Goal: Task Accomplishment & Management: Complete application form

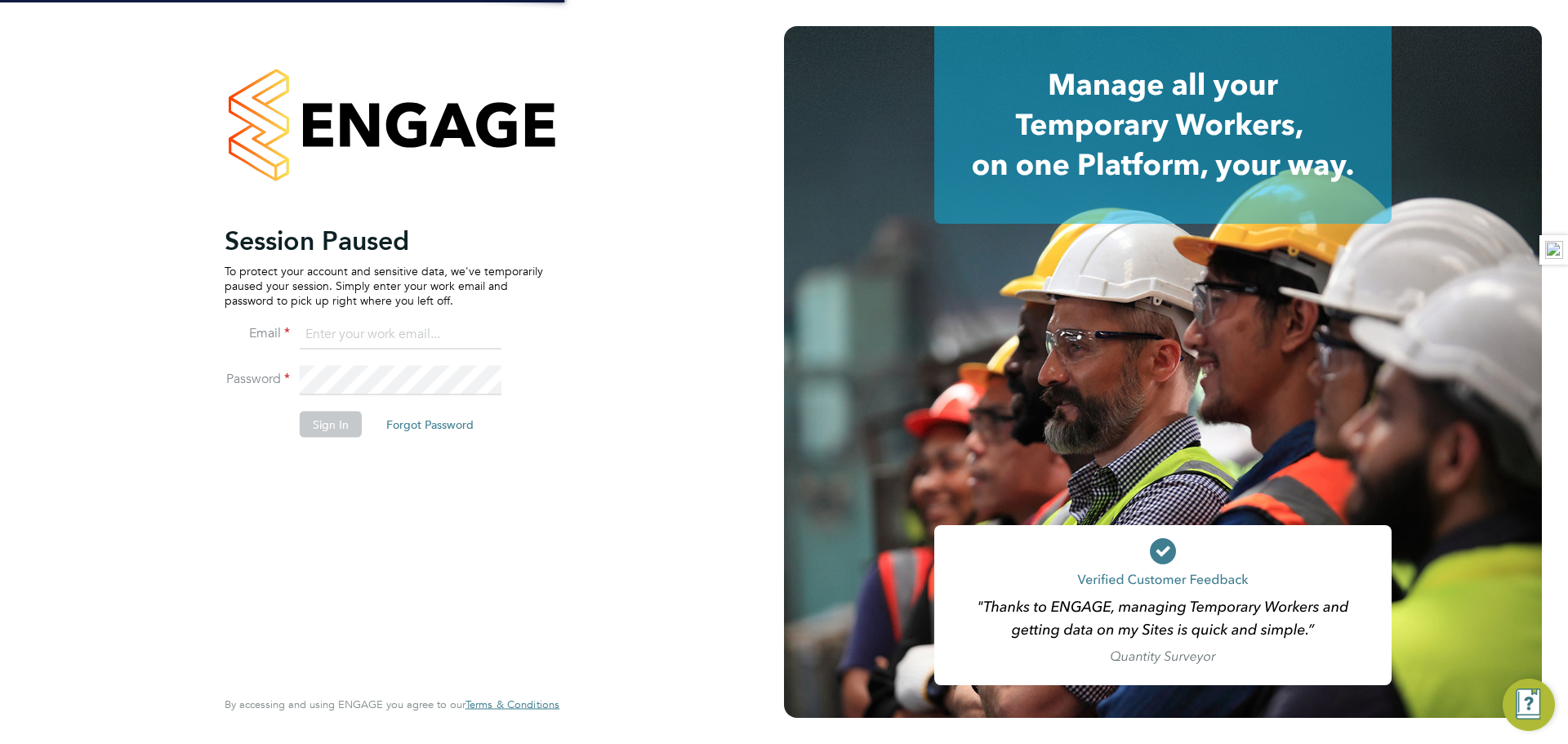
type input "russell.kerley@randstad.co.uk"
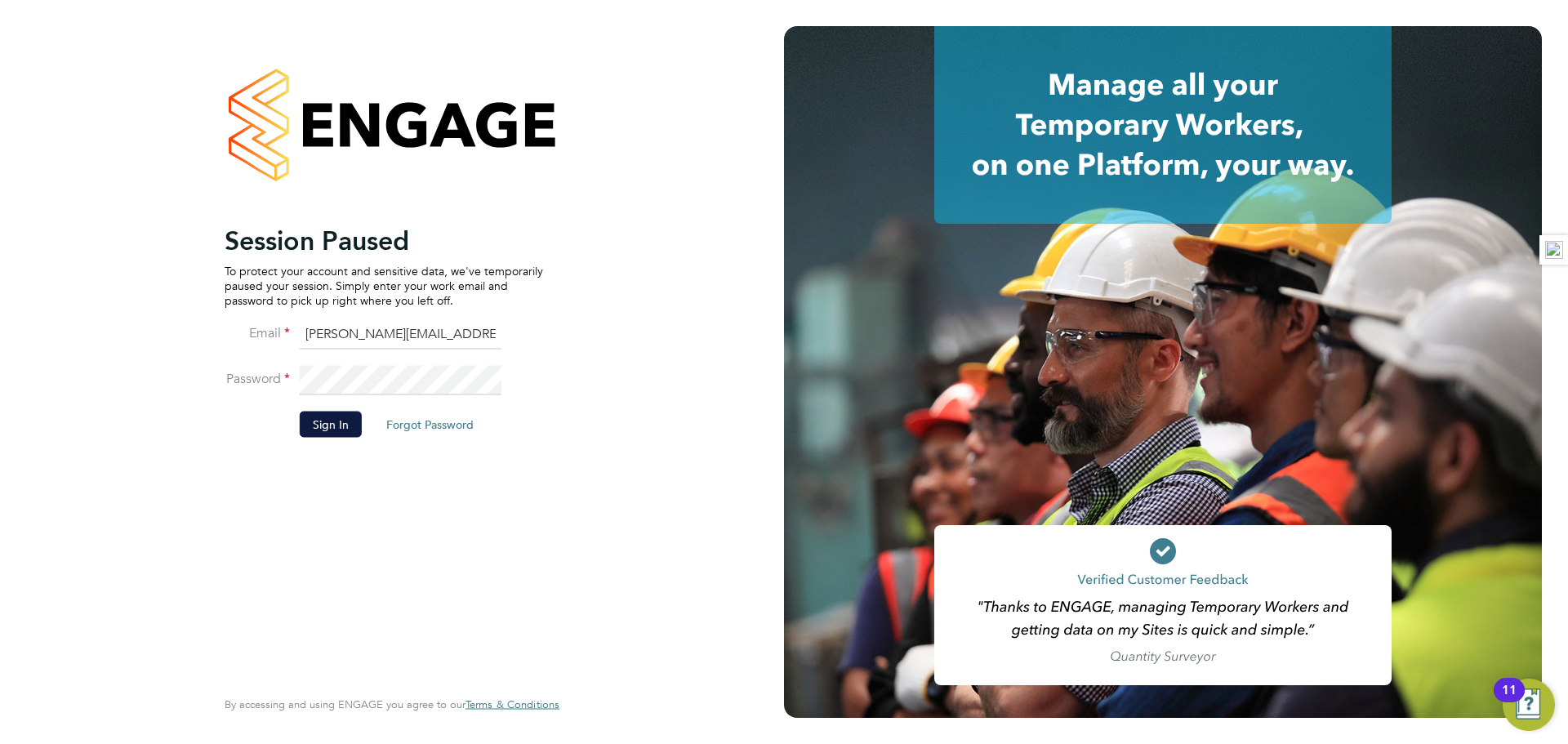
click at [334, 426] on button "Sign In" at bounding box center [330, 424] width 62 height 27
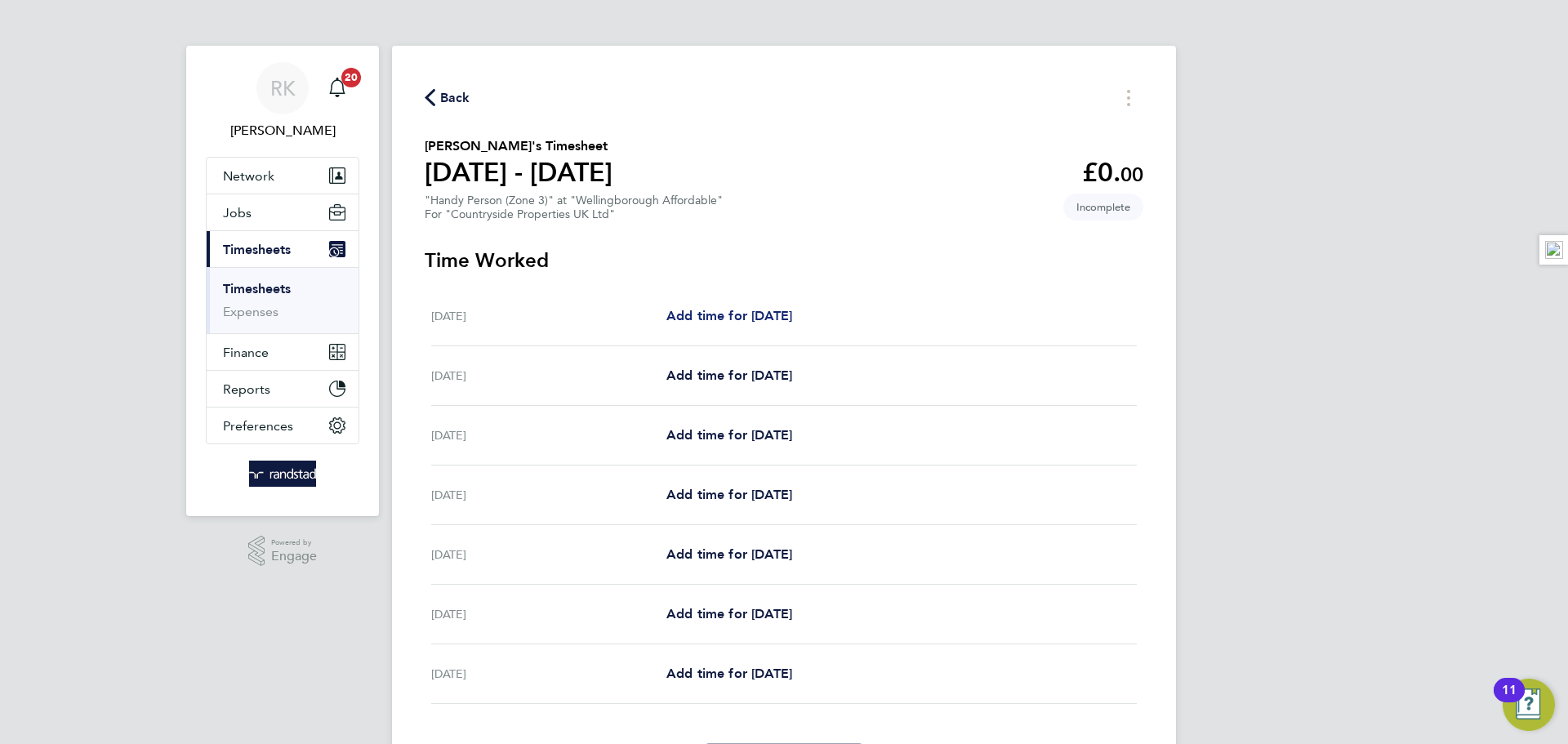
click at [752, 309] on span "Add time for Mon 18 Aug" at bounding box center [729, 316] width 125 height 16
select select "30"
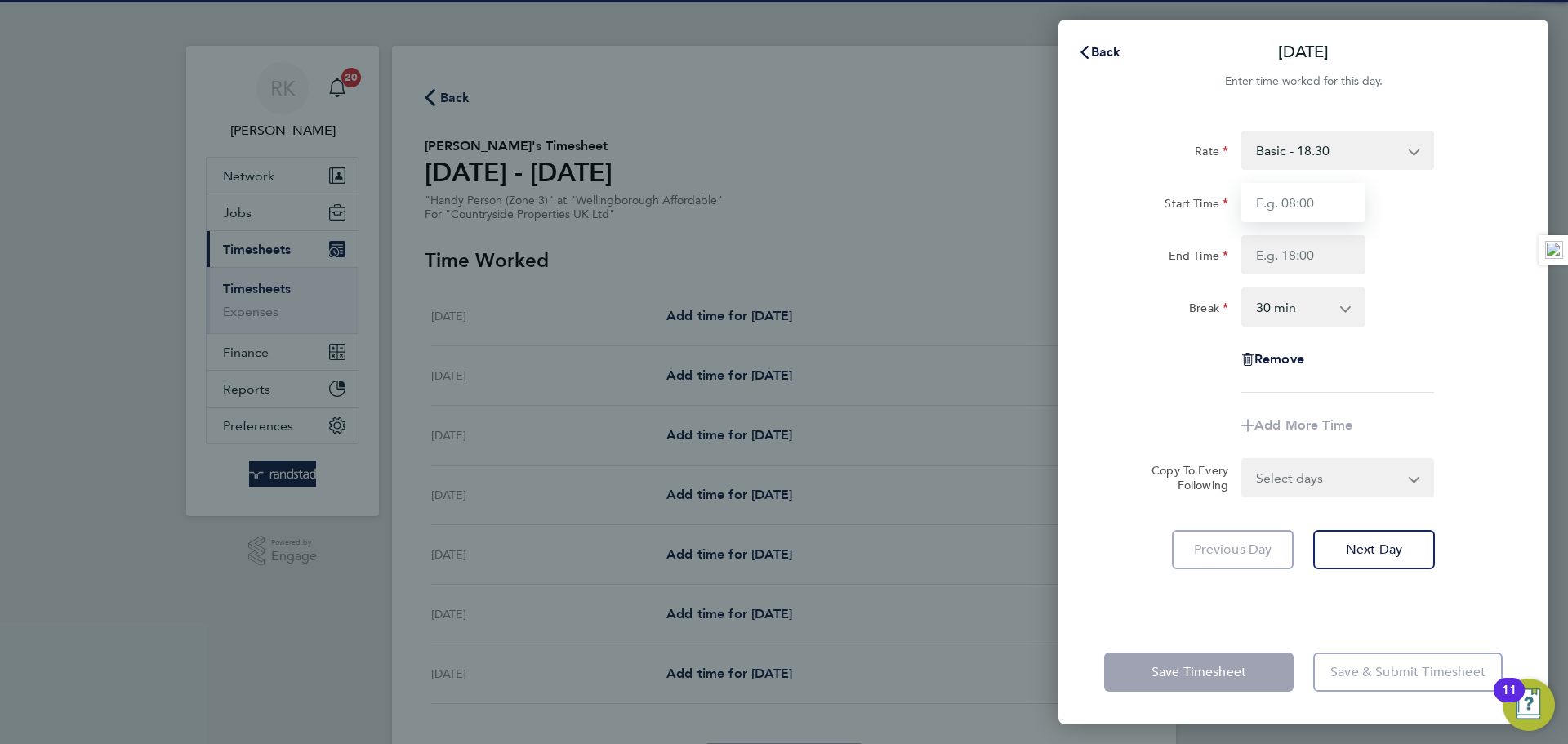
click at [1295, 214] on input "Start Time" at bounding box center [1303, 202] width 125 height 39
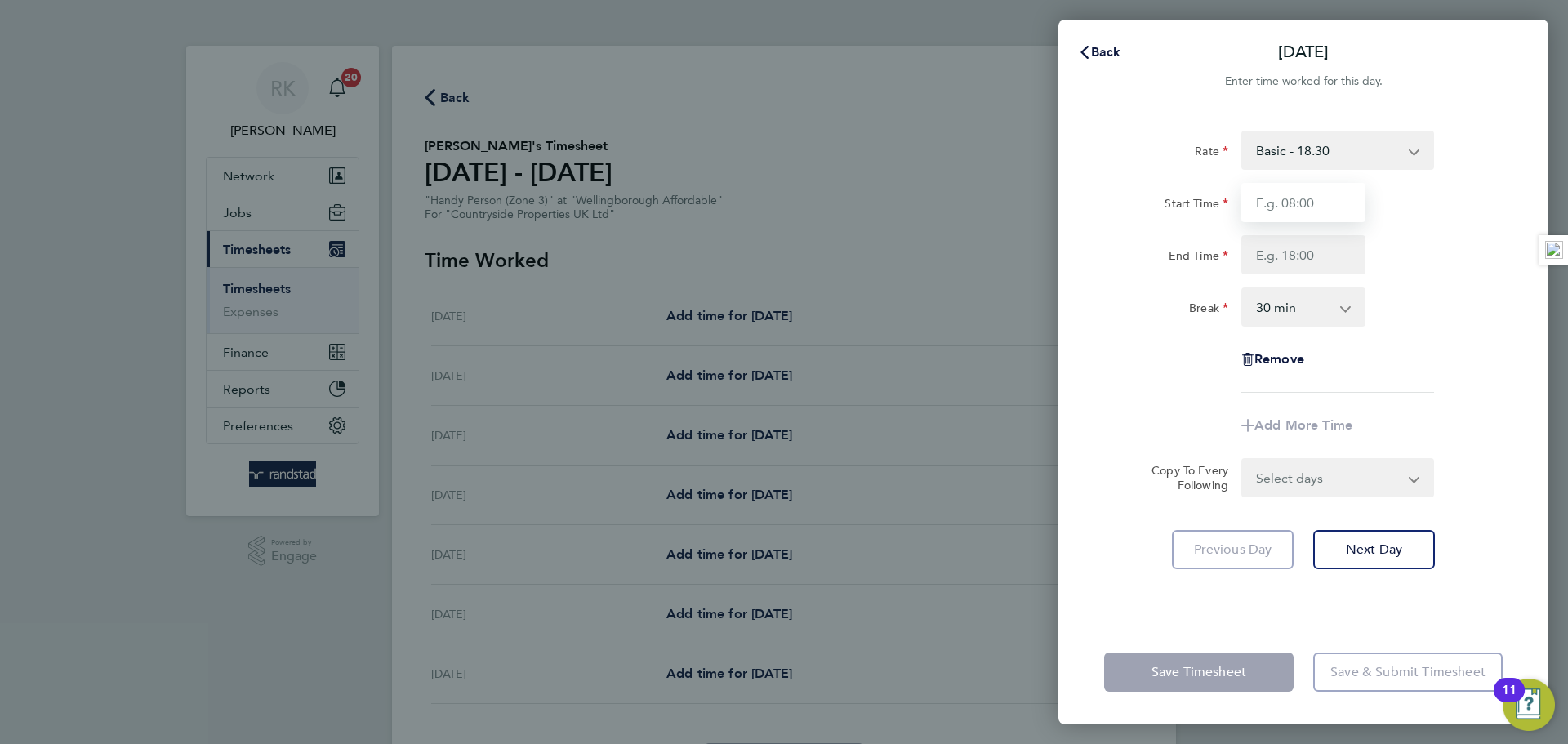
type input "06:30"
click at [1298, 259] on input "End Time" at bounding box center [1303, 254] width 125 height 39
click at [1452, 340] on div "Rate Basic - 18.30 Start Time 06:30 End Time 16:30 Break 0 min 15 min 30 min 45…" at bounding box center [1303, 262] width 398 height 262
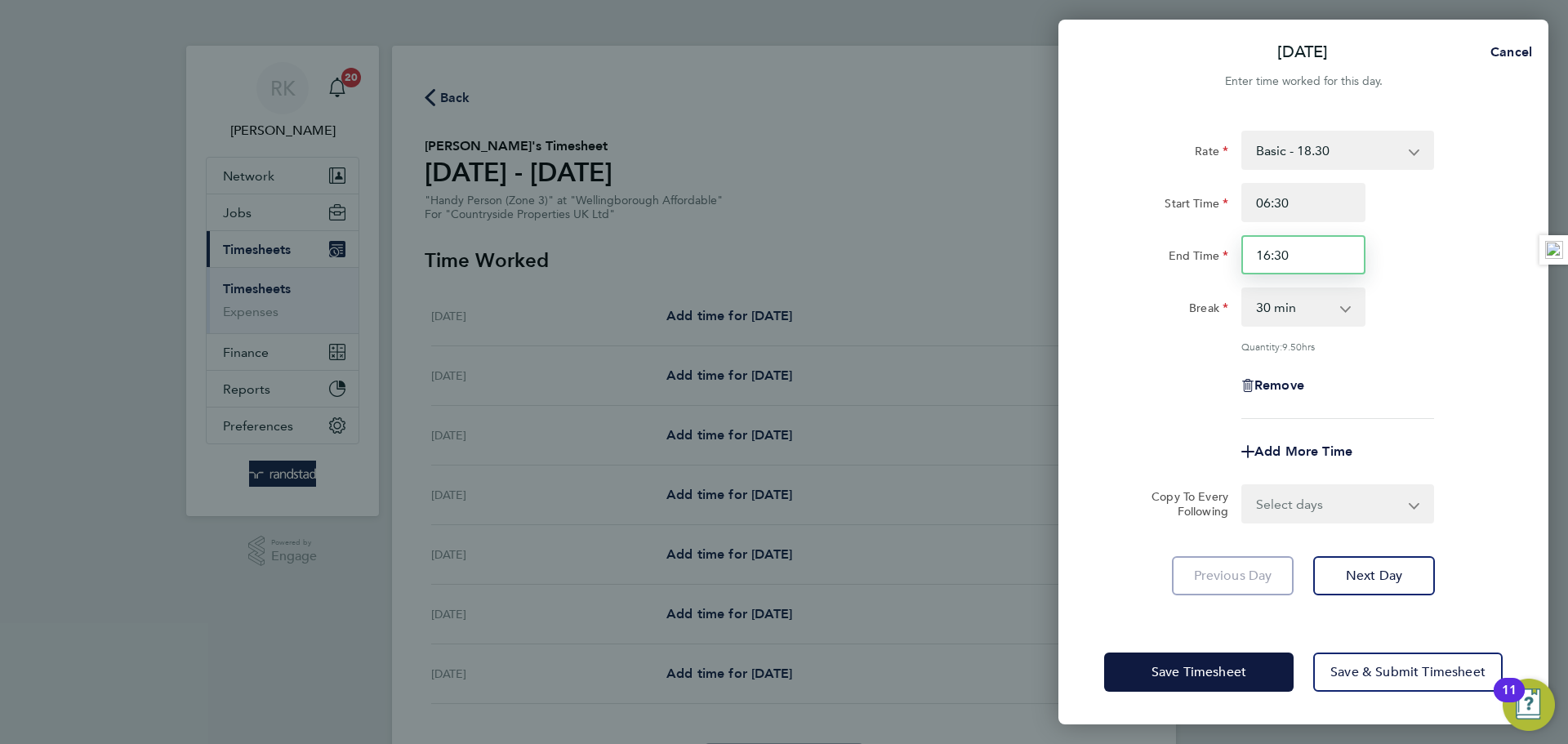
drag, startPoint x: 1300, startPoint y: 254, endPoint x: 1193, endPoint y: 254, distance: 107.0
click at [1193, 254] on div "End Time 16:30" at bounding box center [1304, 254] width 412 height 39
type input "18:00"
click at [1413, 287] on div "Break 0 min 15 min 30 min 45 min 60 min 75 min 90 min" at bounding box center [1304, 307] width 412 height 39
click at [1365, 514] on select "Select days Day Weekday (Mon-Fri) Weekend (Sat-Sun) Tuesday Wednesday Thursday …" at bounding box center [1329, 504] width 171 height 36
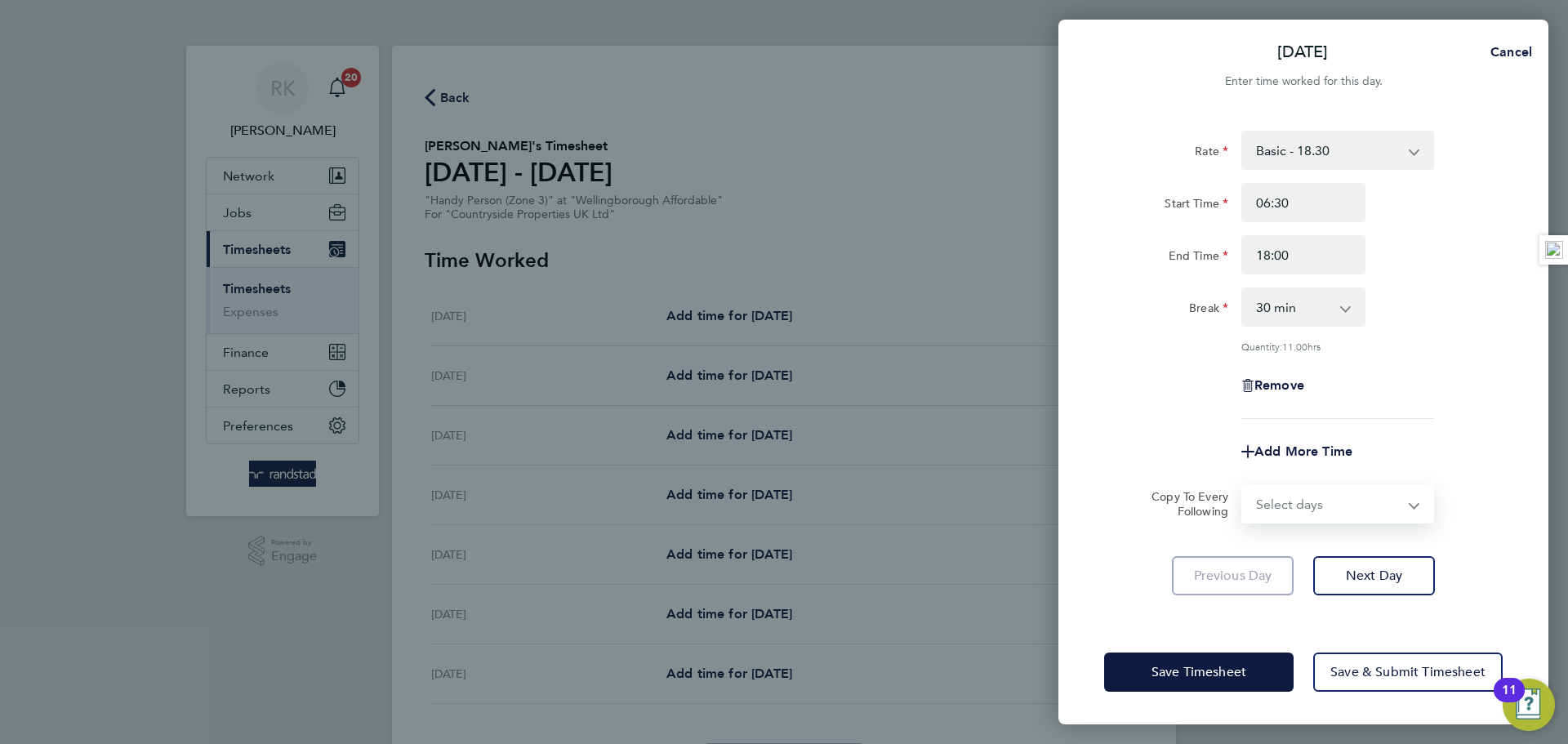
select select "WEEKDAY"
click at [1243, 486] on select "Select days Day Weekday (Mon-Fri) Weekend (Sat-Sun) Tuesday Wednesday Thursday …" at bounding box center [1329, 504] width 171 height 36
select select "2025-08-24"
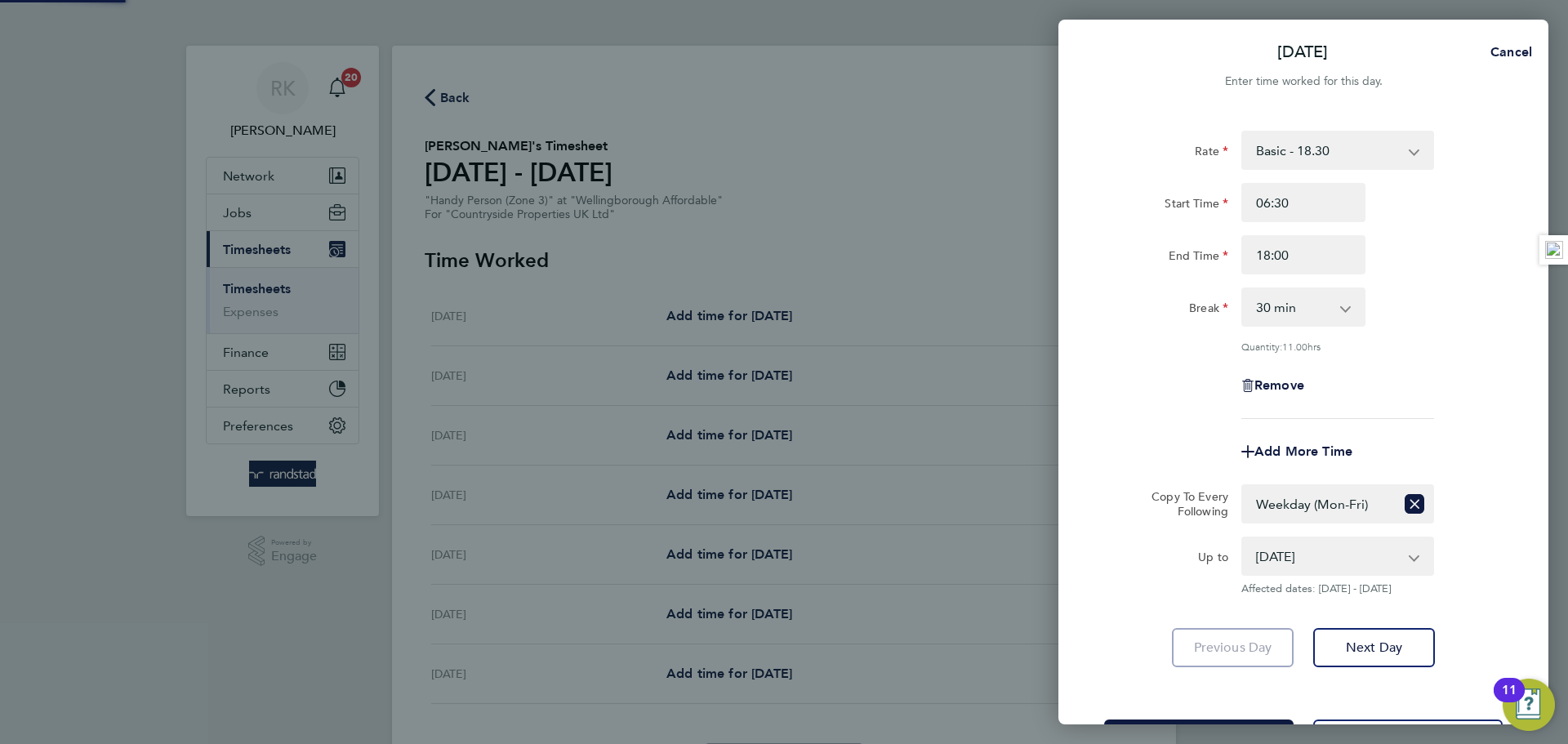
click at [1437, 376] on div "Remove" at bounding box center [1304, 385] width 412 height 39
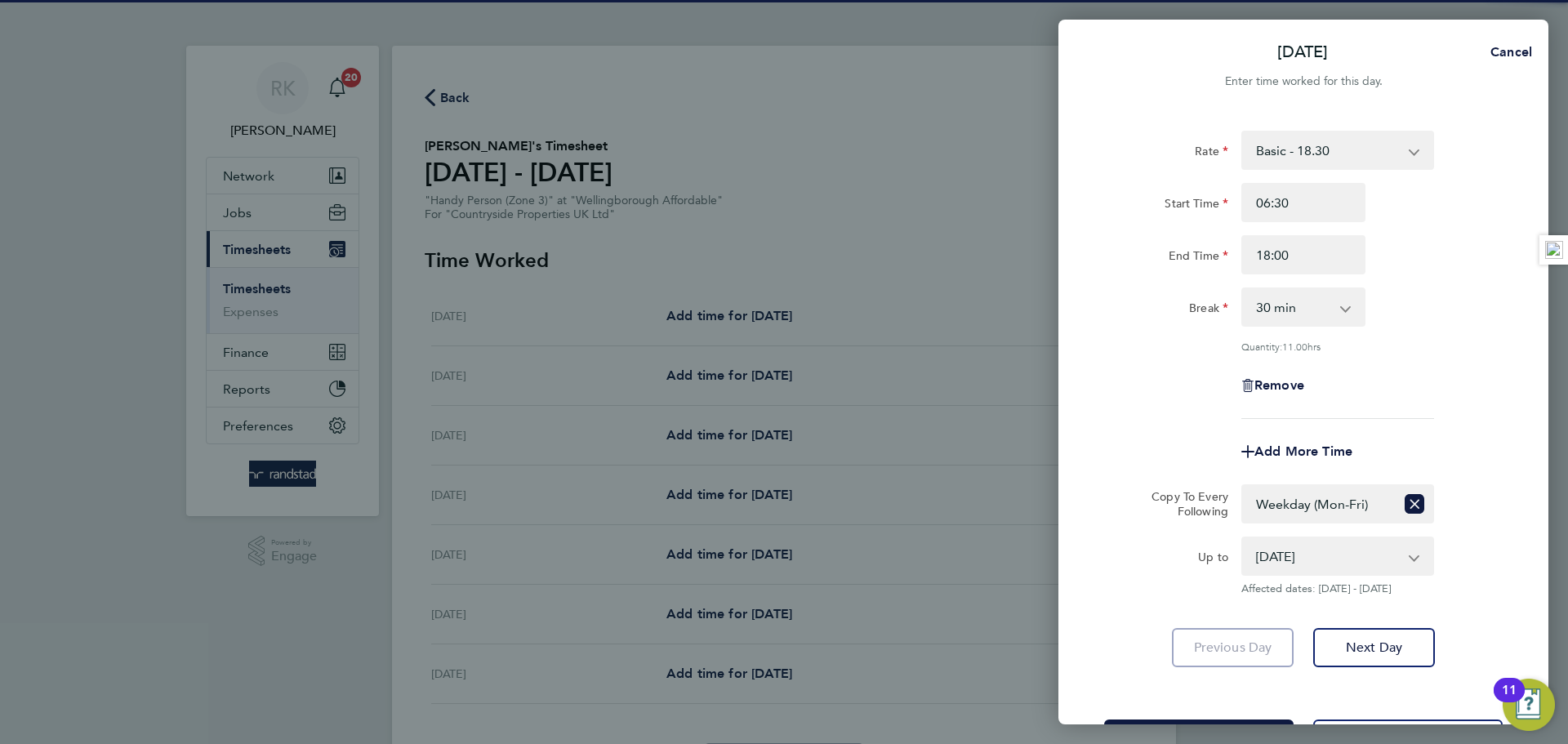
scroll to position [65, 0]
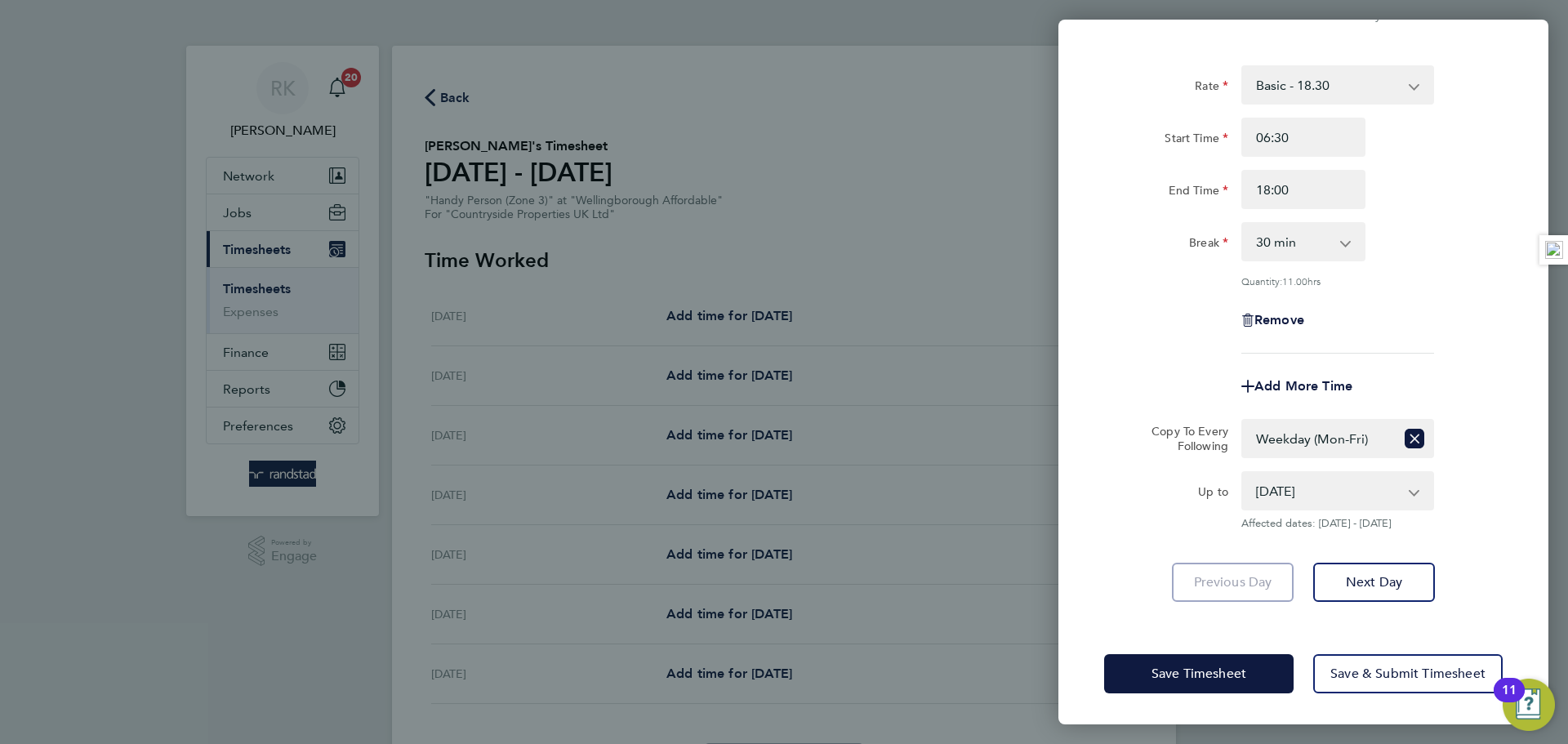
click at [1172, 649] on div "Save Timesheet Save & Submit Timesheet" at bounding box center [1303, 674] width 490 height 104
click at [1166, 657] on button "Save Timesheet" at bounding box center [1199, 674] width 189 height 39
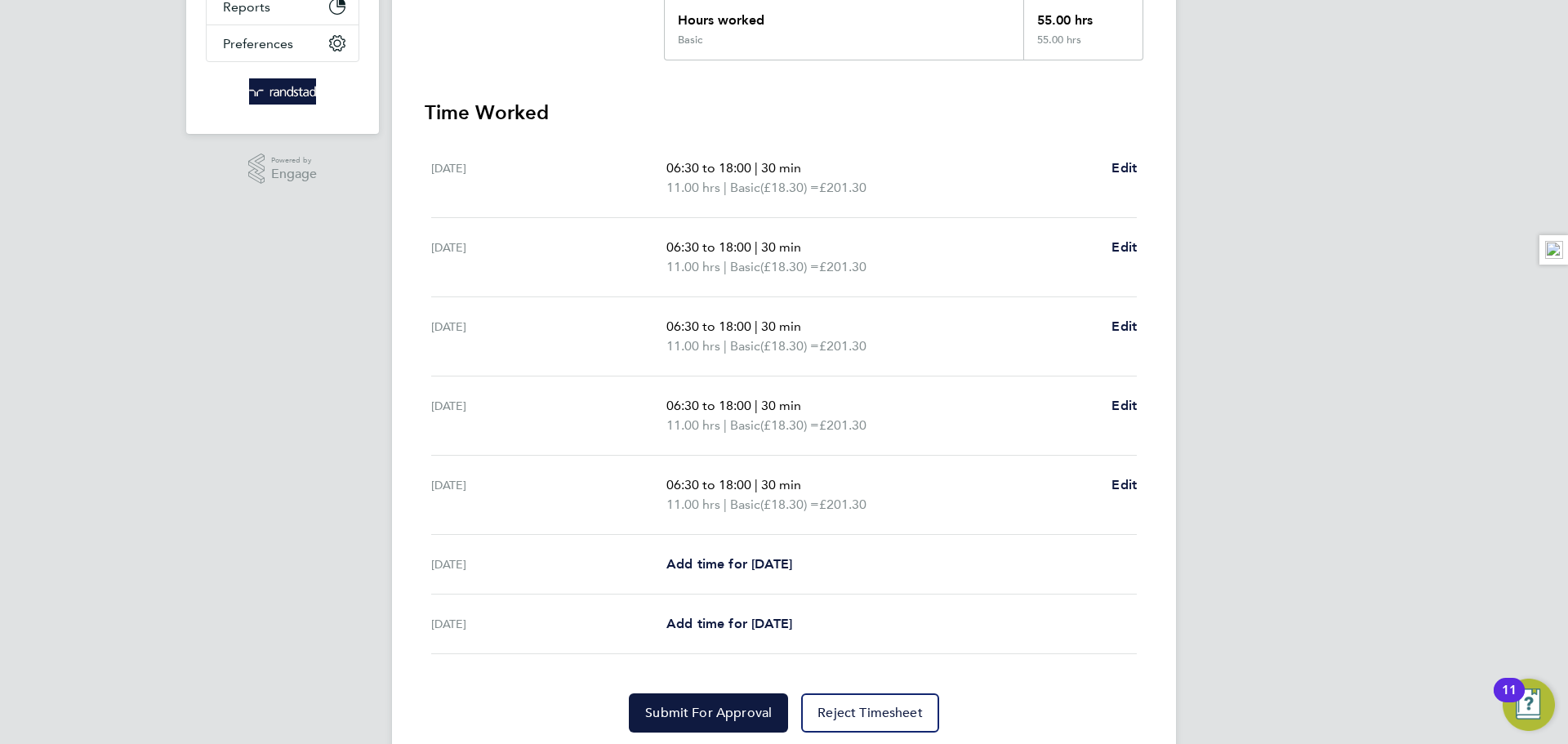
scroll to position [437, 0]
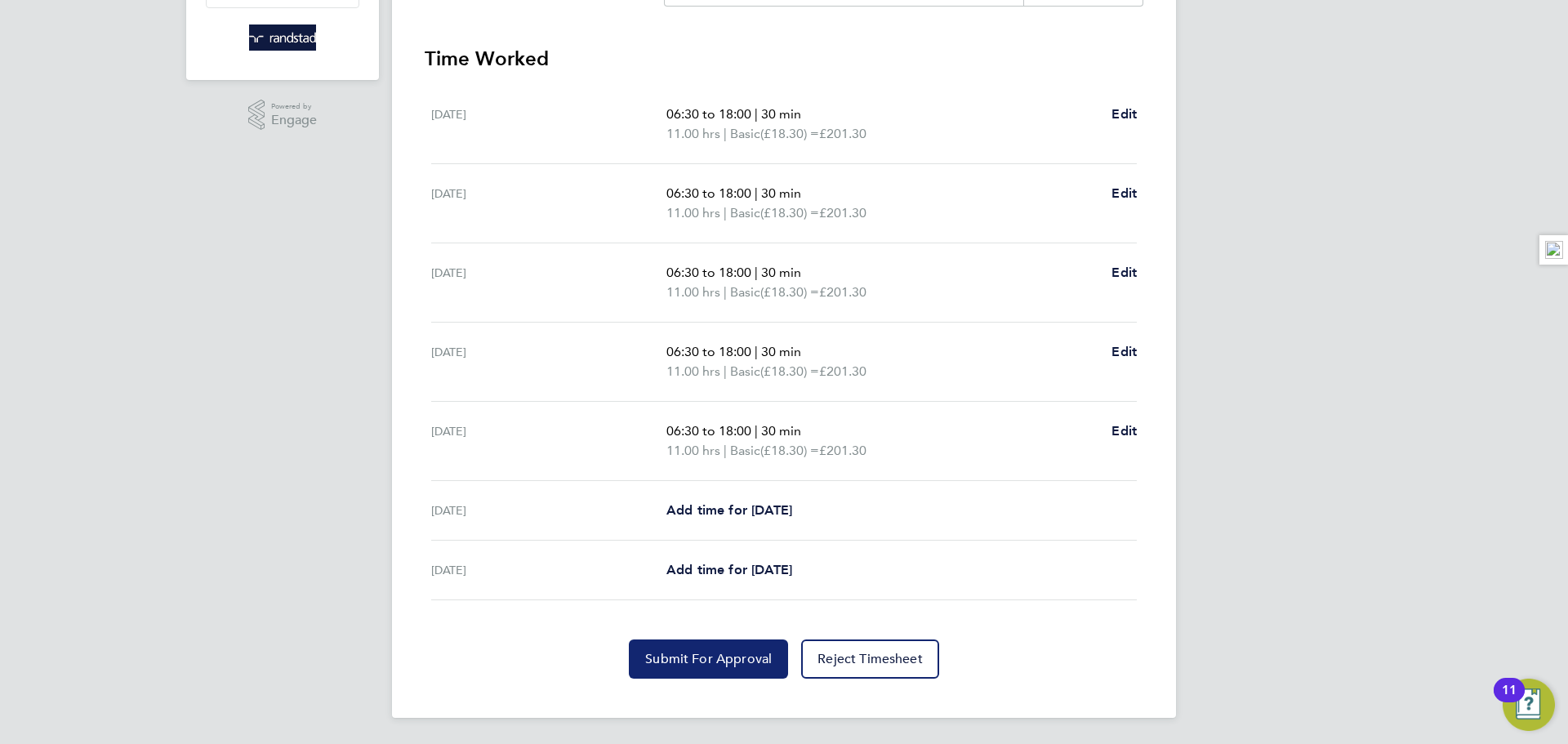
click at [698, 657] on span "Submit For Approval" at bounding box center [708, 659] width 126 height 16
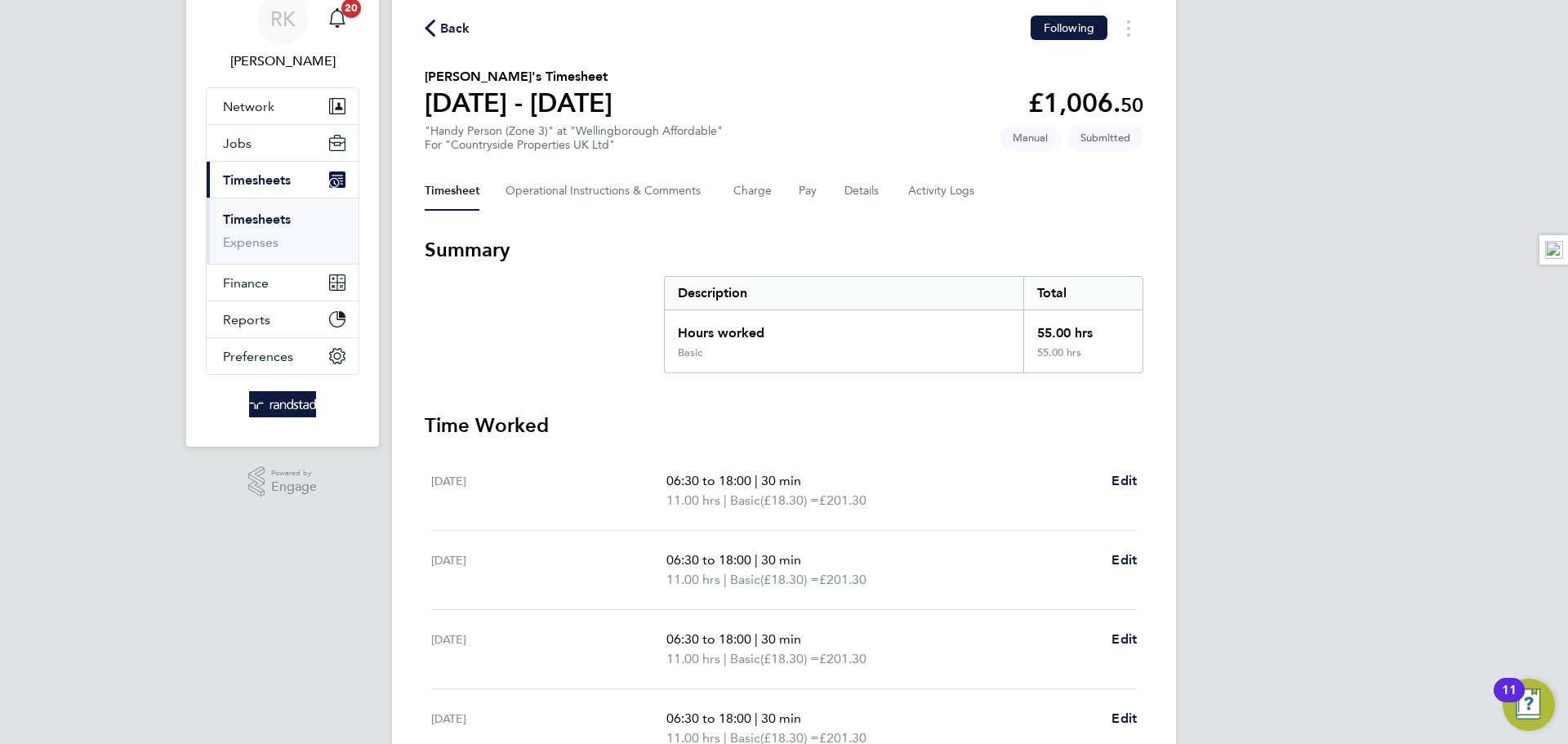
scroll to position [60, 0]
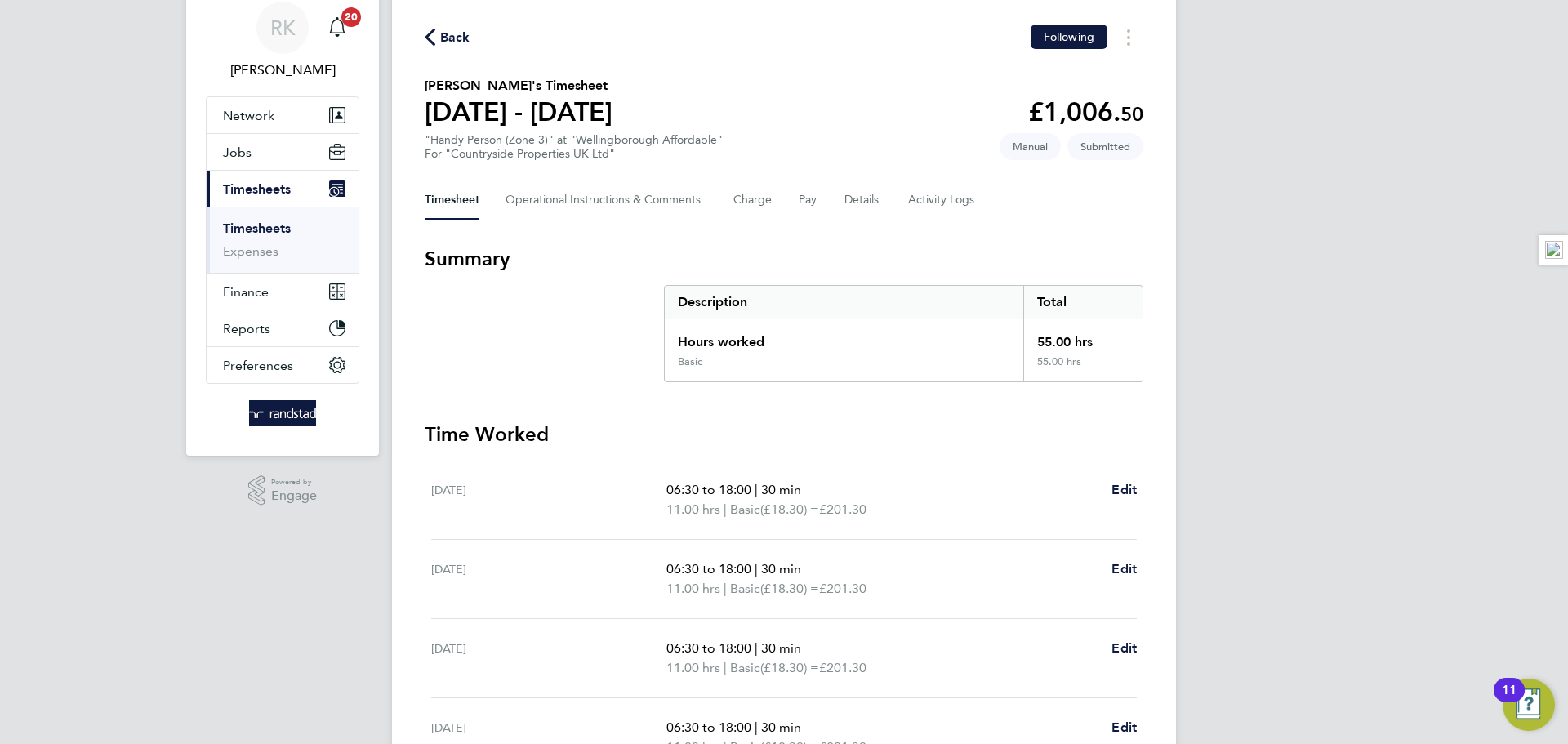
click at [253, 225] on link "Timesheets" at bounding box center [256, 229] width 68 height 16
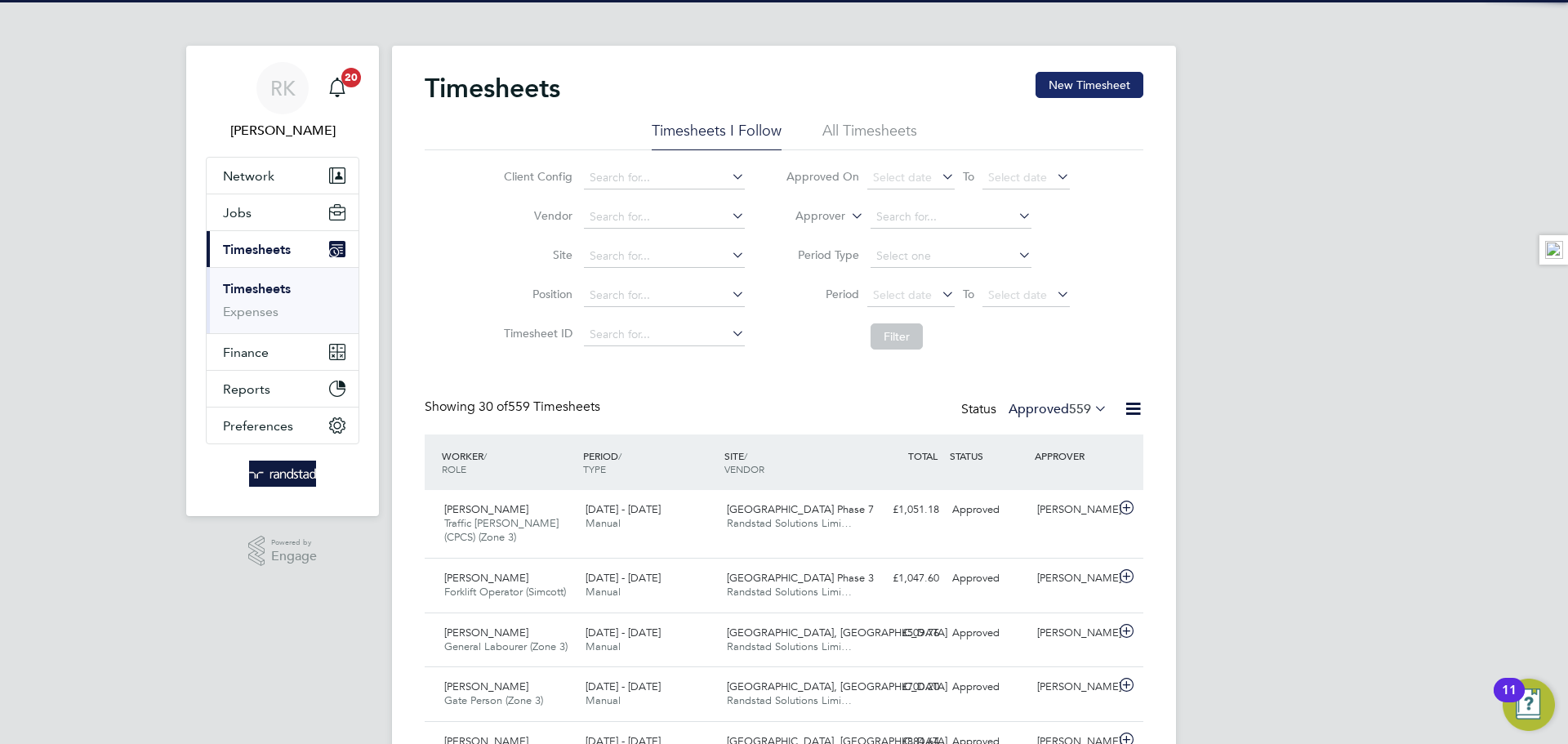
click at [1132, 82] on button "New Timesheet" at bounding box center [1089, 85] width 108 height 27
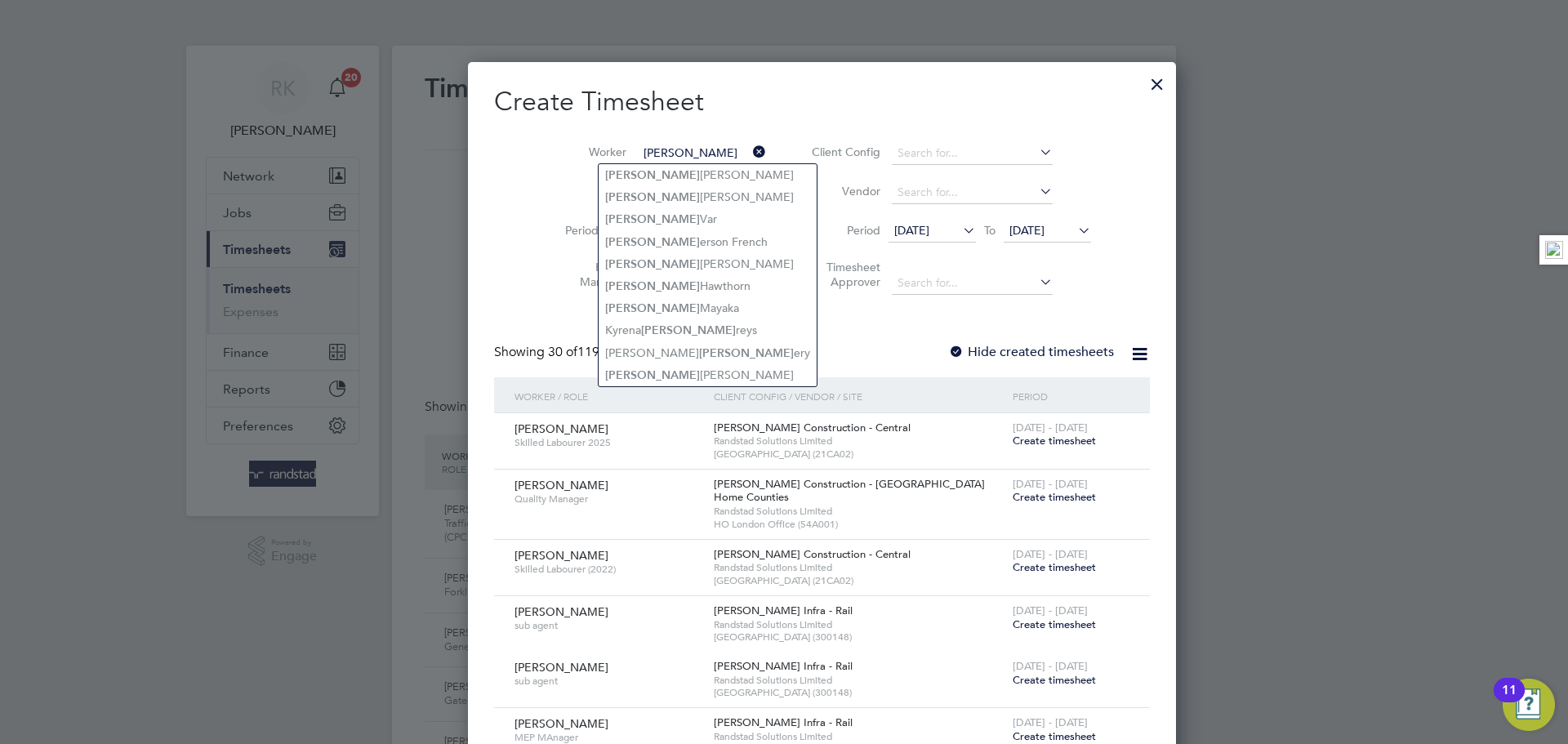
click at [644, 148] on input "jeff" at bounding box center [701, 154] width 128 height 23
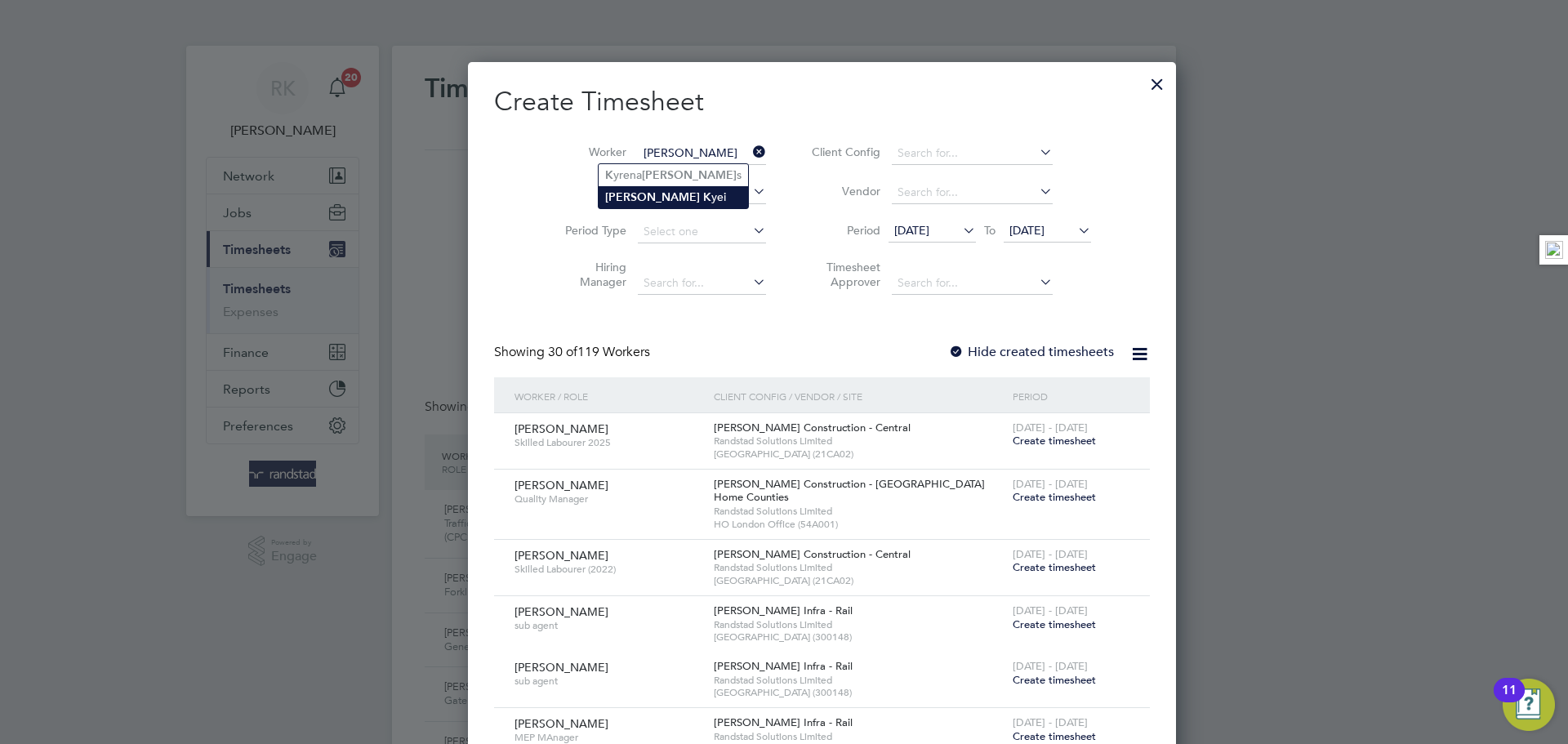
click at [653, 189] on li "Jeffrey K yei" at bounding box center [673, 197] width 149 height 22
type input "[PERSON_NAME]"
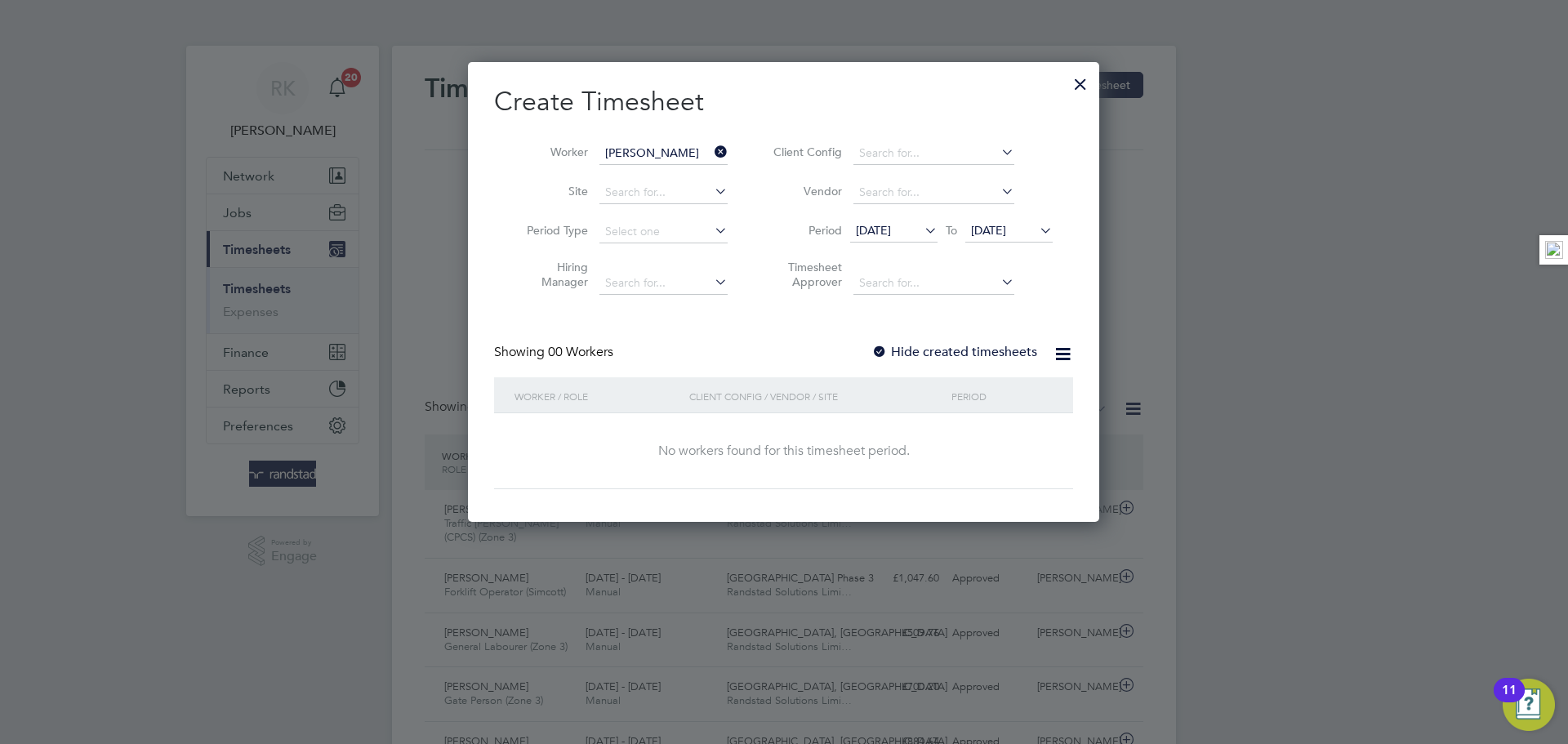
click at [997, 254] on li "Timesheet Approver" at bounding box center [911, 277] width 325 height 51
click at [1006, 232] on span "[DATE]" at bounding box center [989, 230] width 35 height 15
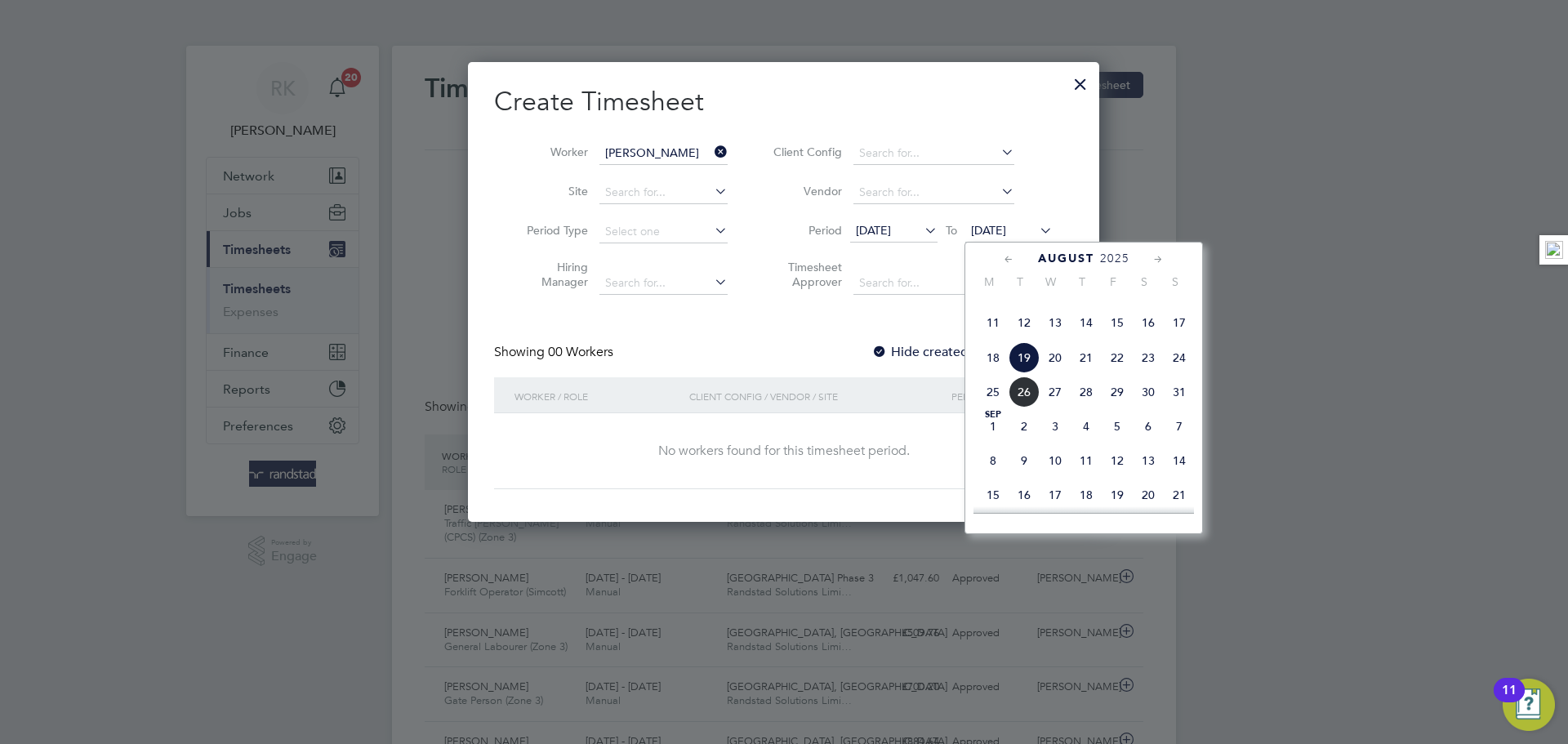
click at [1178, 374] on span "24" at bounding box center [1178, 357] width 31 height 31
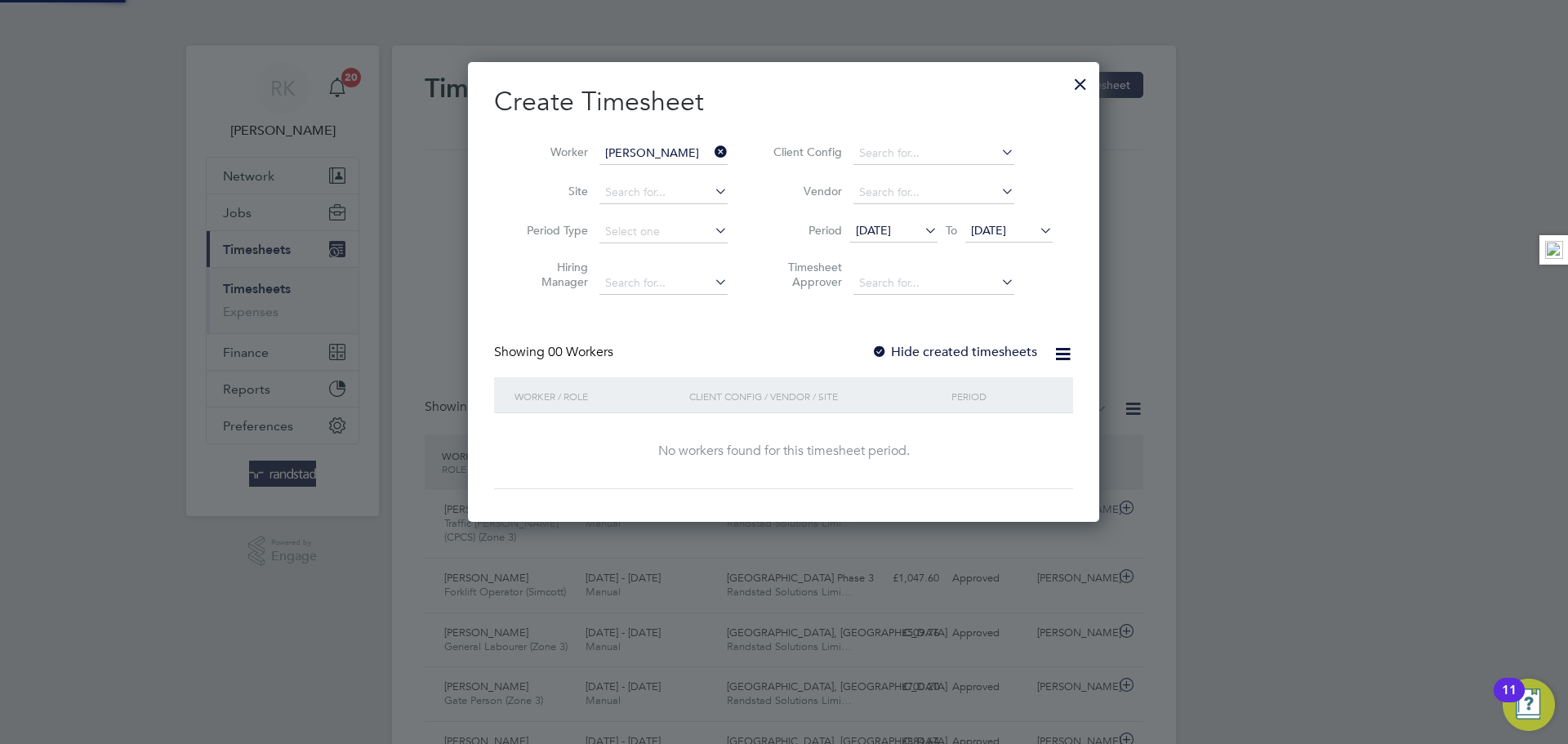
click at [899, 344] on label "Hide created timesheets" at bounding box center [955, 352] width 166 height 16
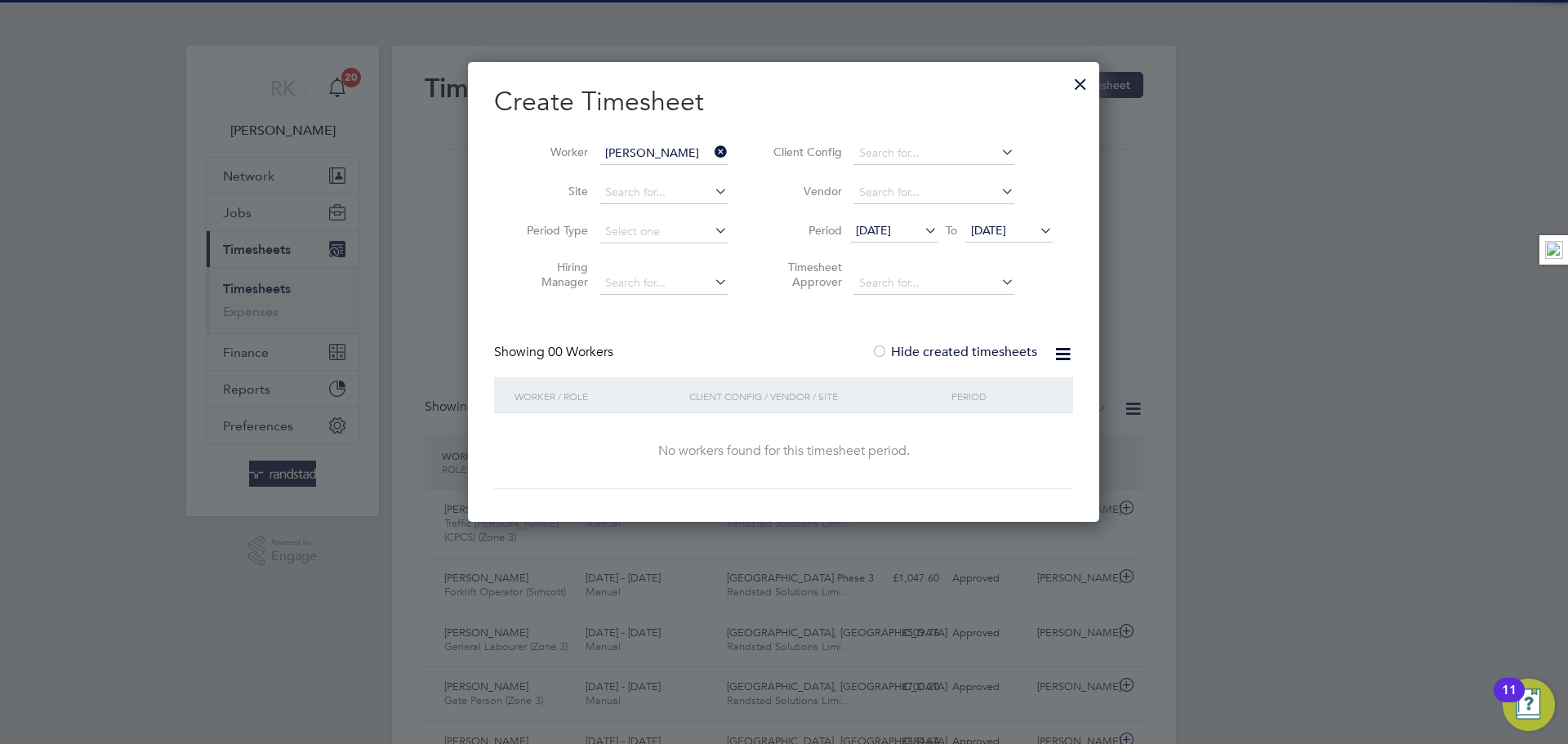
click at [903, 350] on label "Hide created timesheets" at bounding box center [955, 352] width 166 height 16
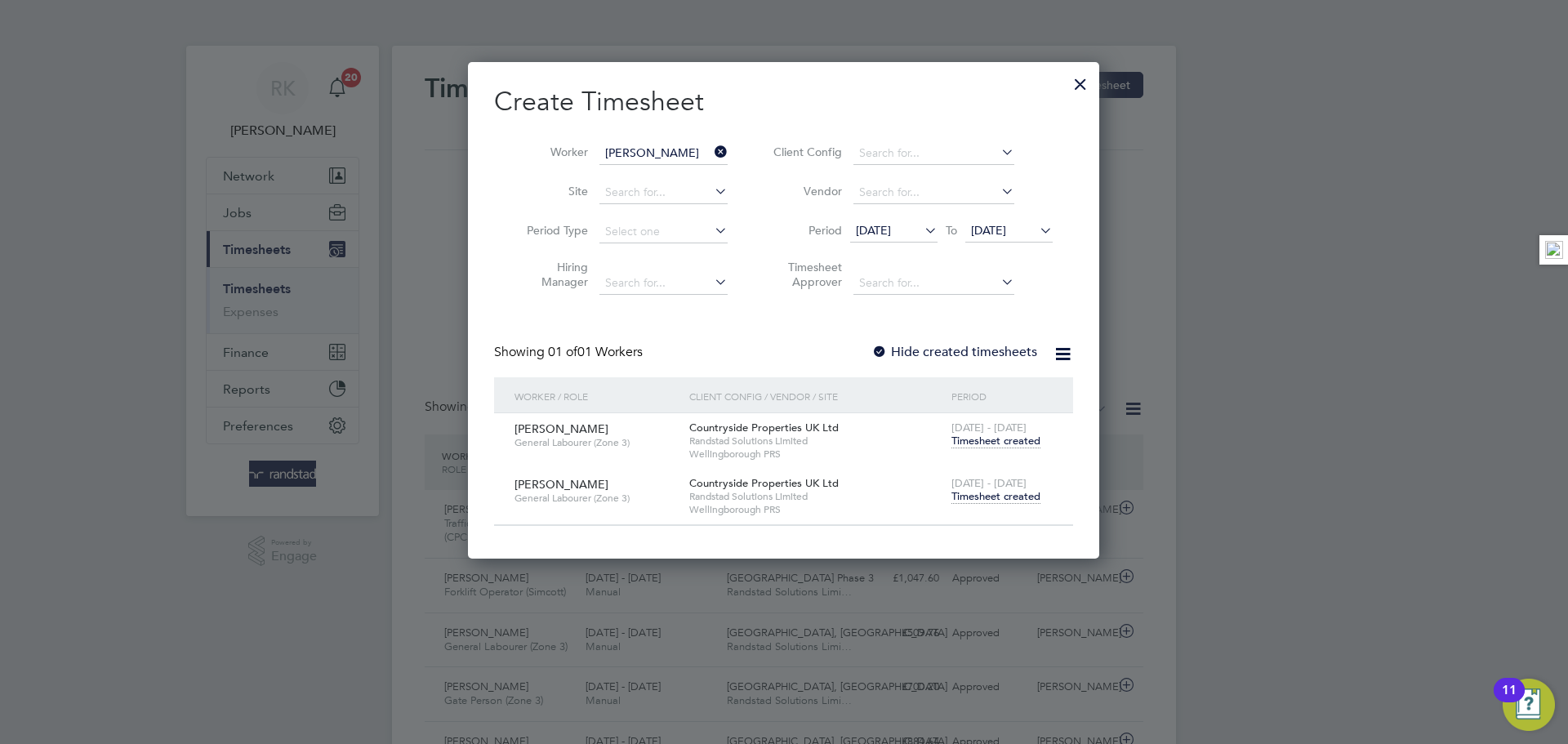
click at [993, 495] on span "Timesheet created" at bounding box center [996, 497] width 89 height 15
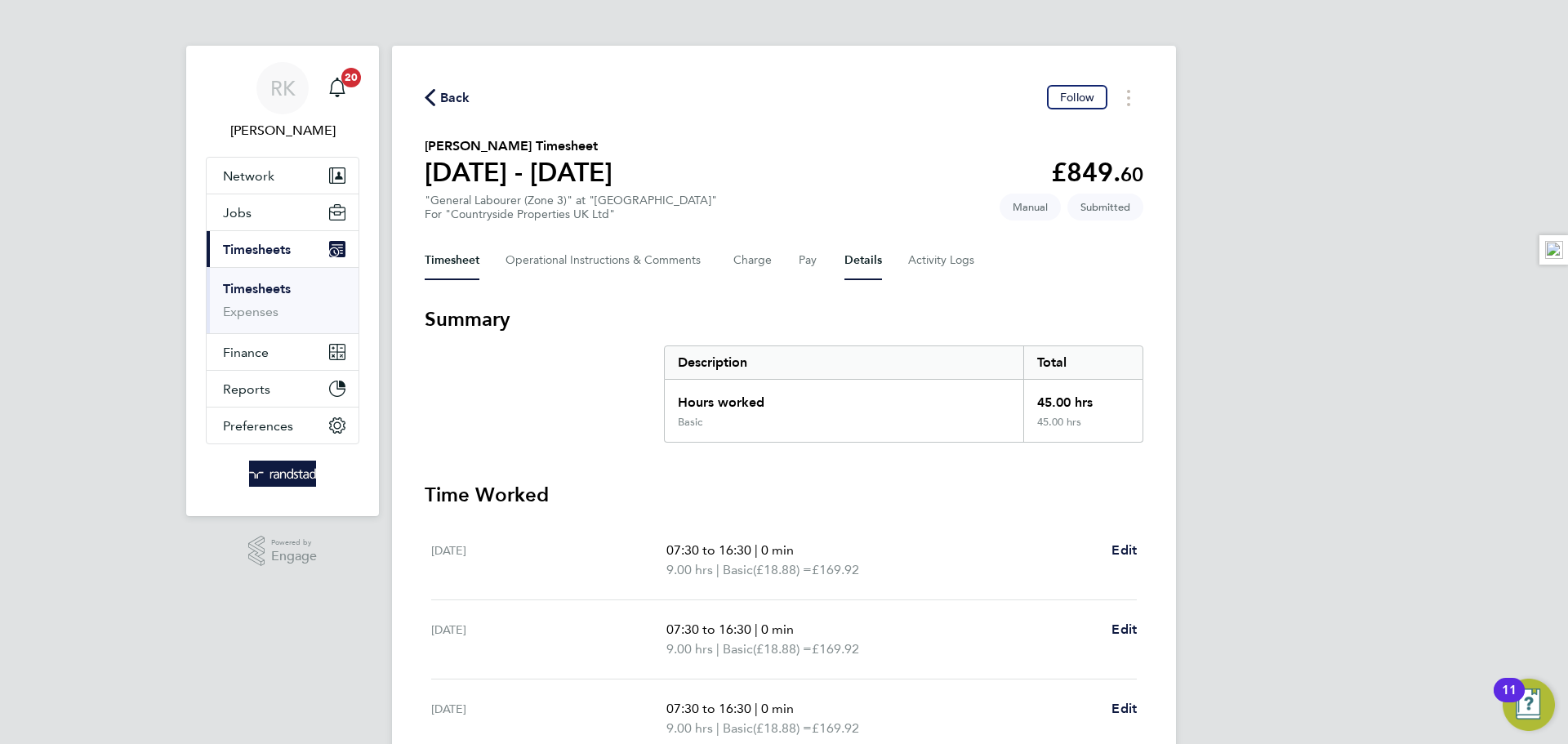
click at [845, 257] on button "Details" at bounding box center [863, 261] width 38 height 39
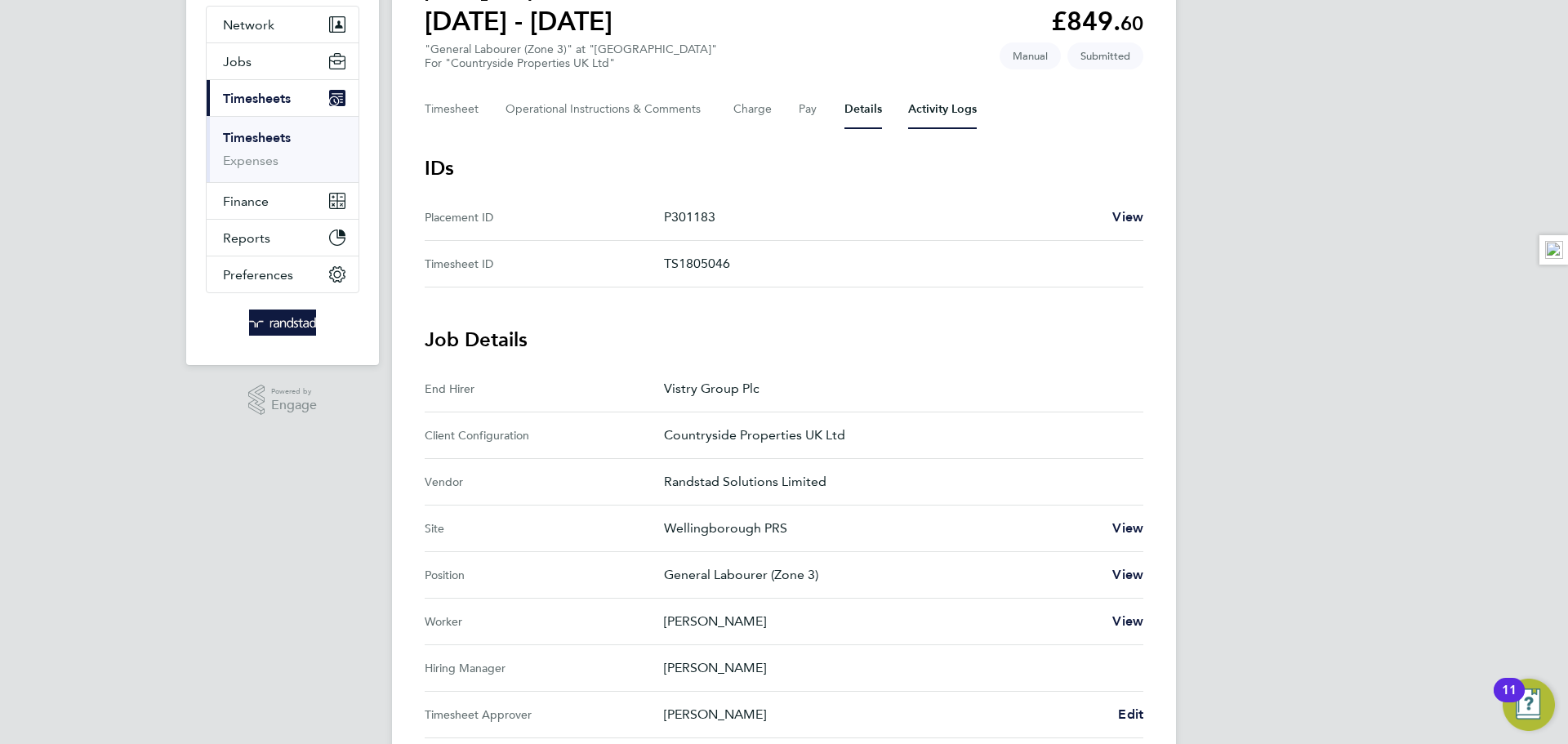
click at [936, 101] on Logs-tab "Activity Logs" at bounding box center [943, 110] width 69 height 39
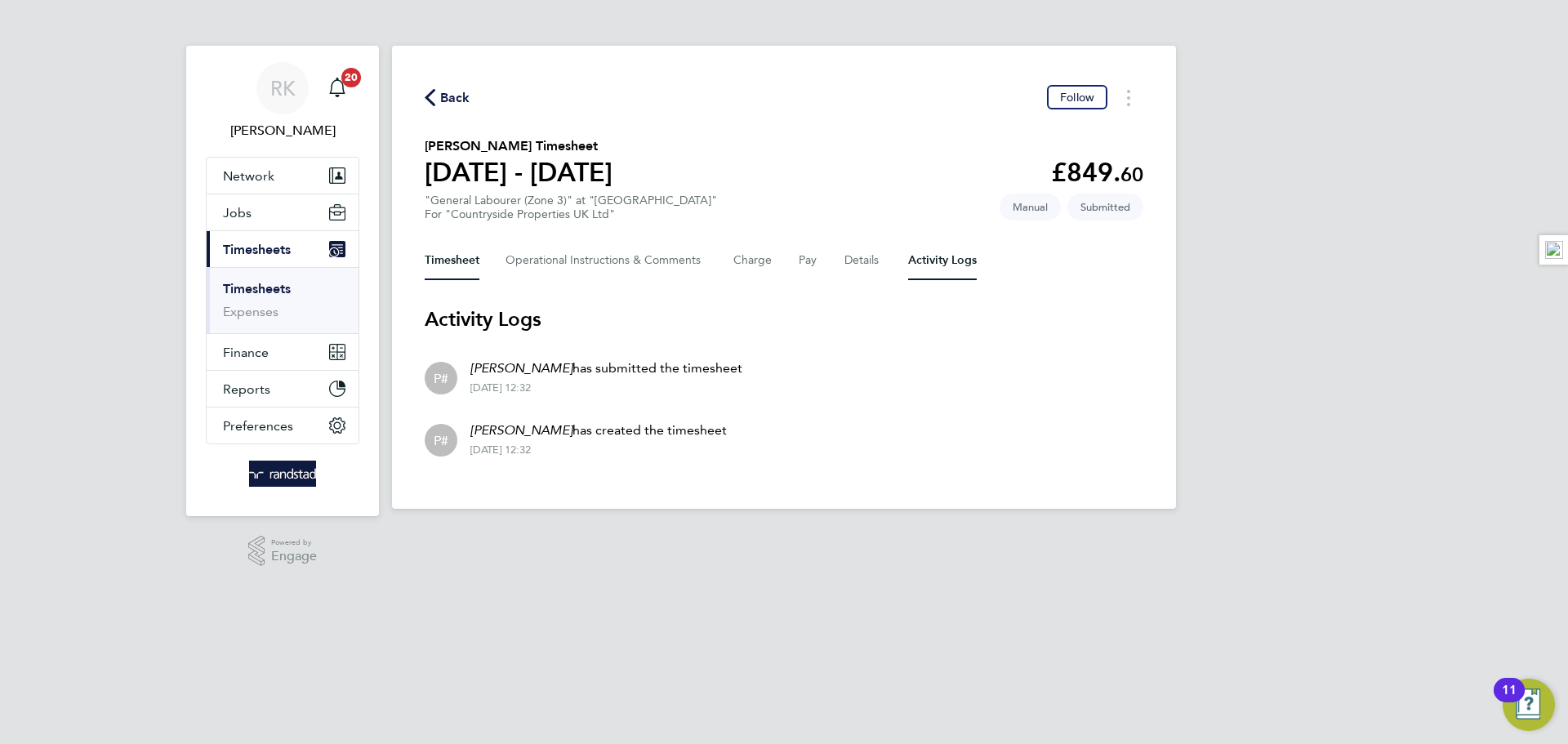
click at [461, 269] on button "Timesheet" at bounding box center [452, 261] width 55 height 39
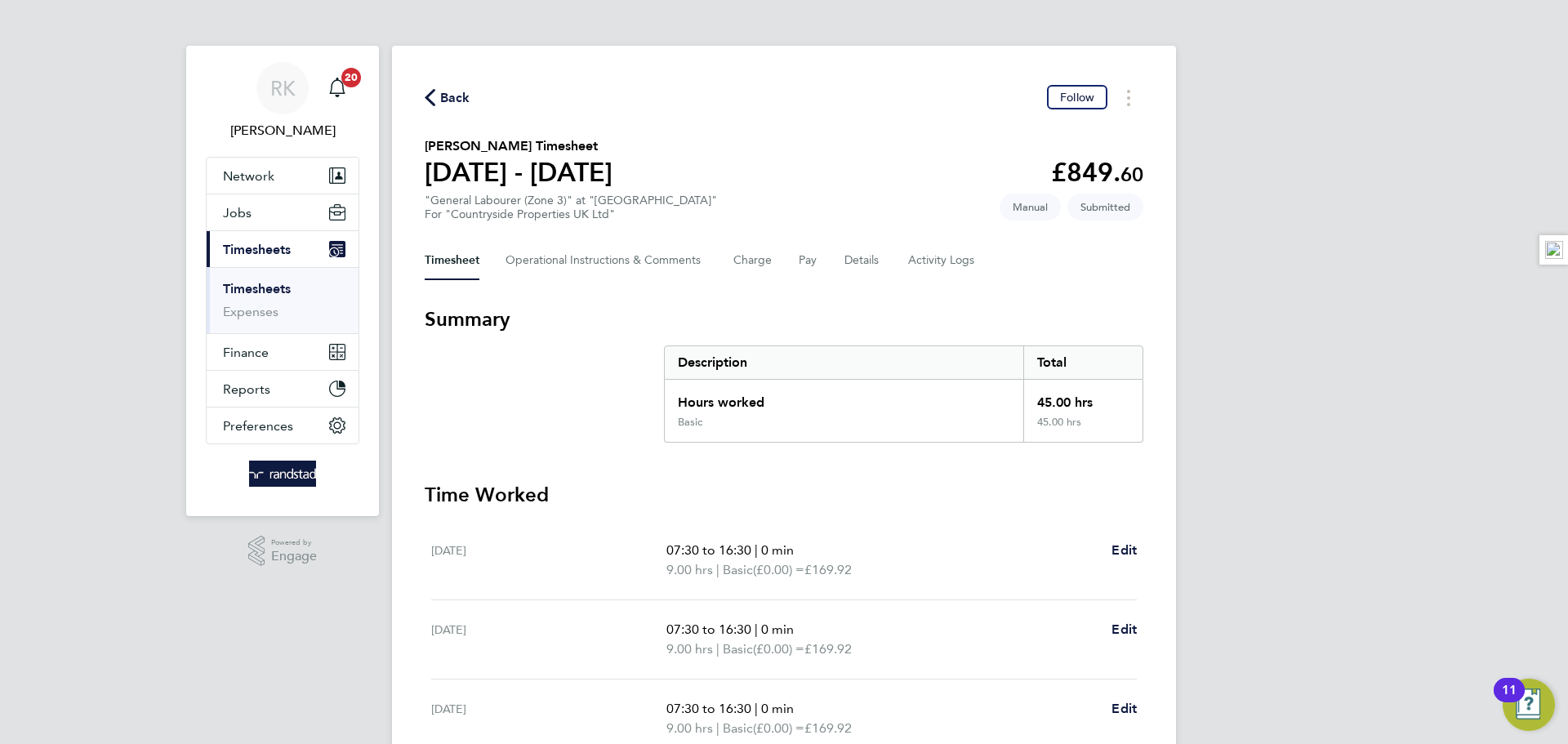
click at [428, 101] on icon "button" at bounding box center [430, 97] width 11 height 17
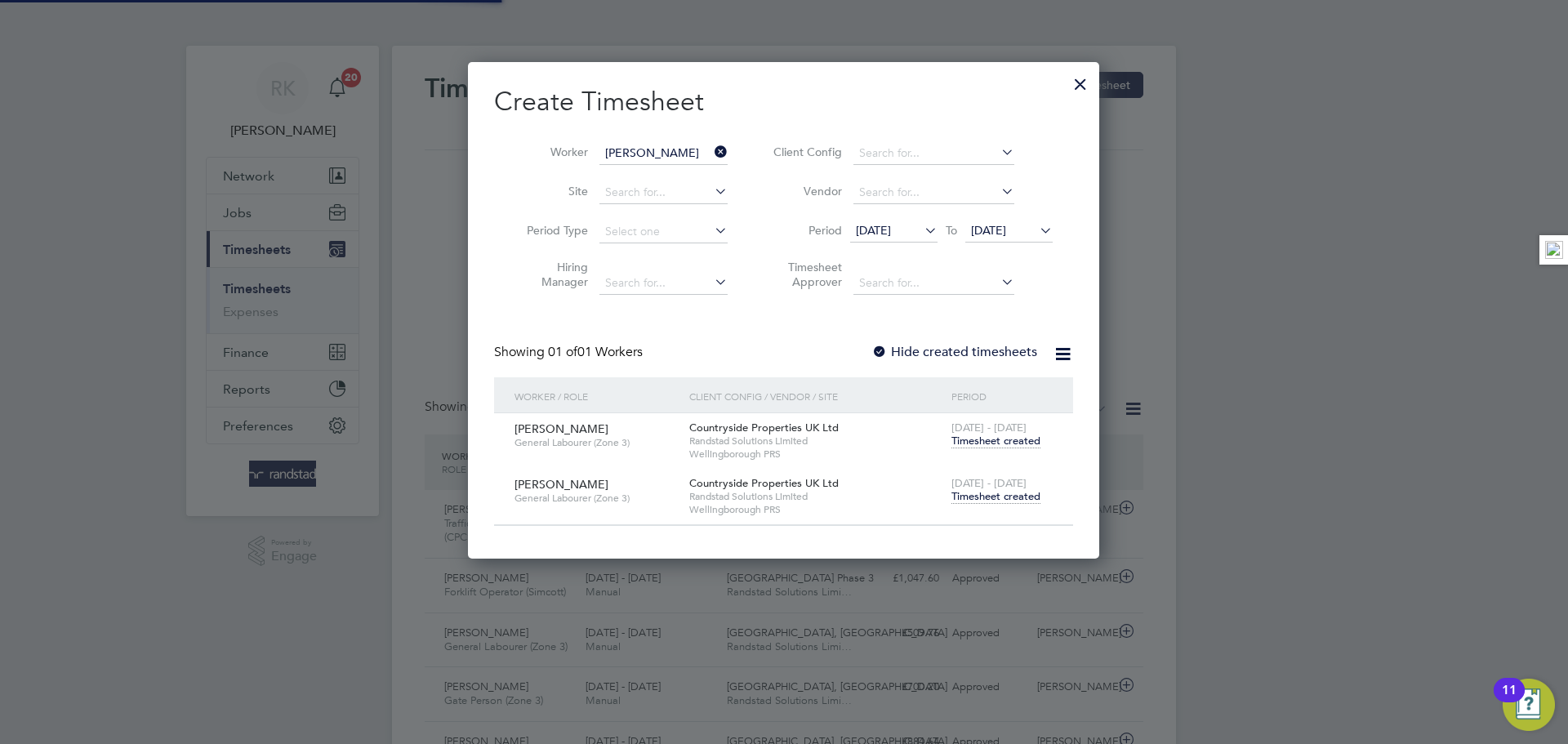
scroll to position [8, 8]
click at [711, 150] on icon at bounding box center [711, 152] width 0 height 23
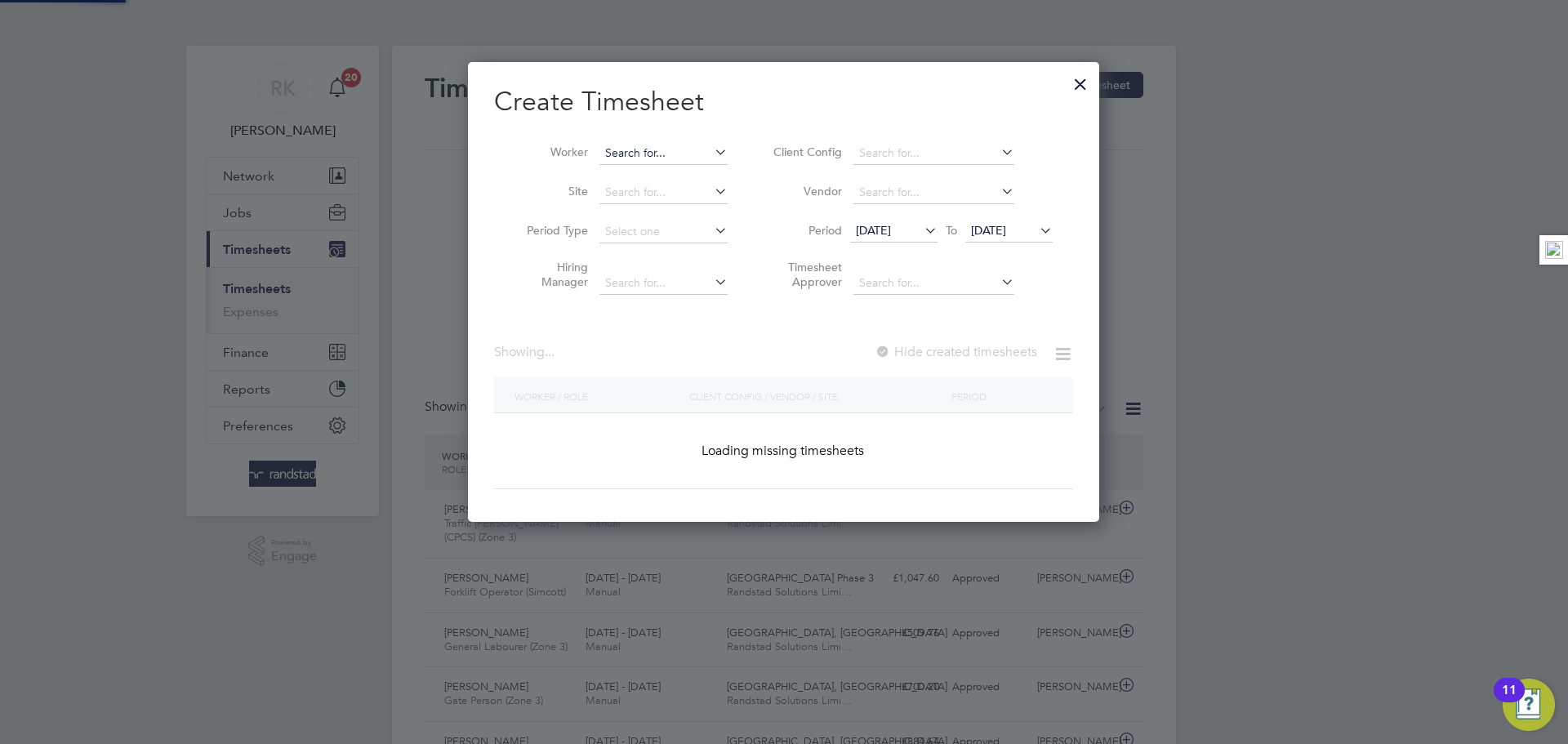
click at [687, 153] on input at bounding box center [663, 154] width 128 height 23
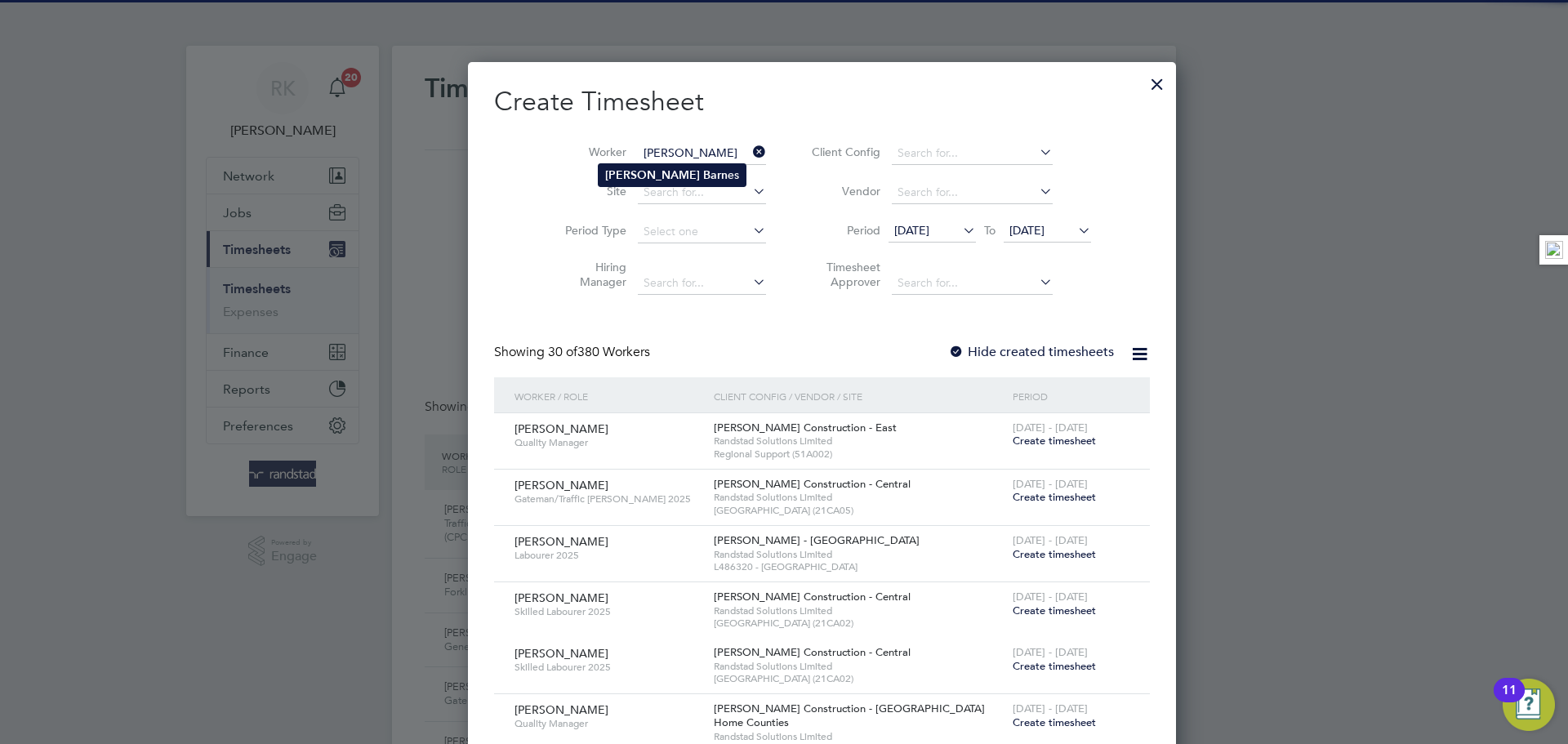
click at [696, 171] on li "Justin Barn es" at bounding box center [672, 175] width 147 height 22
type input "Justin Barnes"
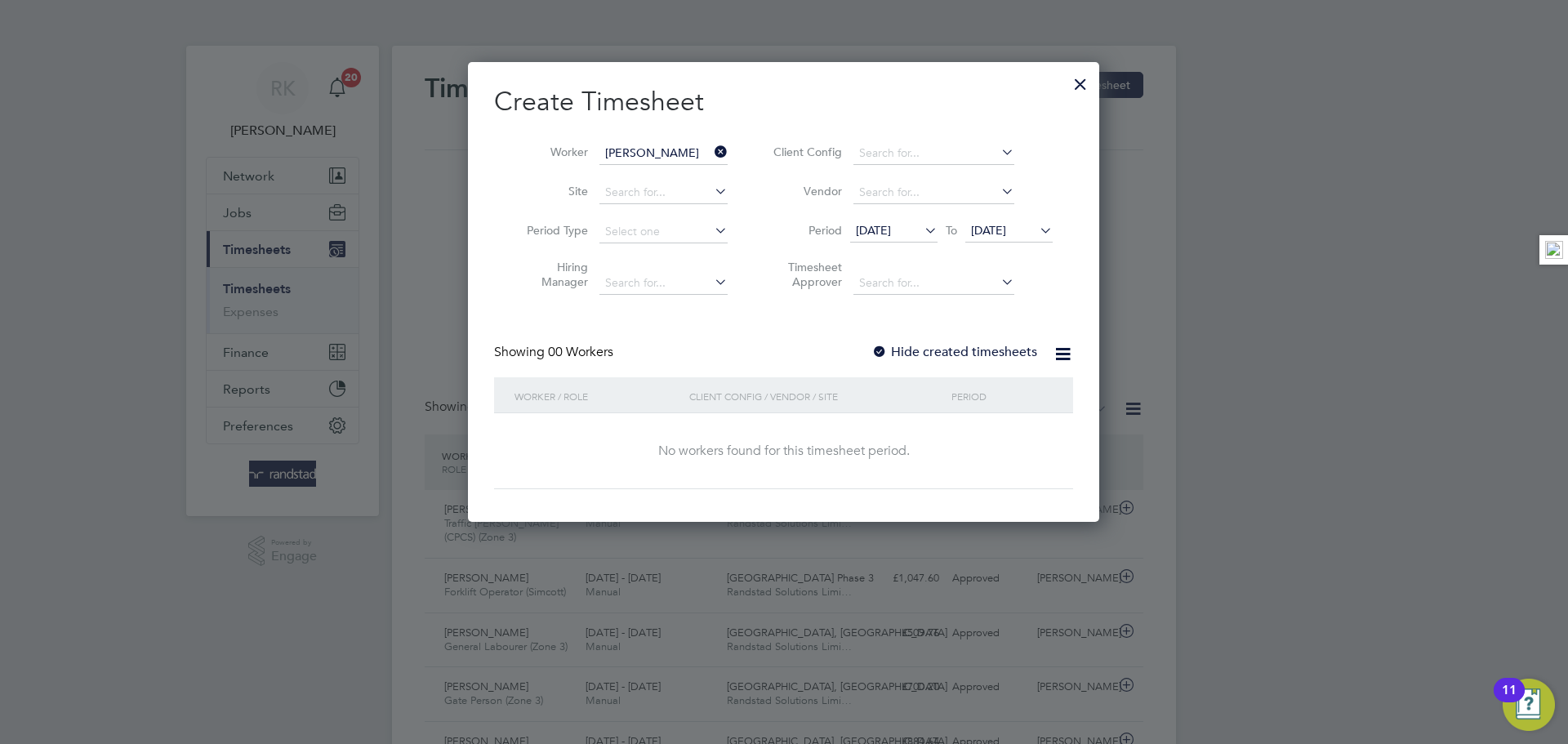
click at [978, 361] on div "Showing 00 Workers Hide created timesheets" at bounding box center [784, 361] width 579 height 34
click at [980, 352] on label "Hide created timesheets" at bounding box center [955, 352] width 166 height 16
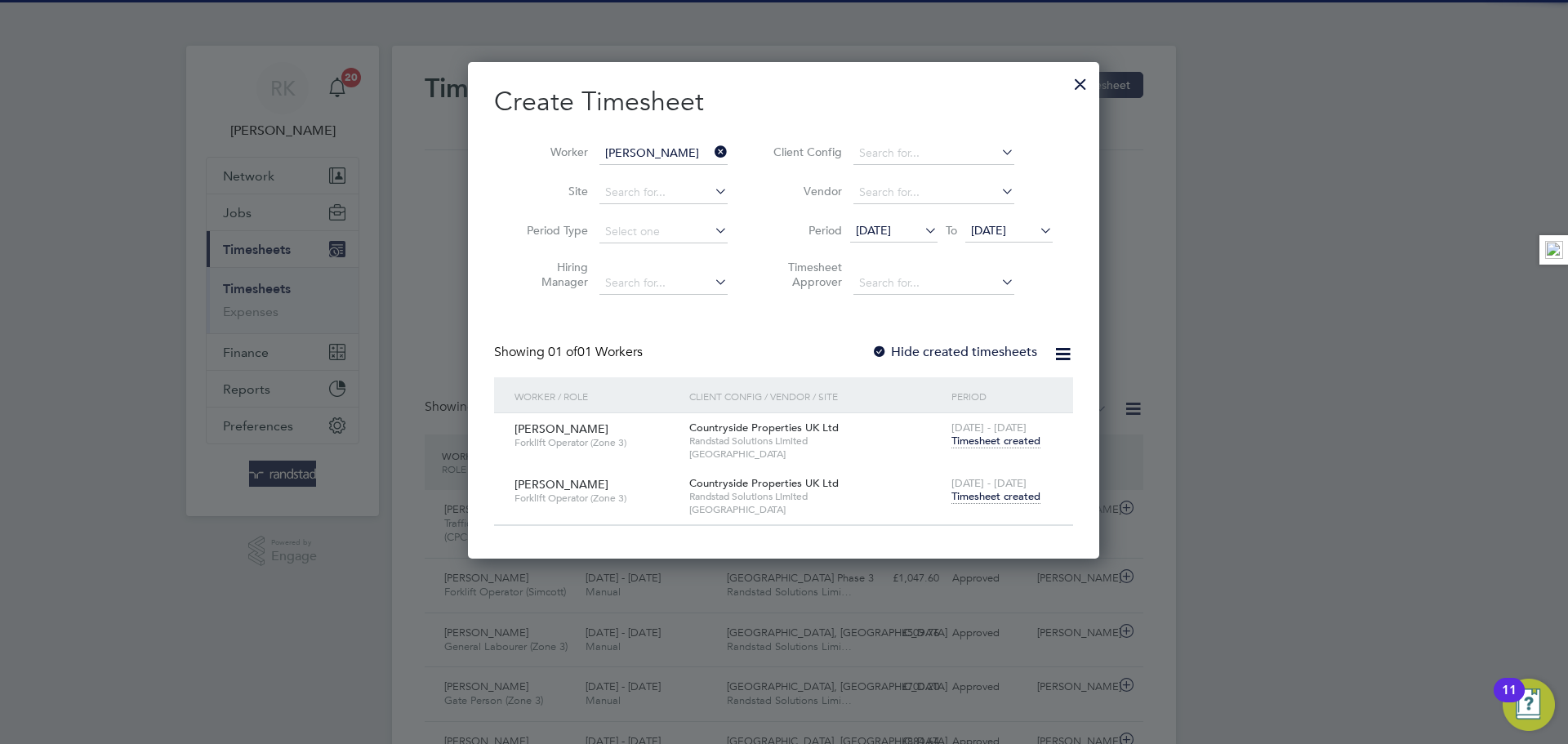
click at [1012, 482] on span "[DATE] - [DATE]" at bounding box center [989, 483] width 75 height 14
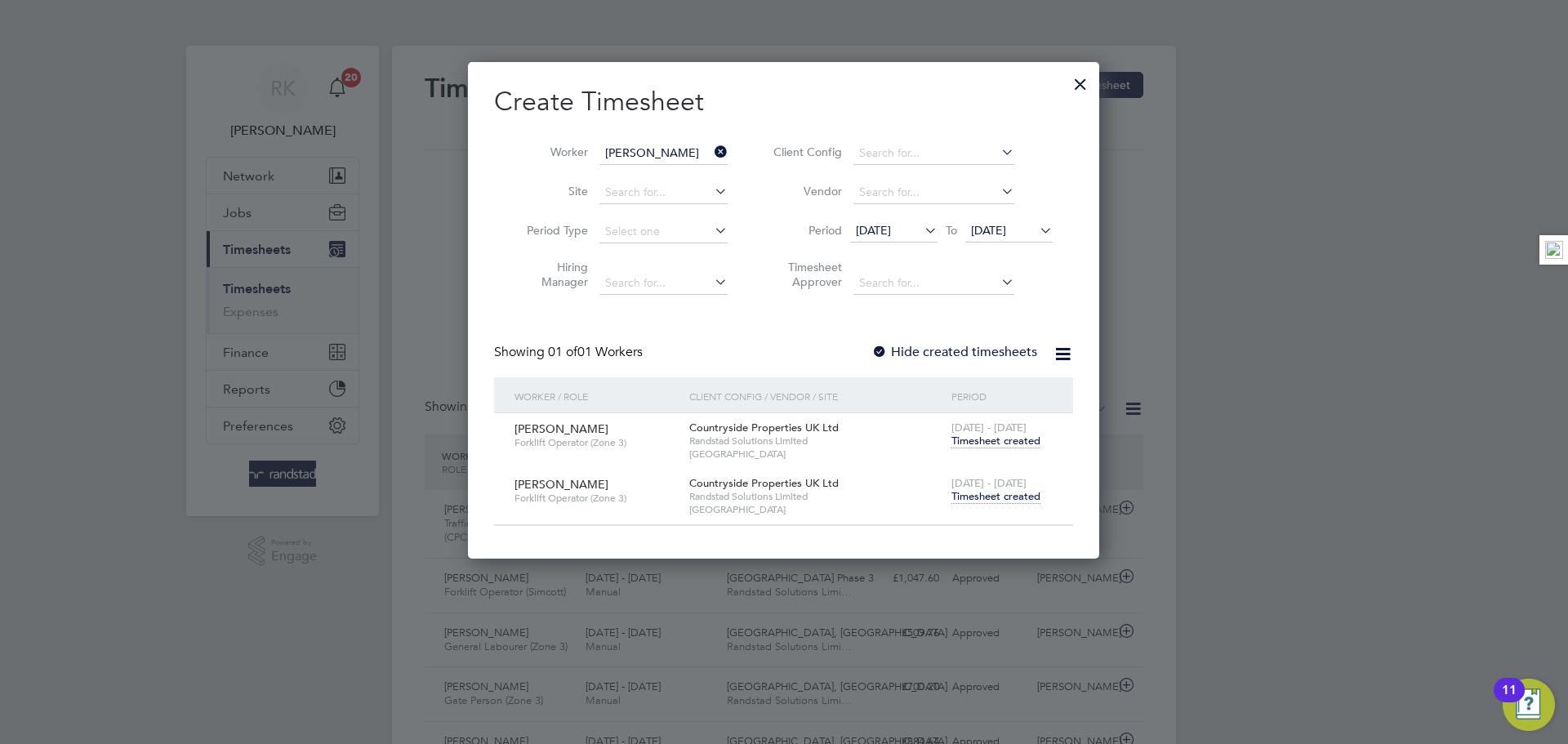
click at [1016, 493] on span "Timesheet created" at bounding box center [996, 497] width 89 height 15
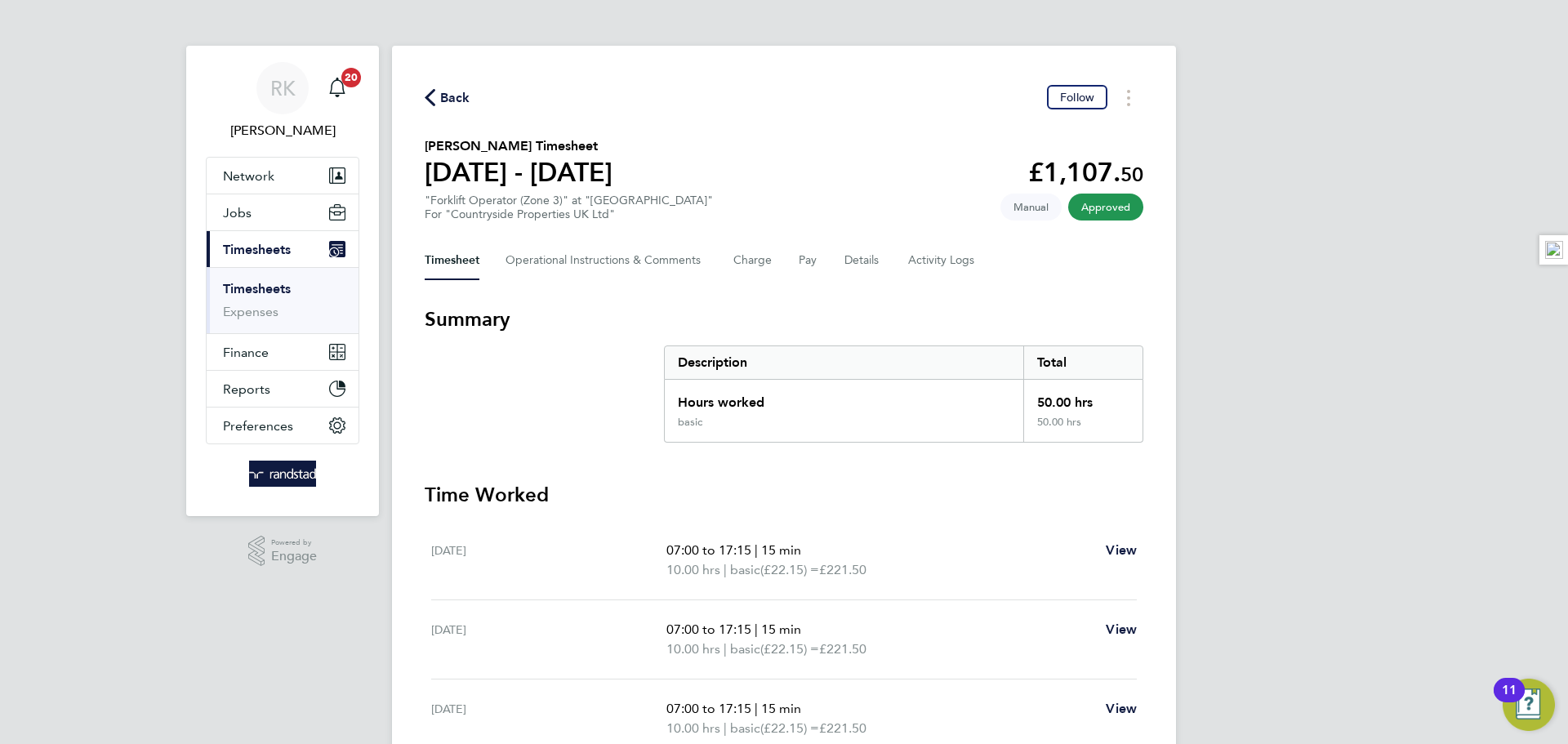
click at [239, 284] on link "Timesheets" at bounding box center [256, 289] width 68 height 16
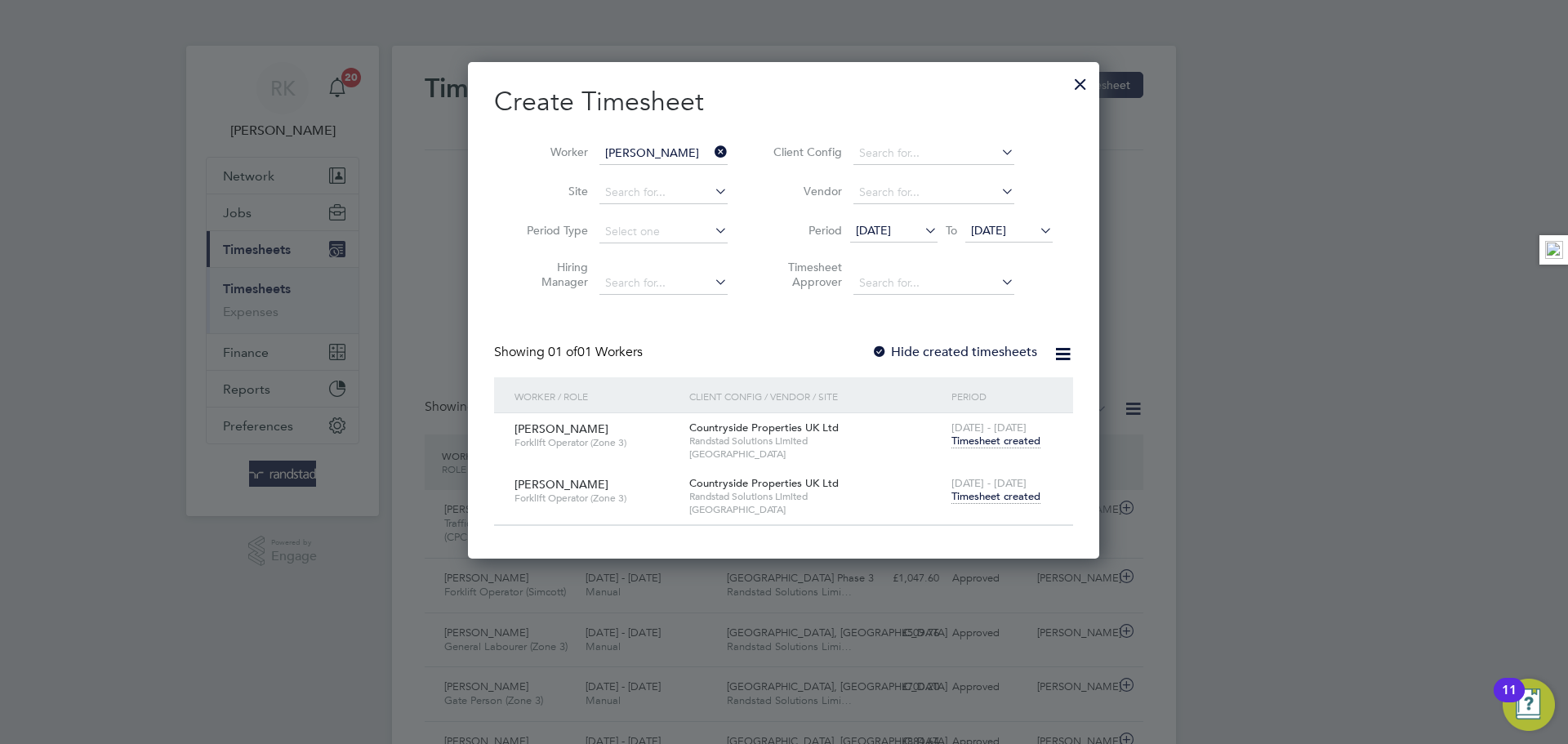
click at [711, 148] on icon at bounding box center [711, 152] width 0 height 23
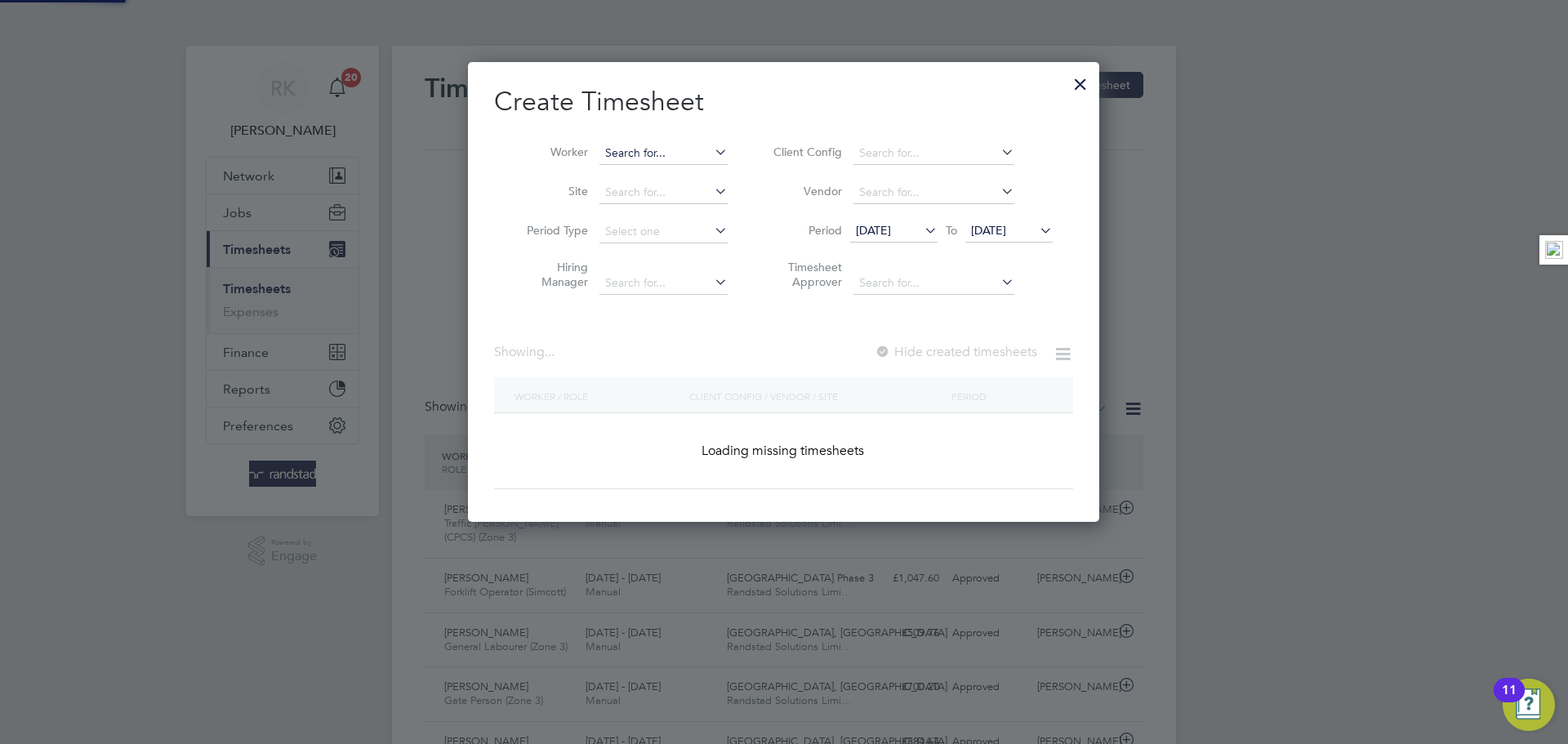
click at [660, 147] on input at bounding box center [663, 154] width 128 height 23
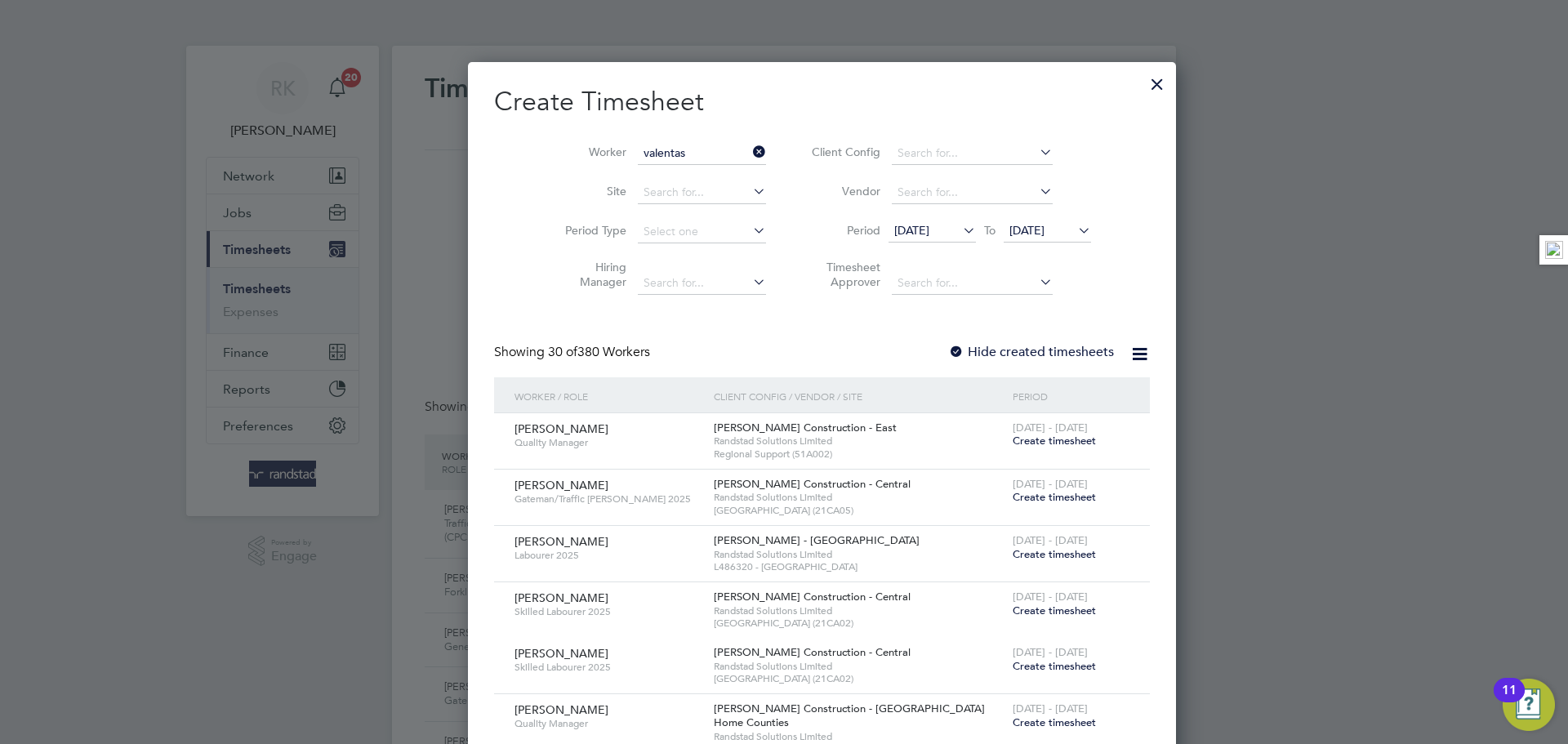
click at [672, 179] on li "Valentas Sausis" at bounding box center [663, 175] width 130 height 22
type input "Valentas Sausis"
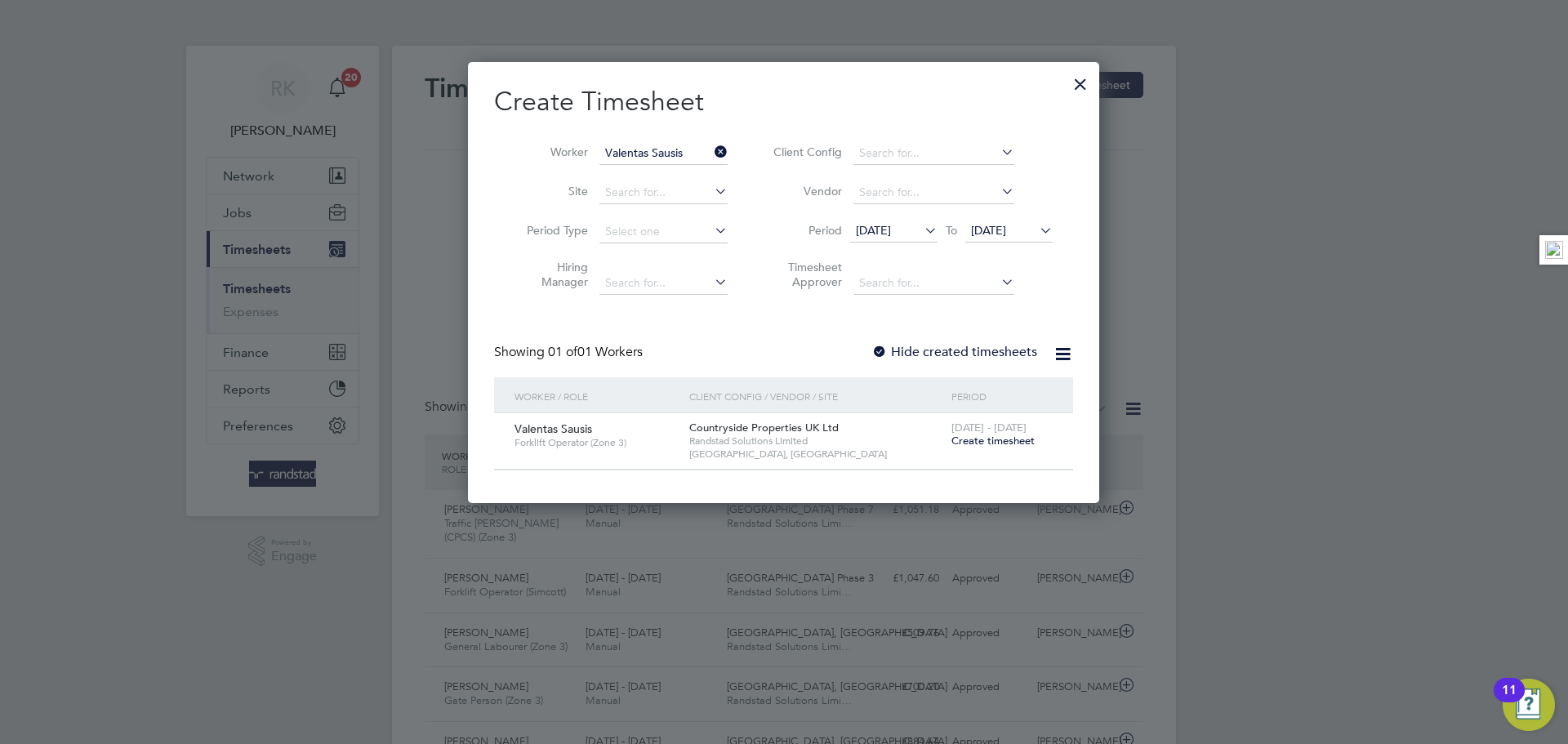
click at [989, 444] on span "Create timesheet" at bounding box center [993, 441] width 83 height 14
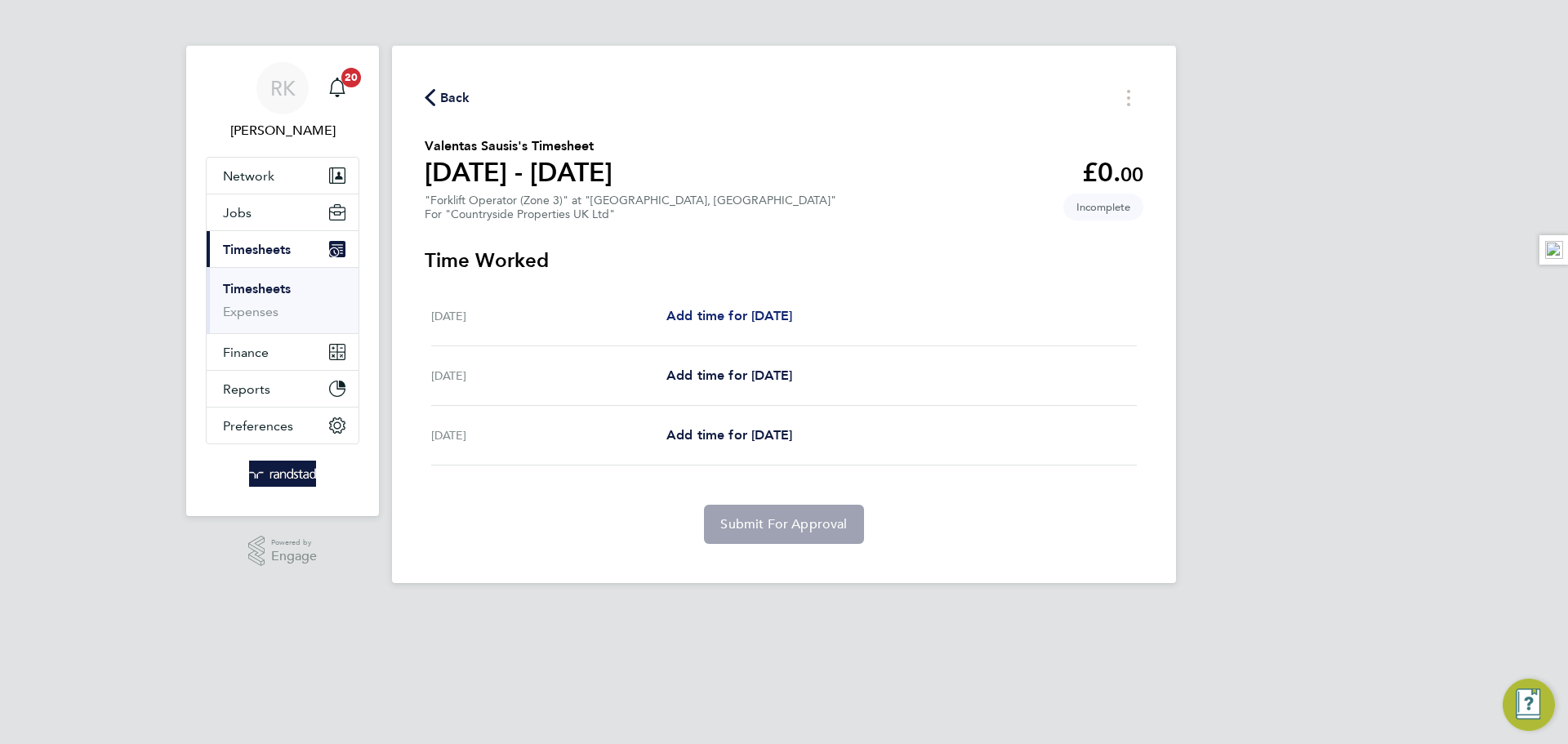
click at [758, 320] on span "Add time for [DATE]" at bounding box center [729, 316] width 125 height 16
select select "30"
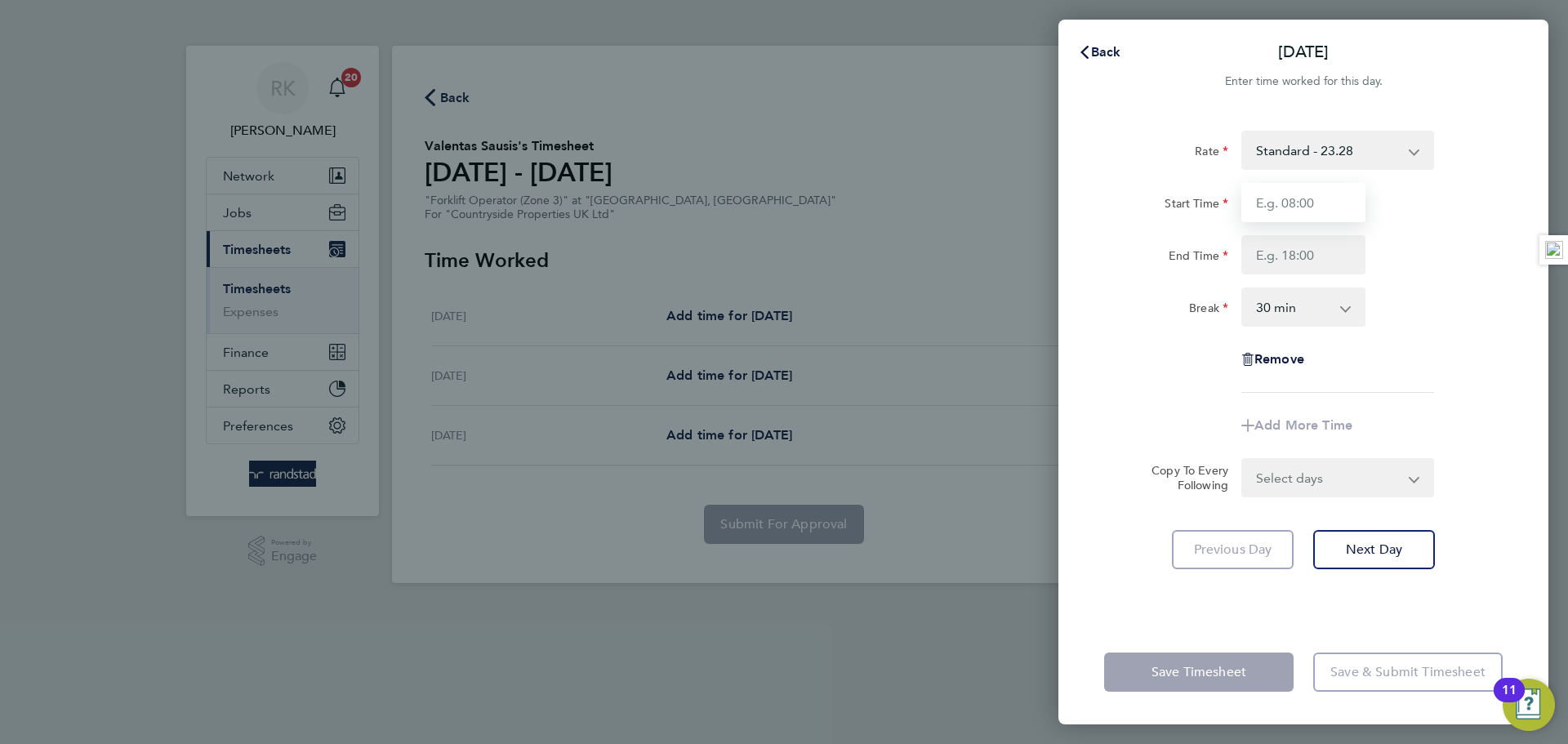
click at [1283, 200] on input "Start Time" at bounding box center [1303, 202] width 125 height 39
type input "07:30"
click at [1311, 252] on input "End Time" at bounding box center [1303, 254] width 125 height 39
type input "17:00"
drag, startPoint x: 1386, startPoint y: 287, endPoint x: 1422, endPoint y: 325, distance: 52.3
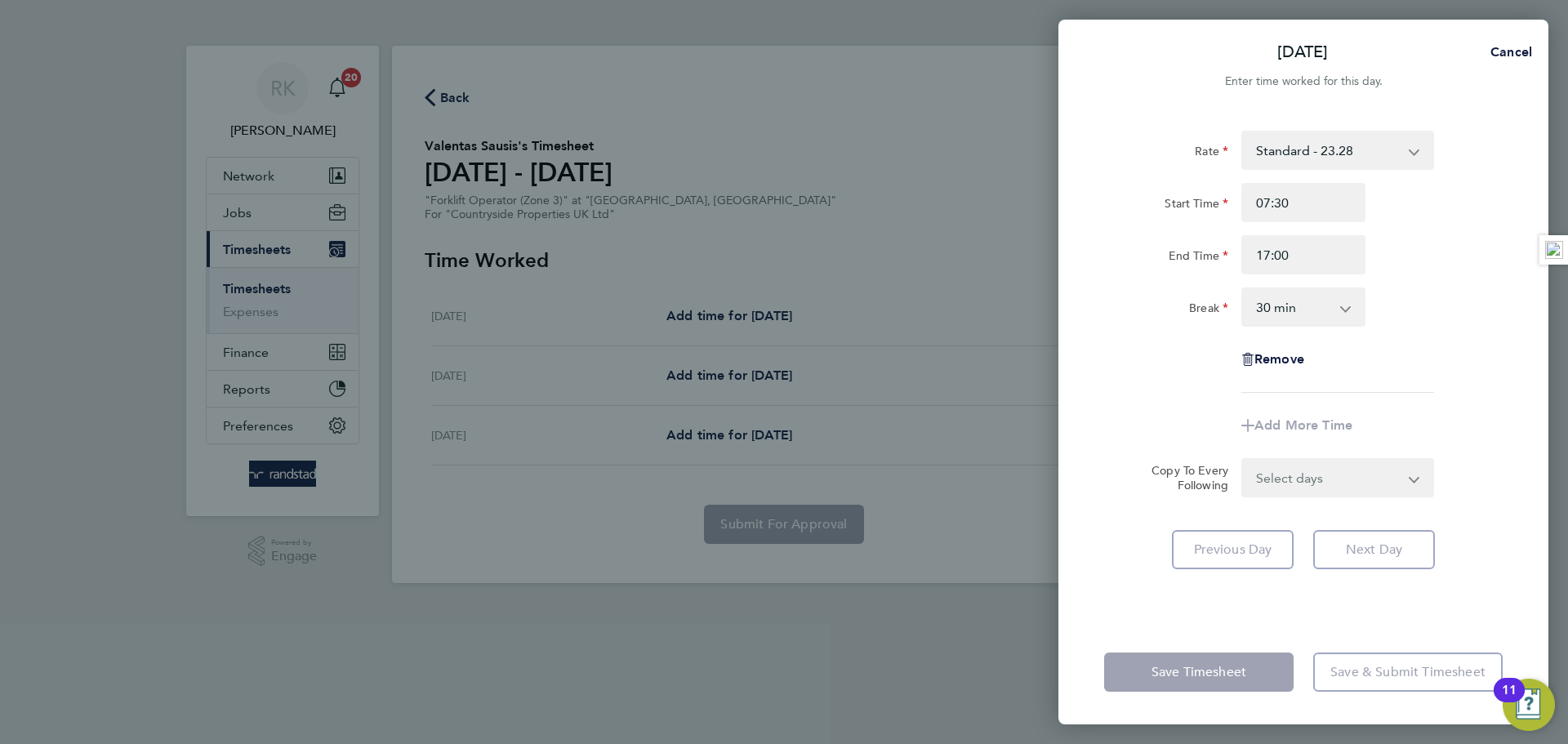
click at [1390, 287] on div "Break 0 min 15 min 30 min 45 min 60 min 75 min 90 min" at bounding box center [1304, 307] width 412 height 39
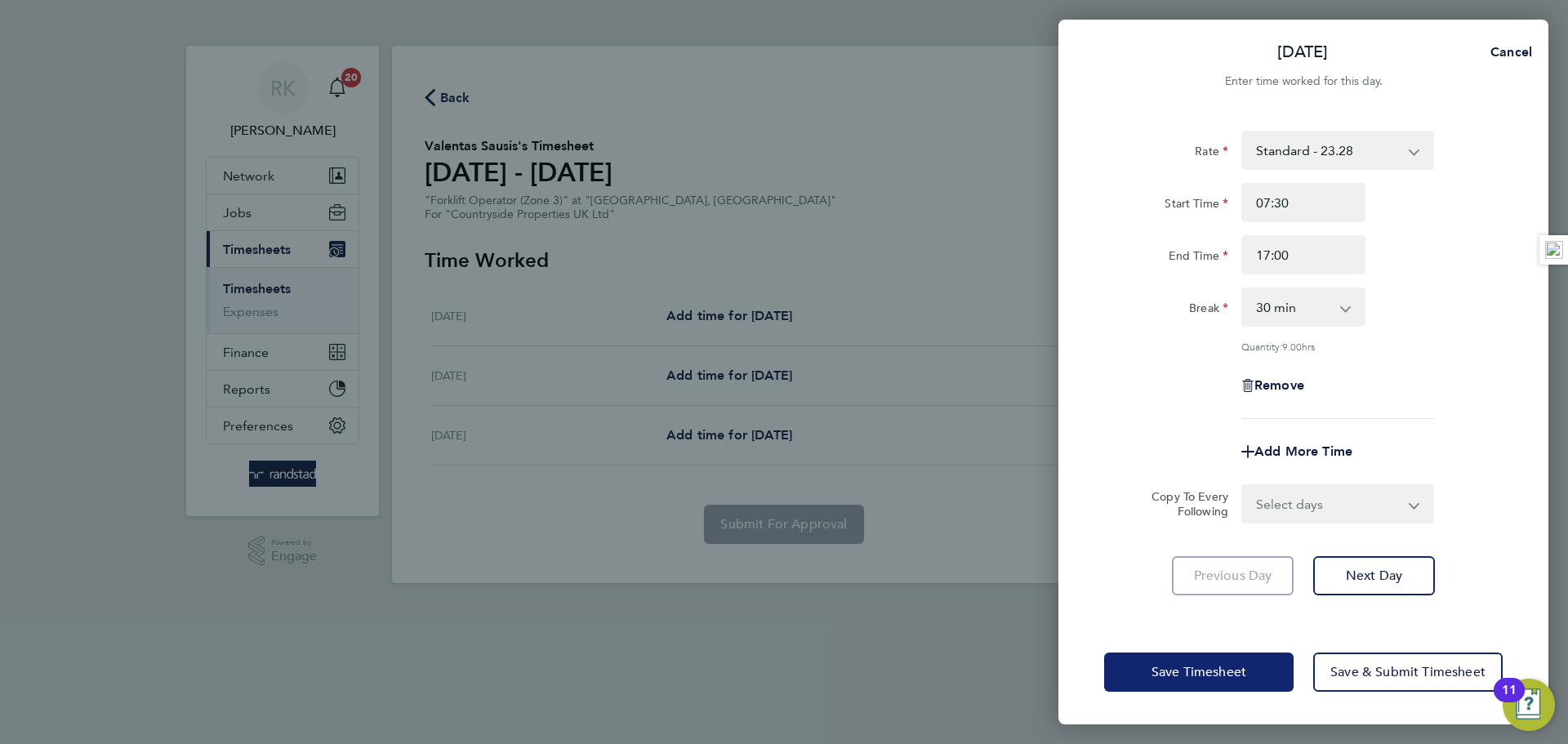
click at [1232, 677] on span "Save Timesheet" at bounding box center [1199, 672] width 95 height 16
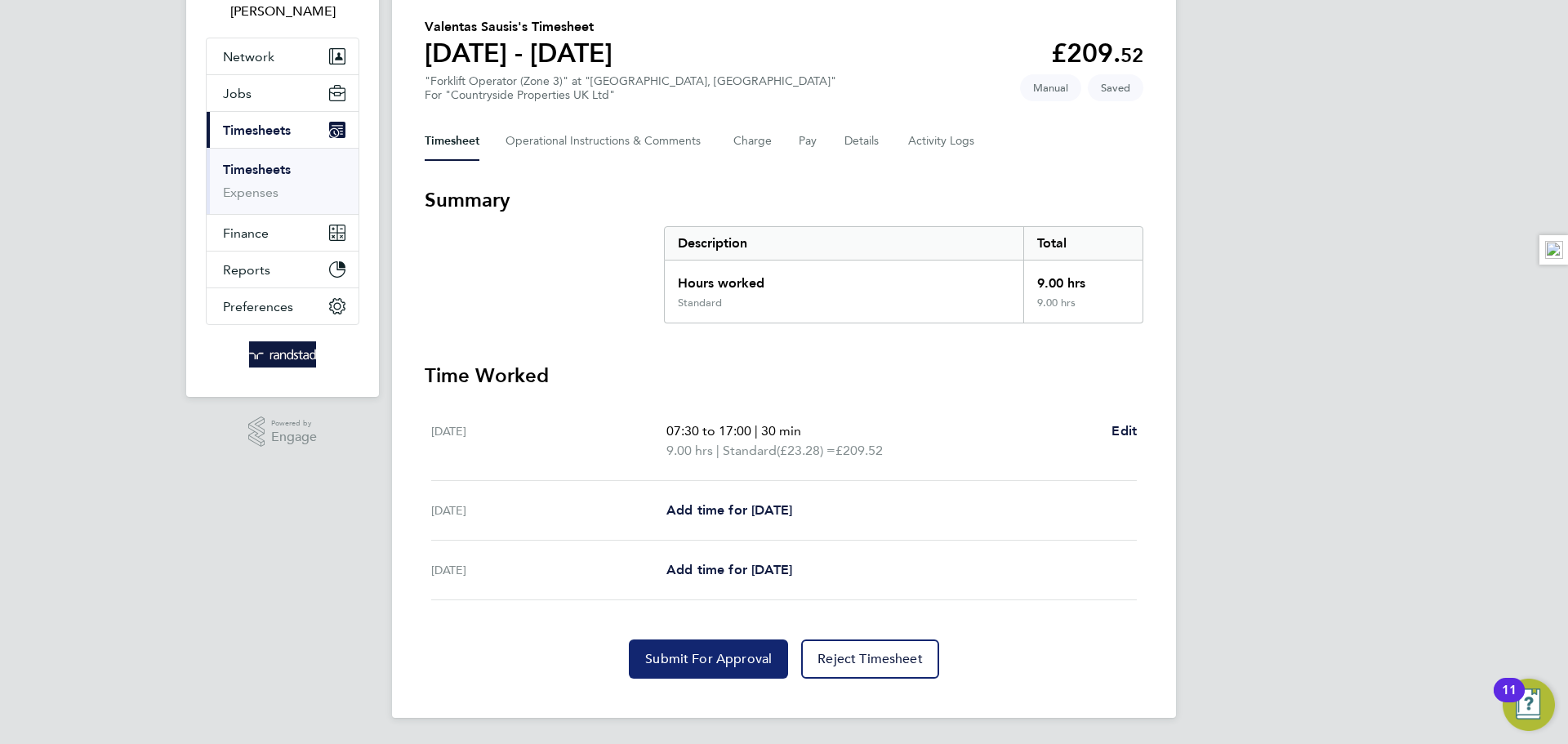
click at [674, 670] on button "Submit For Approval" at bounding box center [708, 659] width 159 height 39
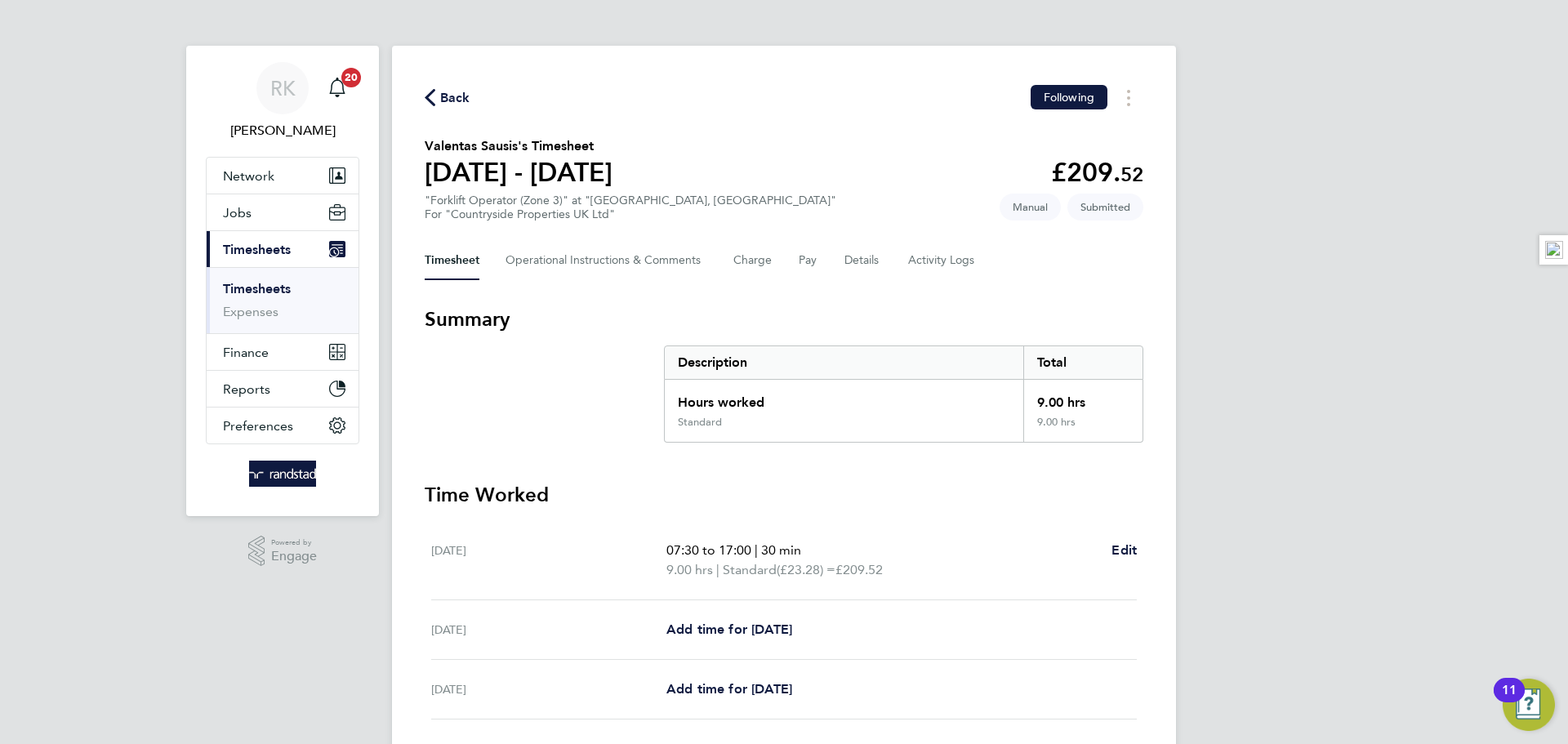
click at [273, 296] on link "Timesheets" at bounding box center [256, 289] width 68 height 16
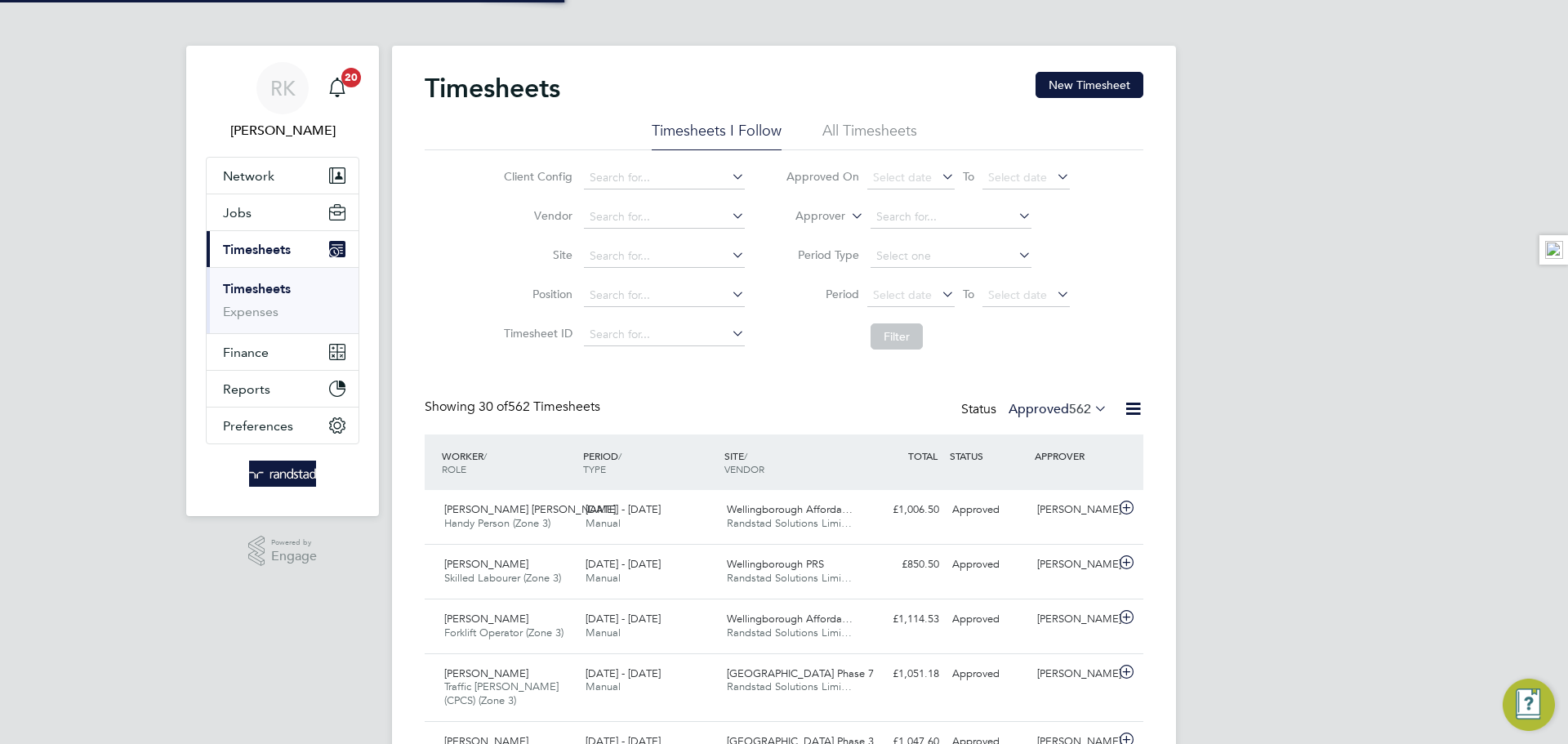
scroll to position [42, 142]
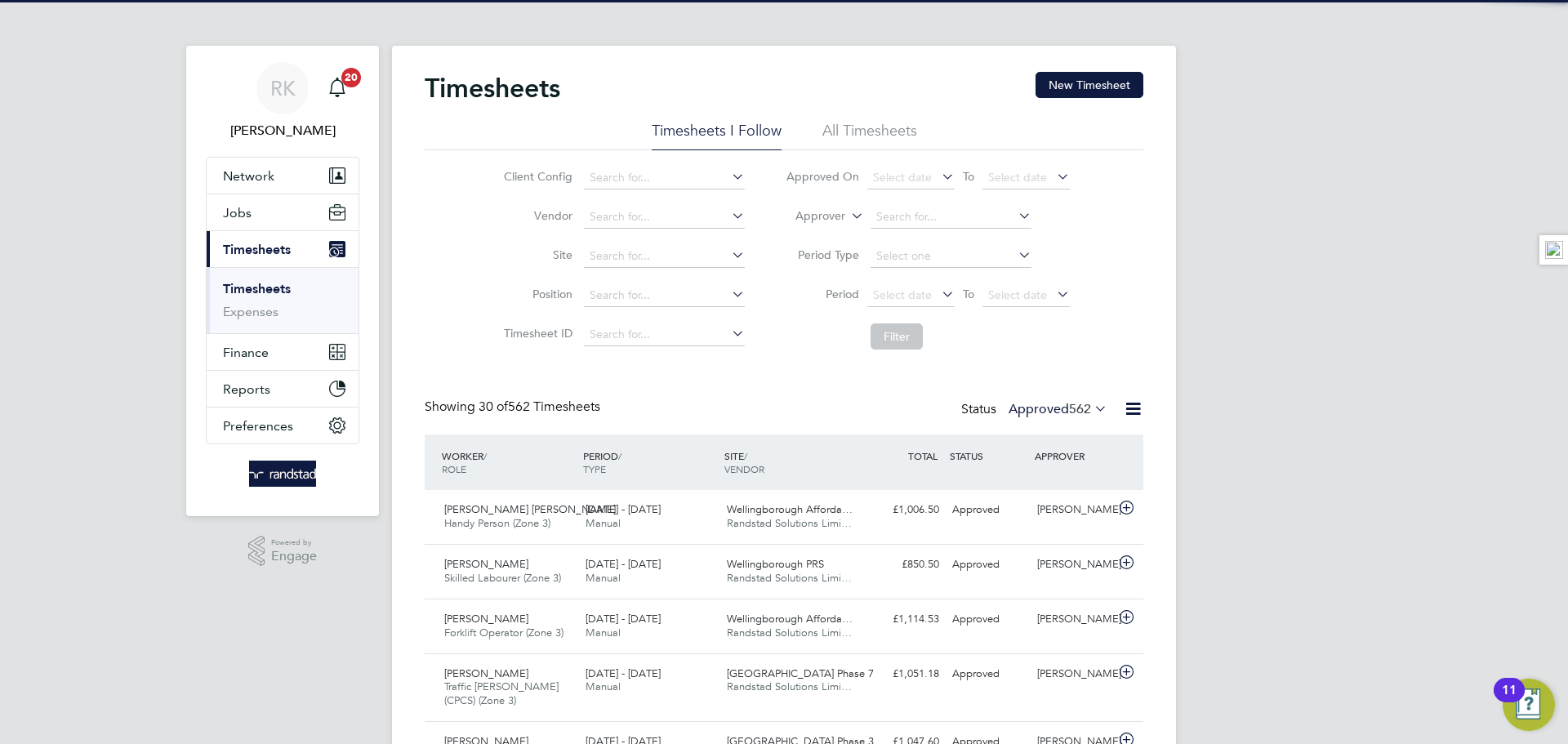
click at [1049, 408] on label "Approved 562" at bounding box center [1058, 409] width 99 height 16
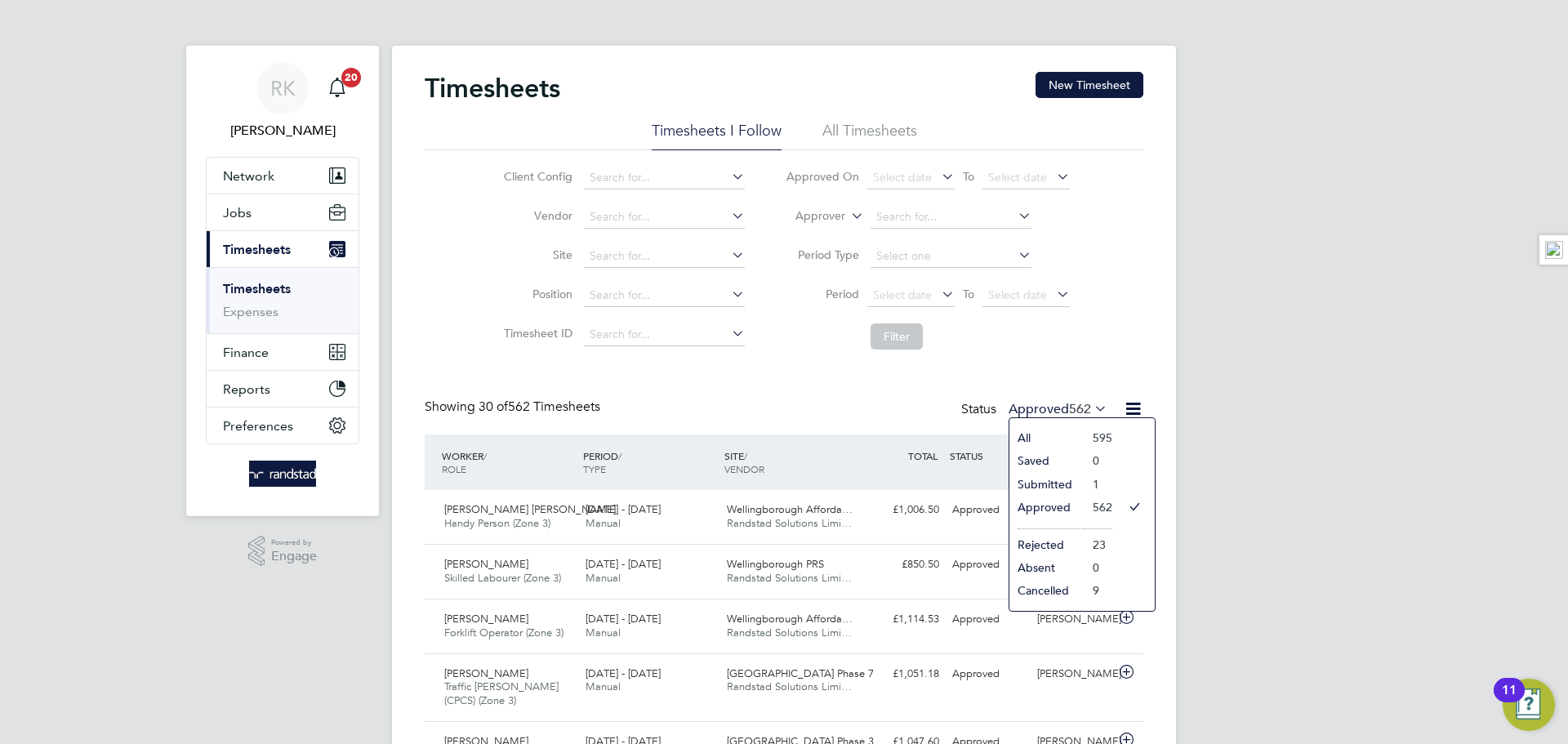
click at [1061, 483] on li "Submitted" at bounding box center [1047, 484] width 75 height 23
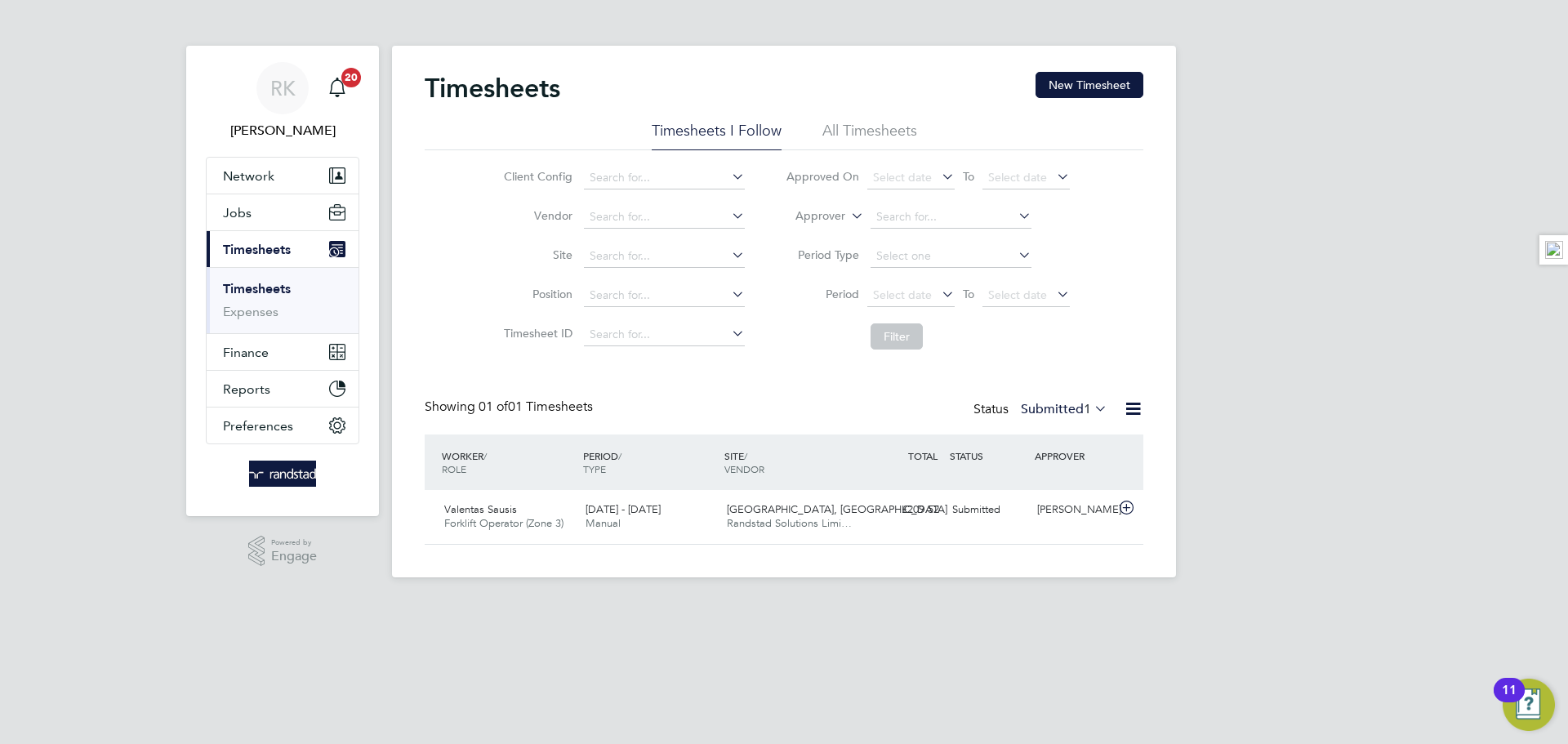
click at [1049, 410] on label "Submitted 1" at bounding box center [1064, 409] width 87 height 16
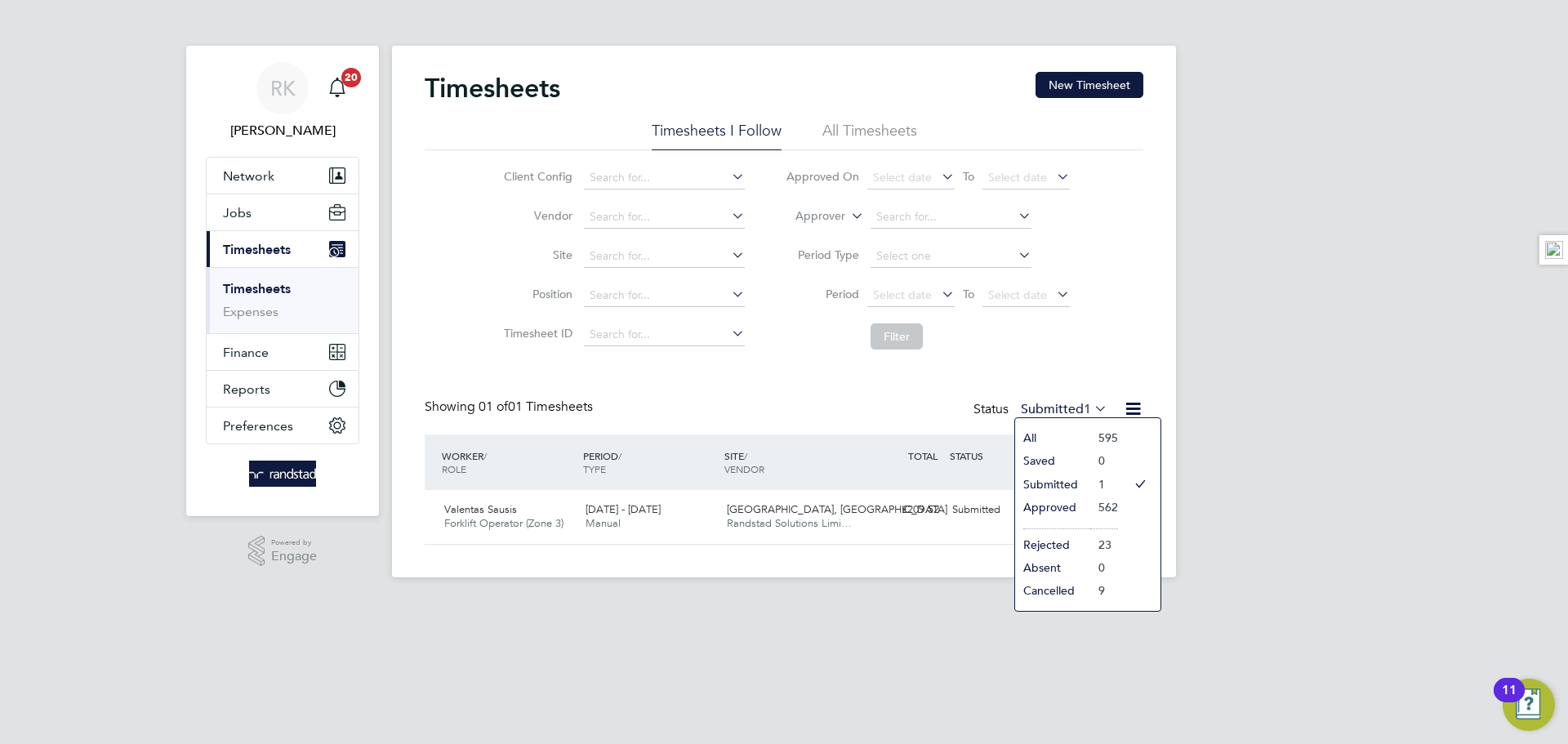
click at [1057, 507] on li "Approved" at bounding box center [1052, 507] width 75 height 23
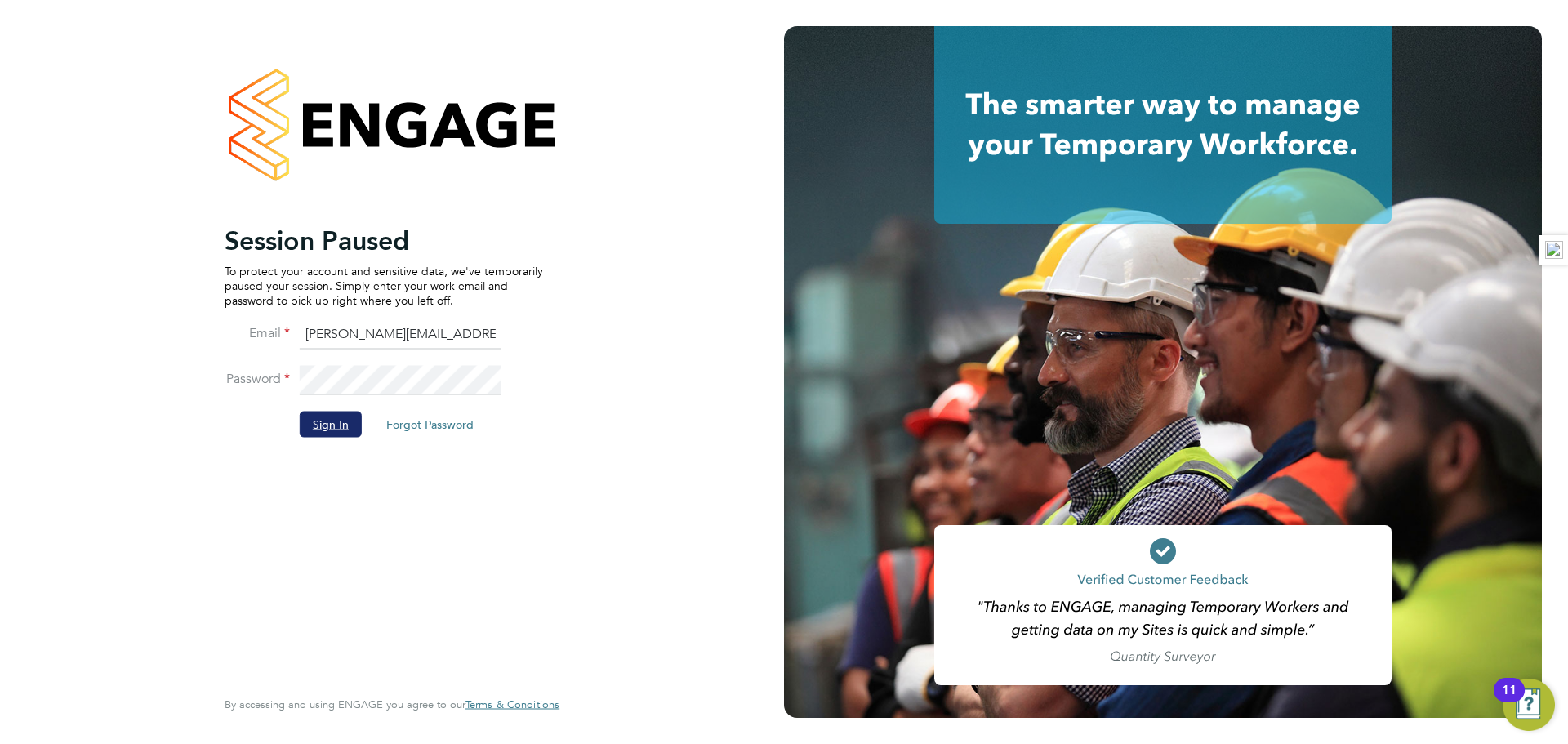
click at [307, 422] on button "Sign In" at bounding box center [330, 424] width 62 height 27
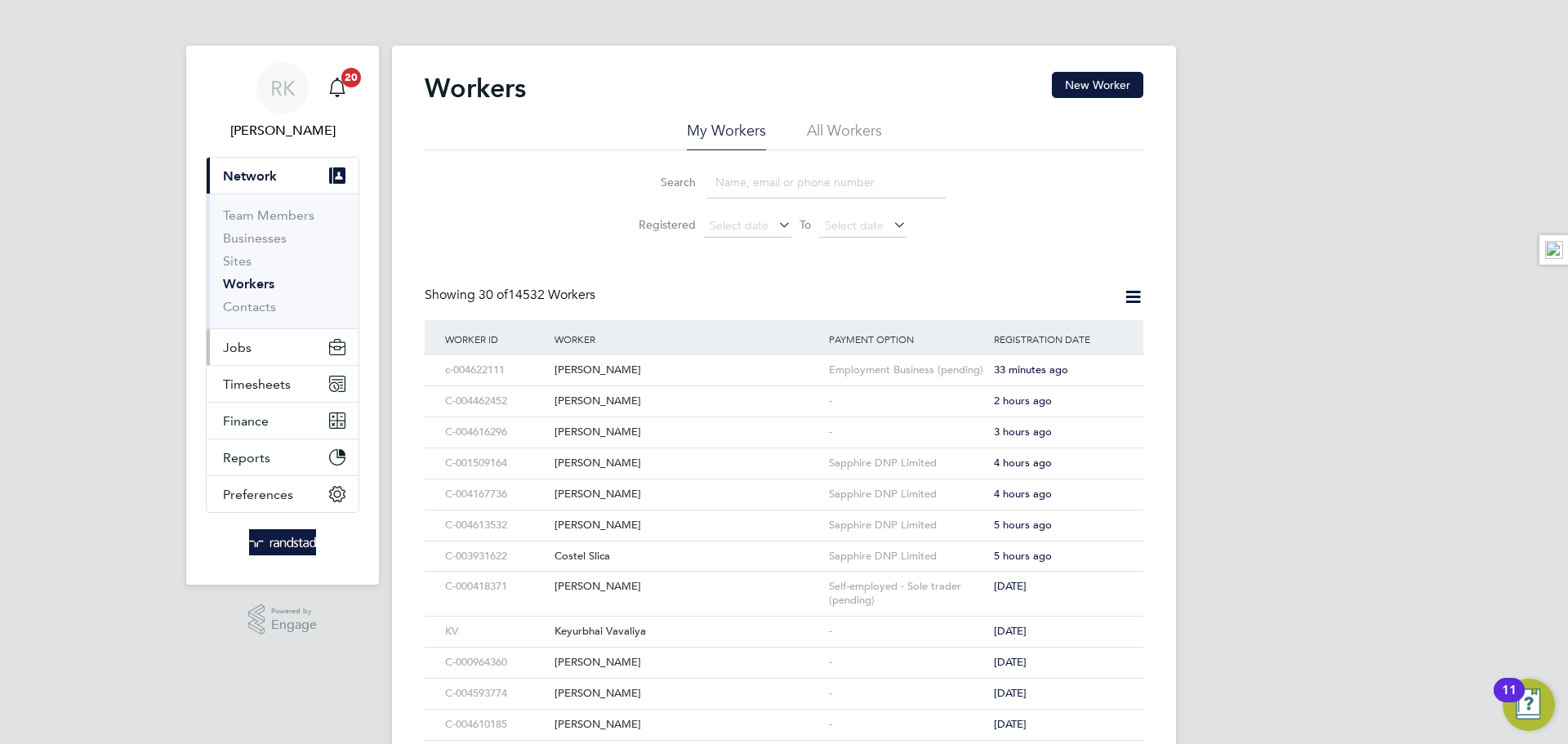
click at [265, 349] on button "Jobs" at bounding box center [283, 347] width 152 height 36
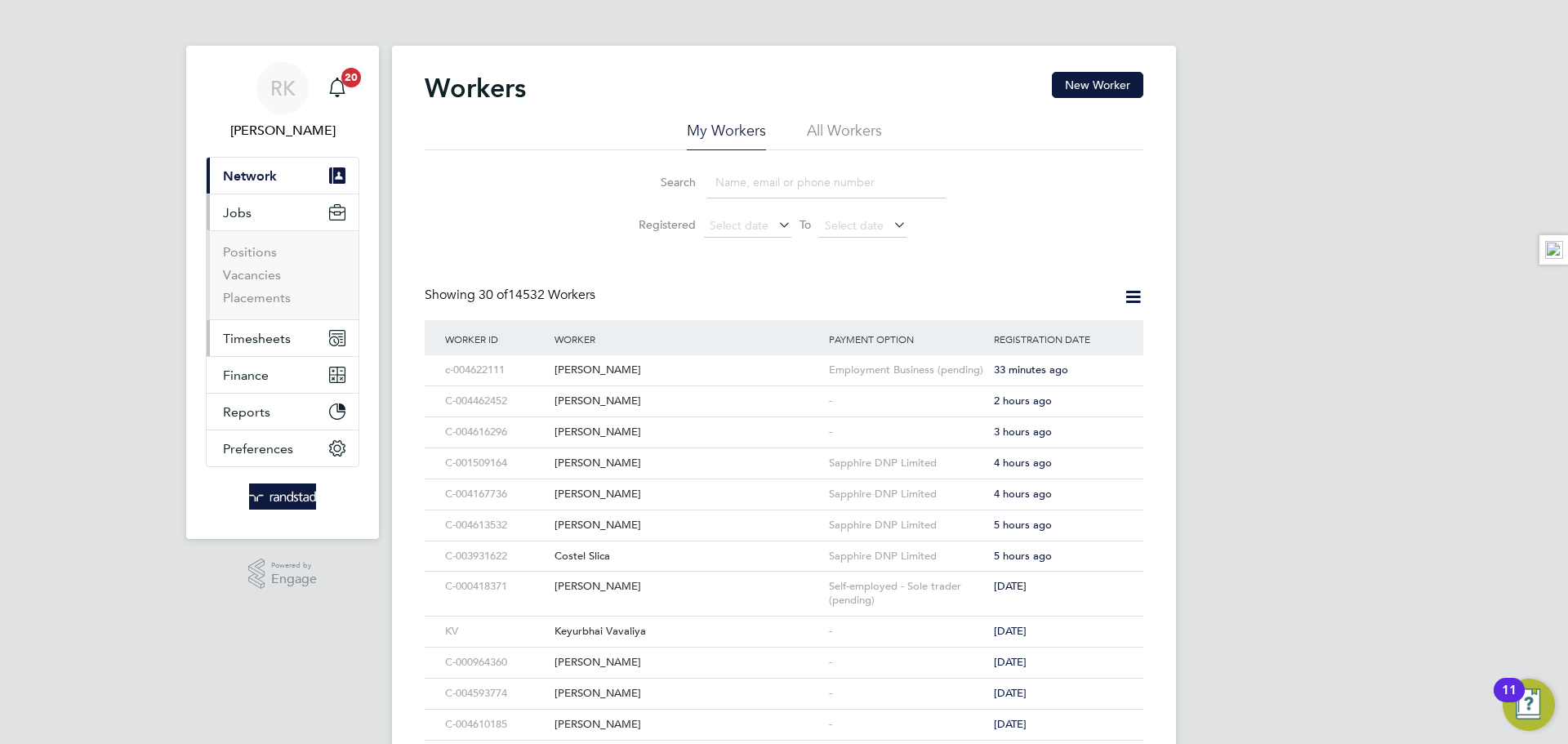
click at [257, 349] on button "Timesheets" at bounding box center [283, 338] width 152 height 36
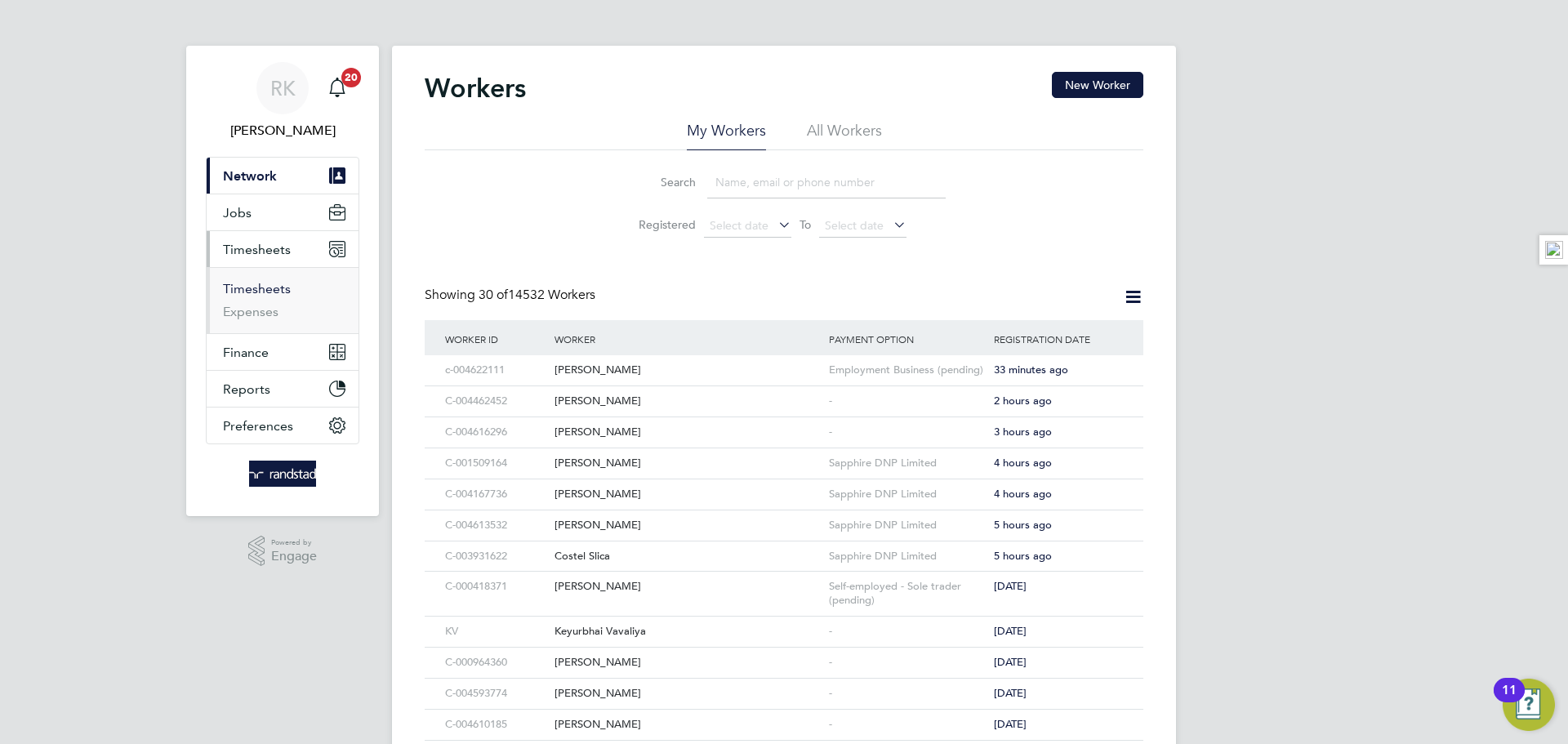
click at [254, 287] on link "Timesheets" at bounding box center [256, 289] width 68 height 16
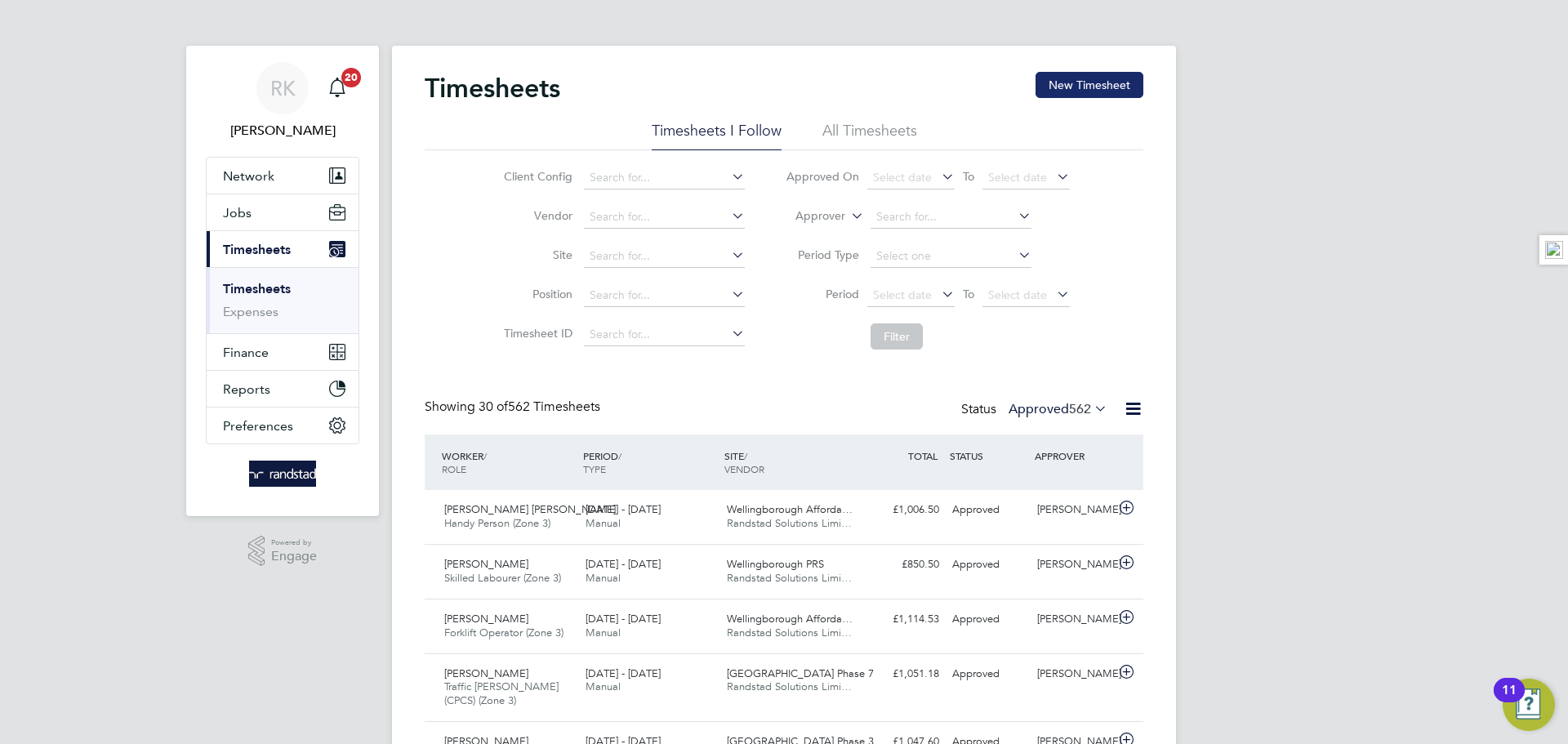
click at [1070, 80] on button "New Timesheet" at bounding box center [1089, 85] width 108 height 27
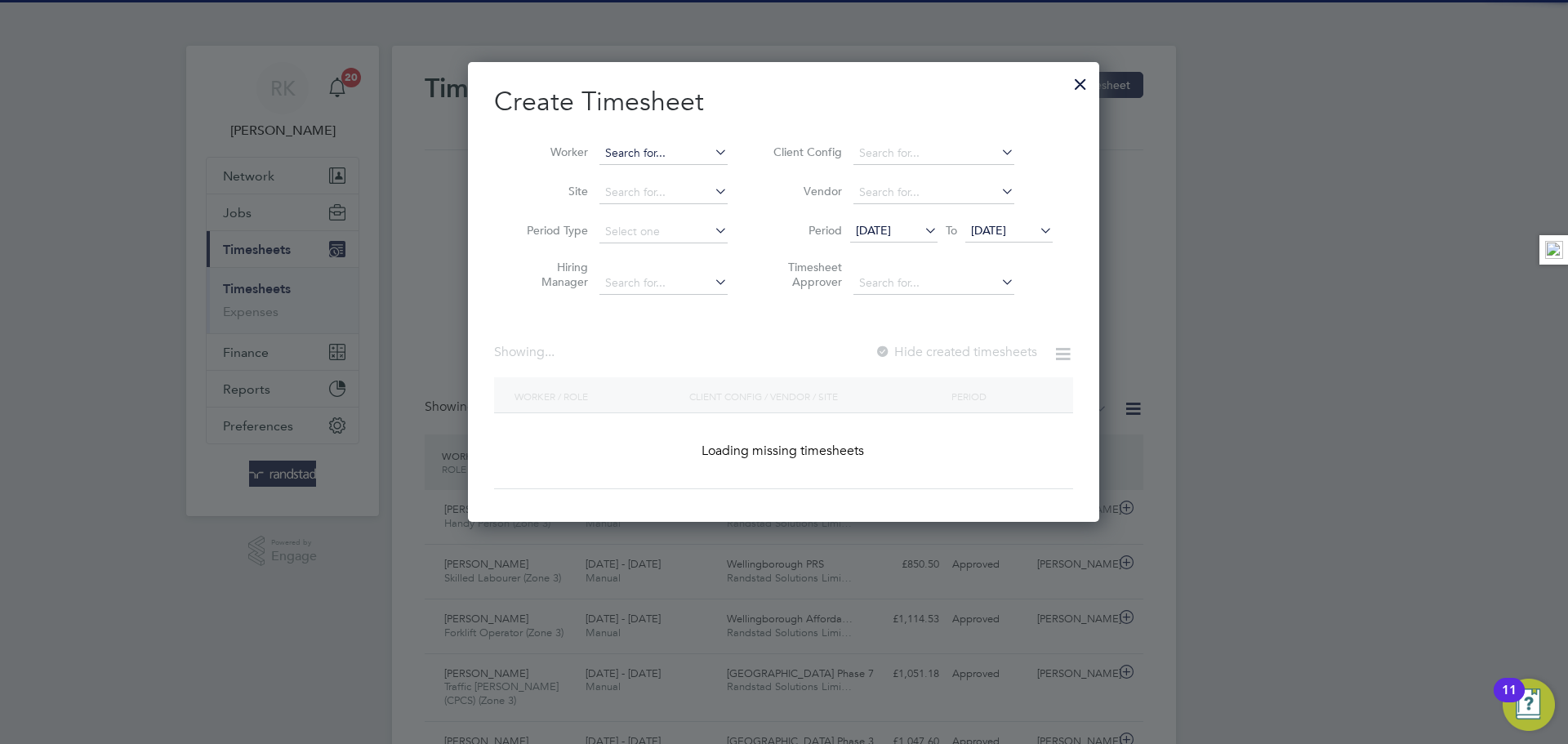
click at [639, 153] on input at bounding box center [663, 154] width 128 height 23
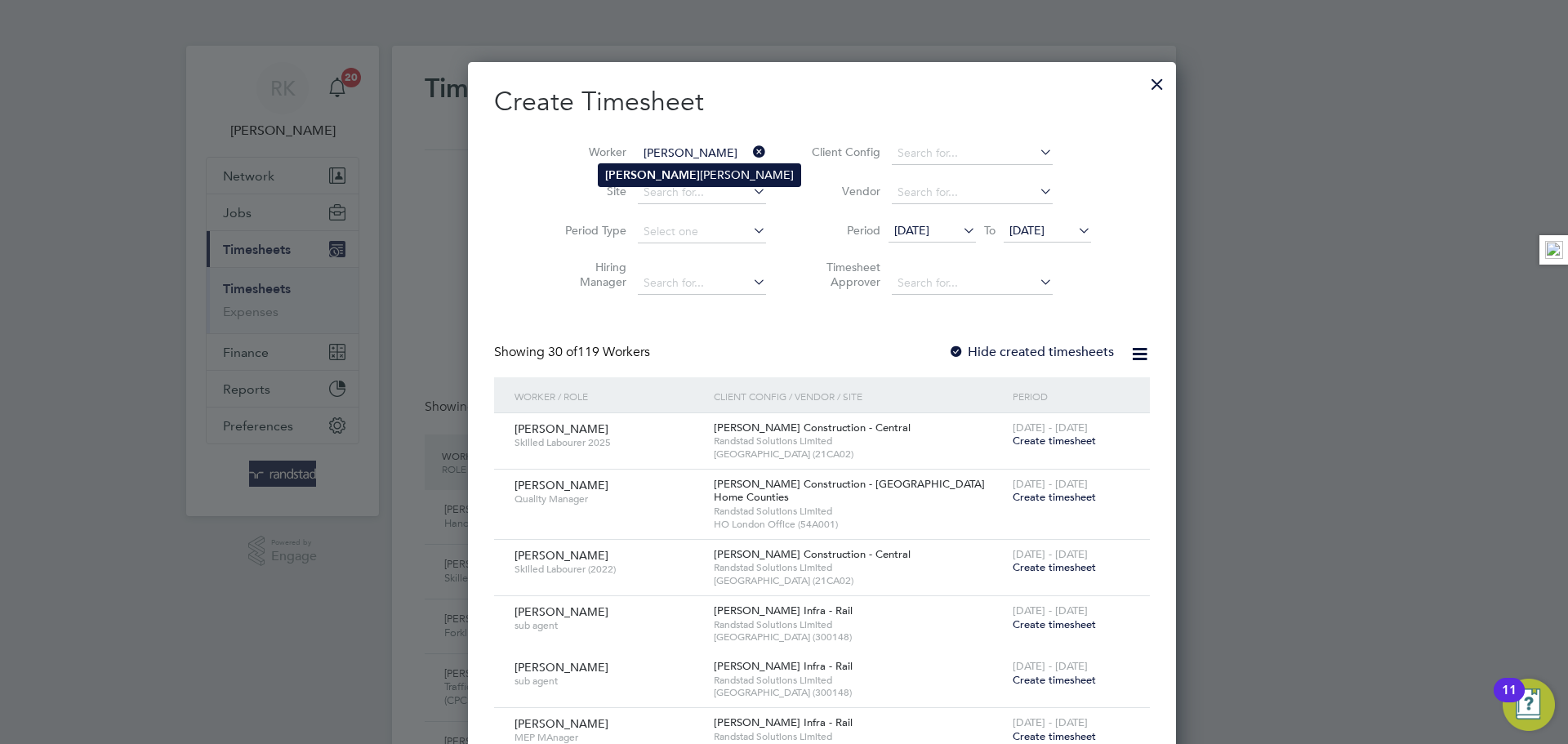
click at [648, 171] on li "[PERSON_NAME]" at bounding box center [700, 175] width 201 height 22
type input "[PERSON_NAME]"
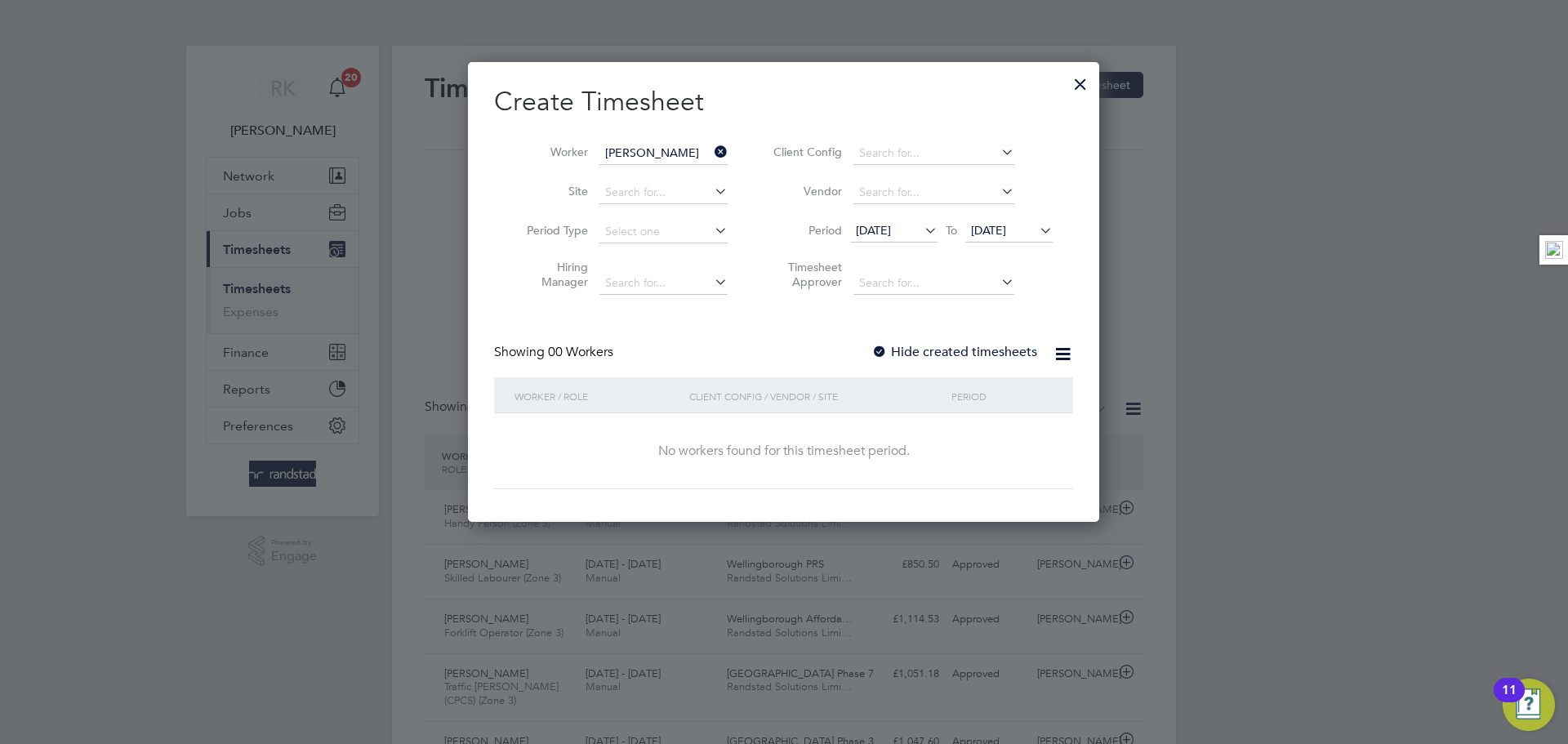
click at [997, 232] on span "[DATE]" at bounding box center [989, 230] width 35 height 15
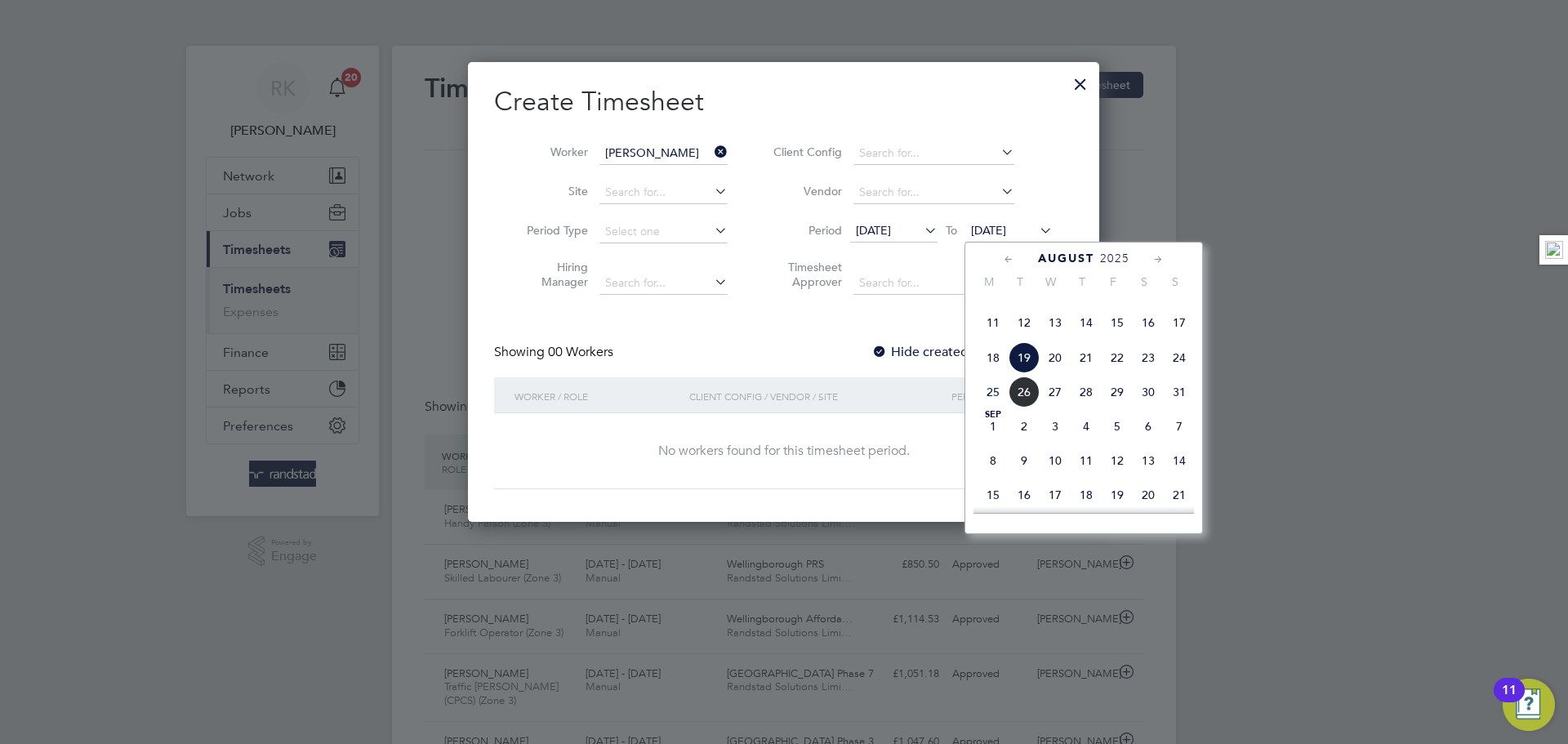
click at [1175, 374] on span "24" at bounding box center [1178, 357] width 31 height 31
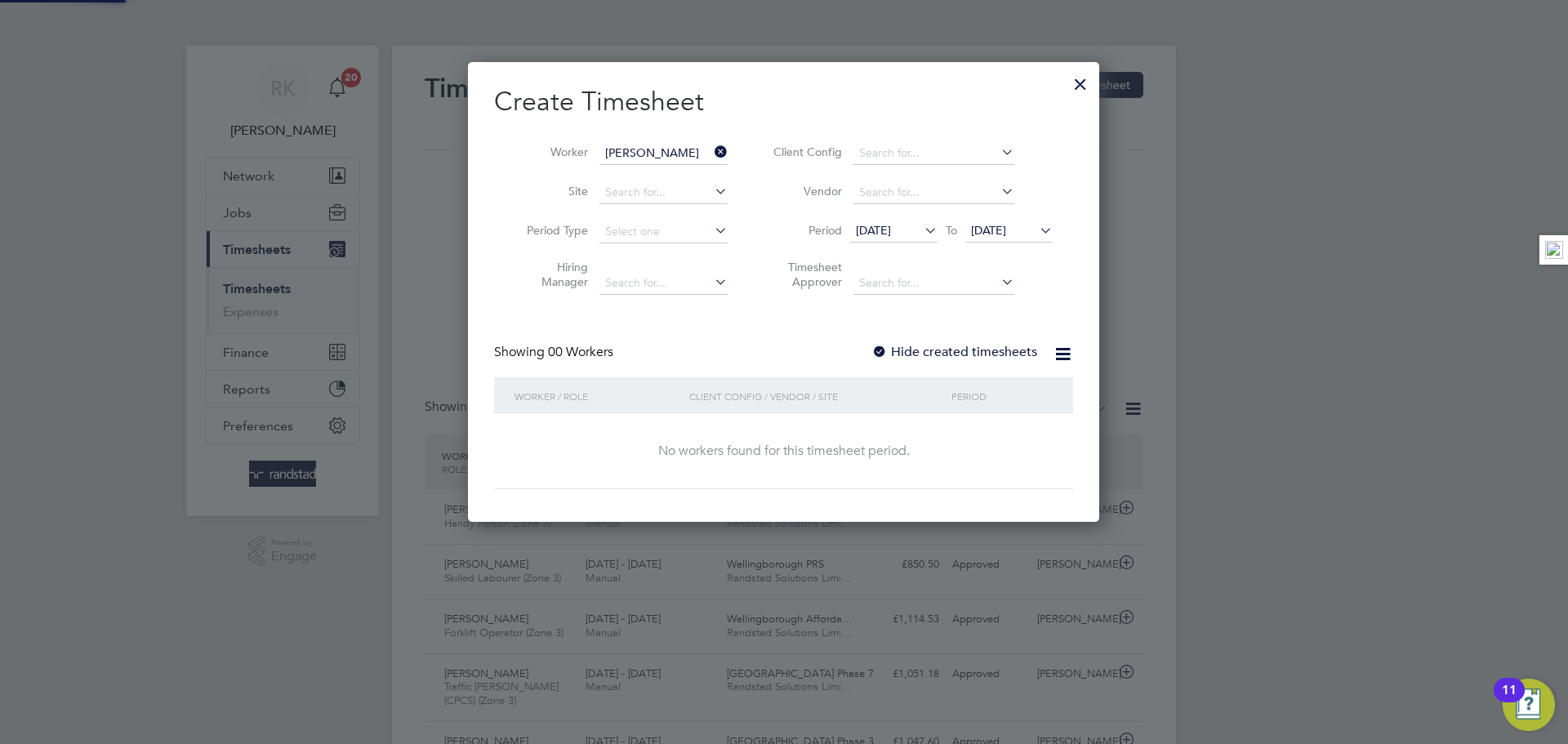
click at [962, 347] on label "Hide created timesheets" at bounding box center [955, 352] width 166 height 16
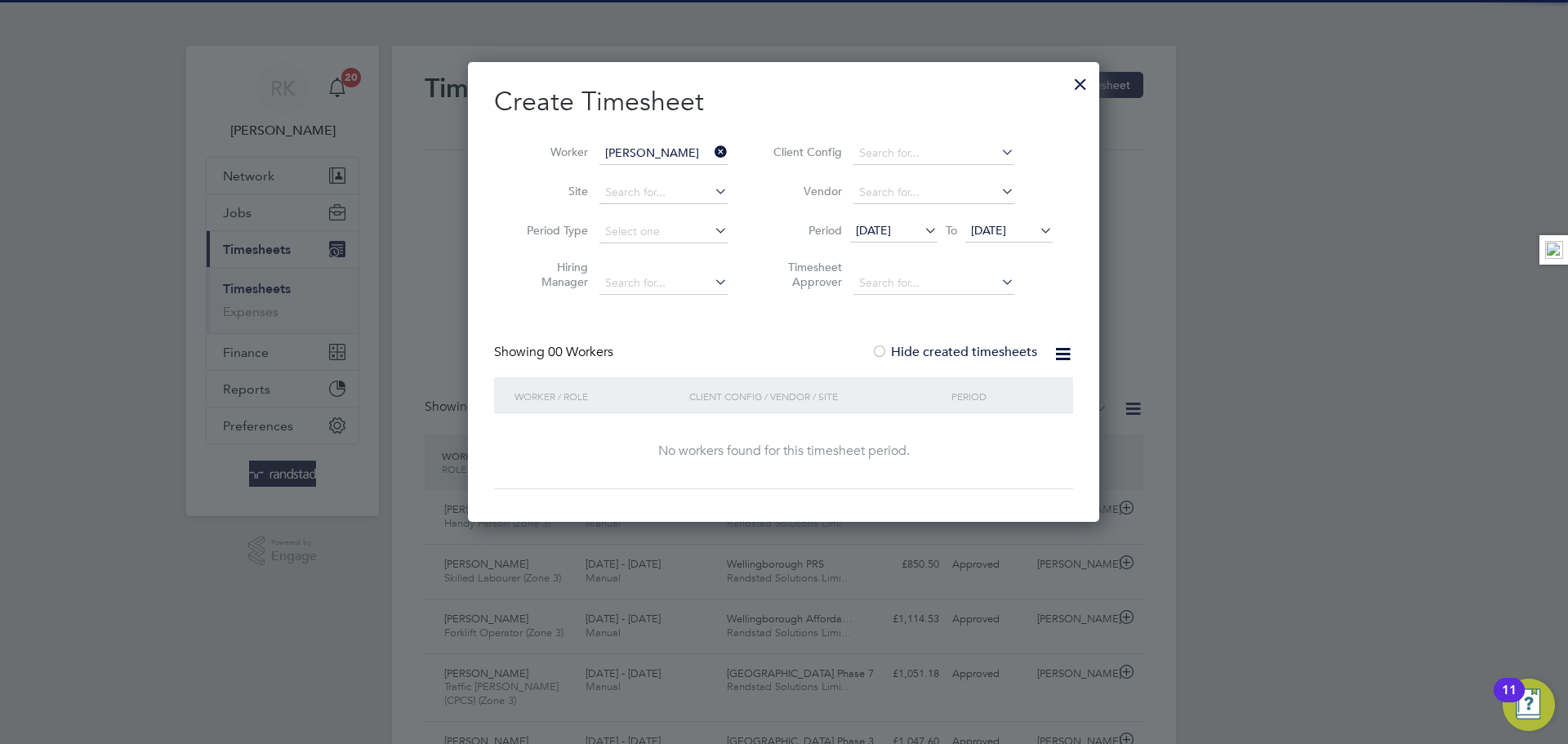
click at [962, 347] on label "Hide created timesheets" at bounding box center [955, 352] width 166 height 16
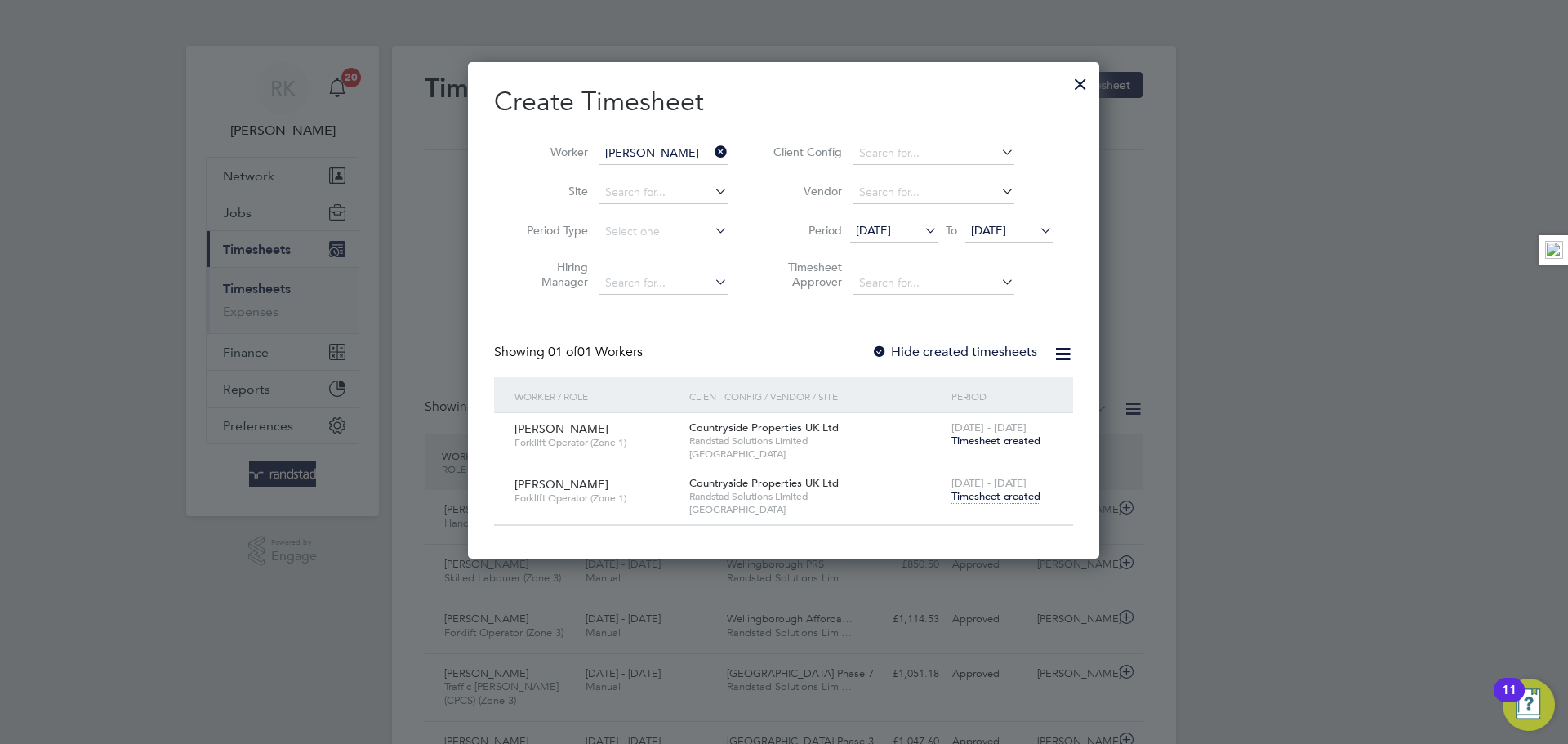
click at [992, 498] on span "Timesheet created" at bounding box center [996, 497] width 89 height 15
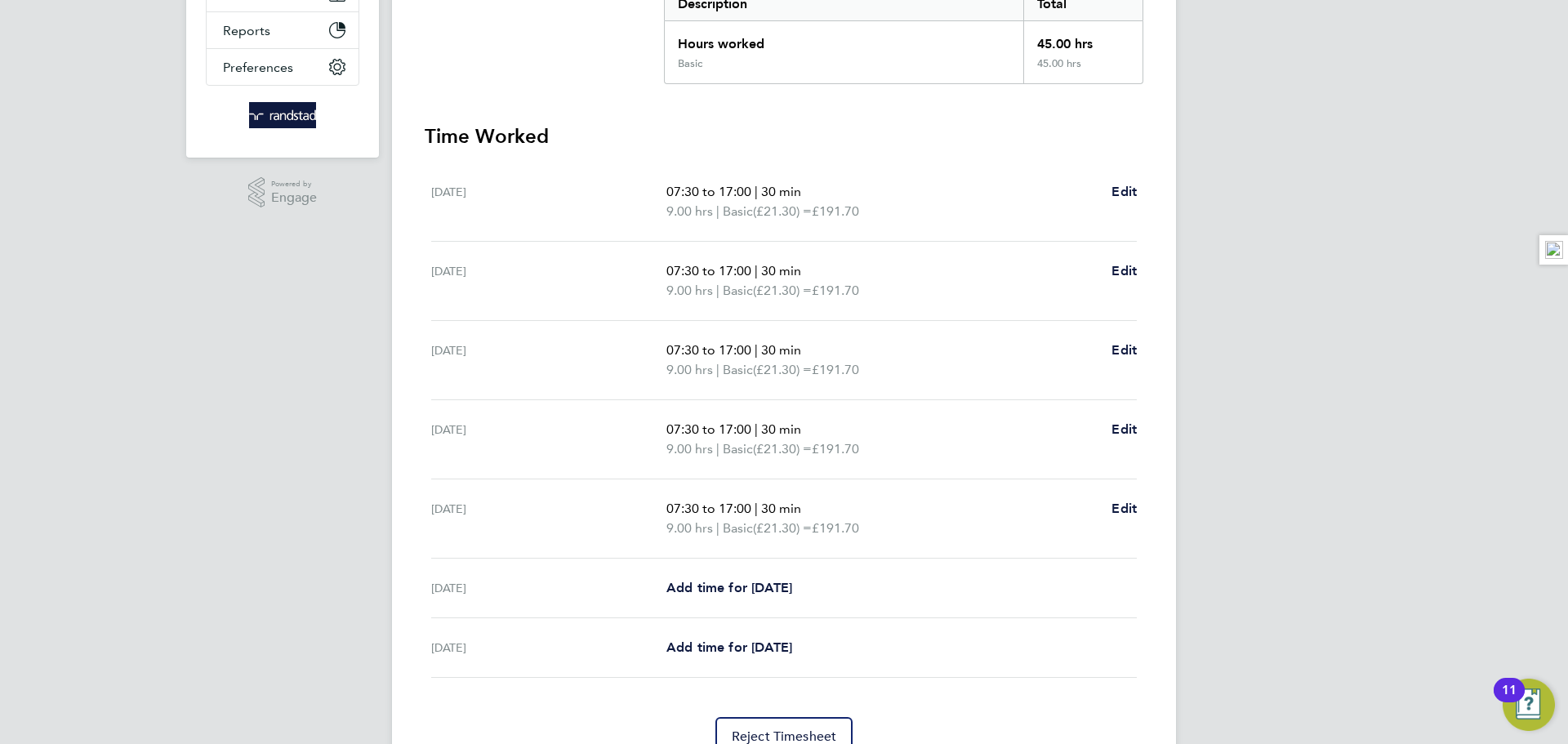
scroll to position [437, 0]
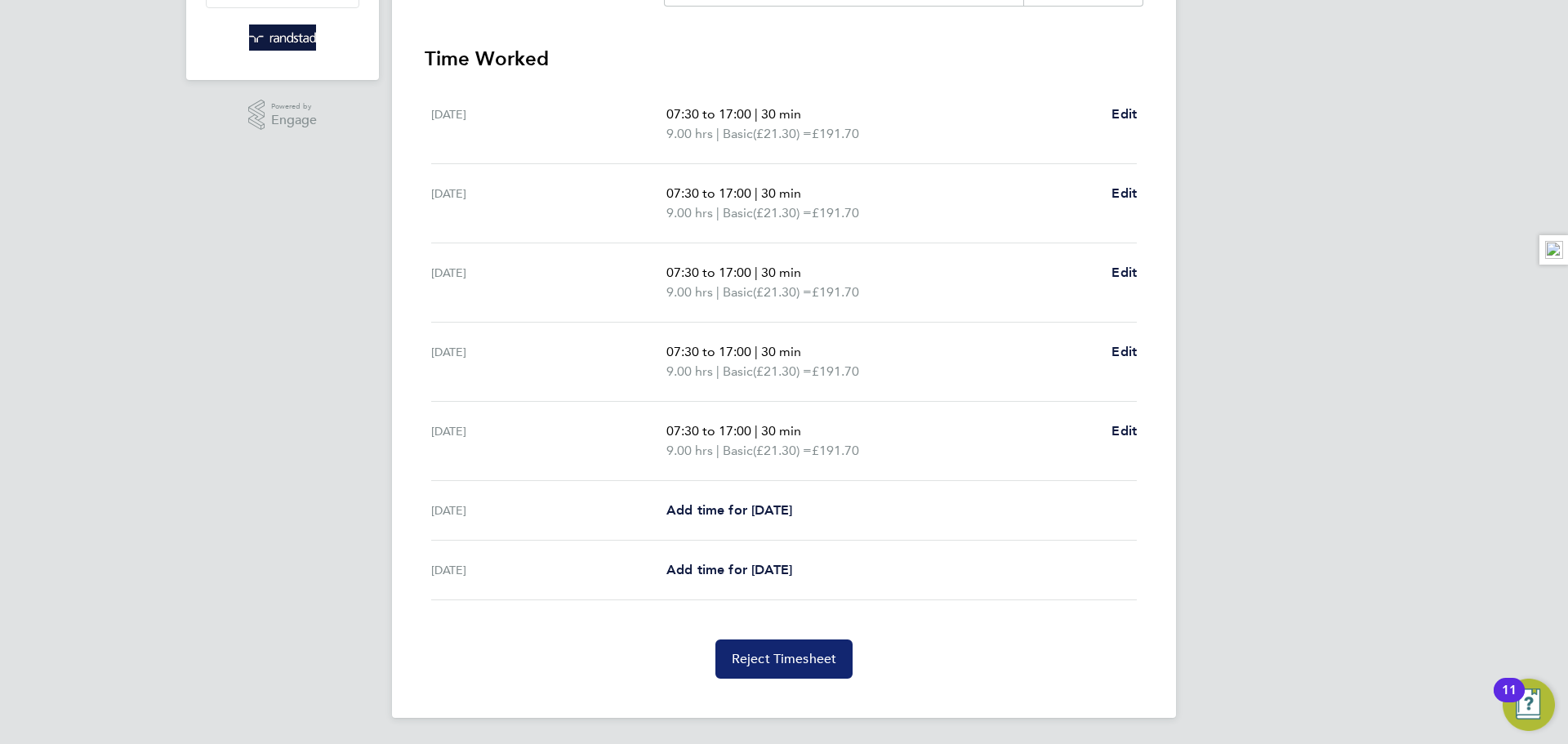
click at [844, 661] on button "Reject Timesheet" at bounding box center [784, 659] width 138 height 39
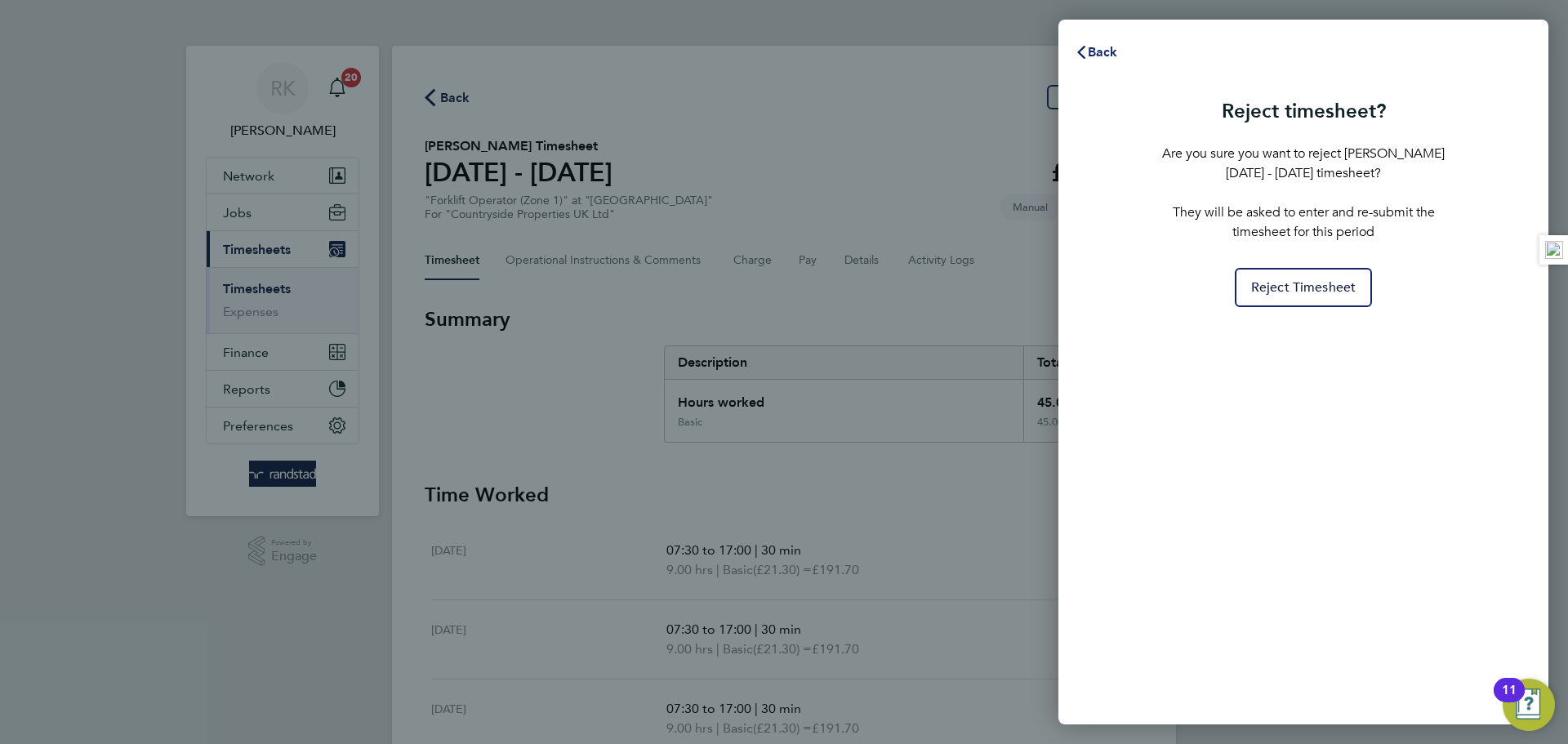
click at [1107, 36] on button "Back" at bounding box center [1096, 52] width 76 height 33
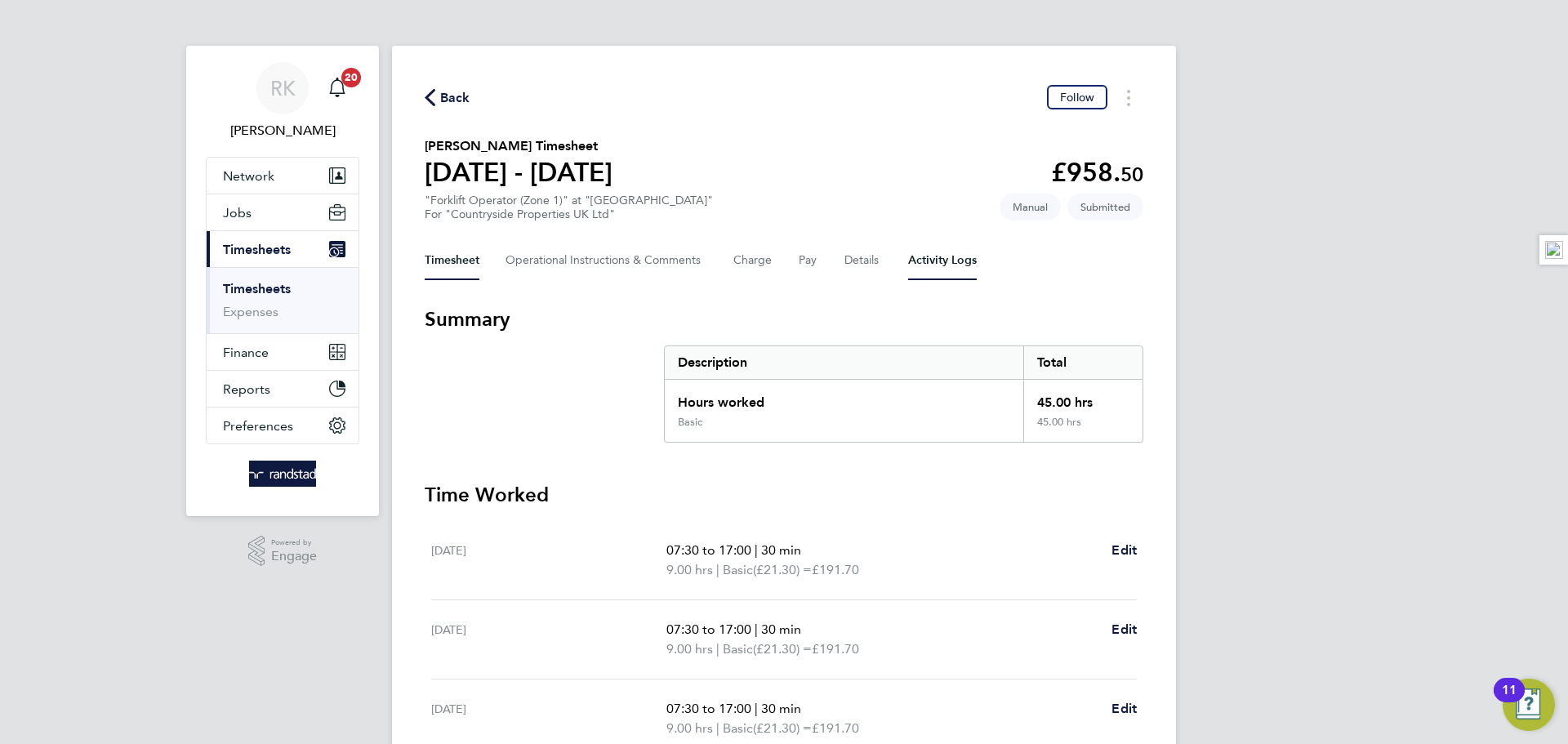
click at [968, 241] on Logs-tab "Activity Logs" at bounding box center [943, 261] width 69 height 39
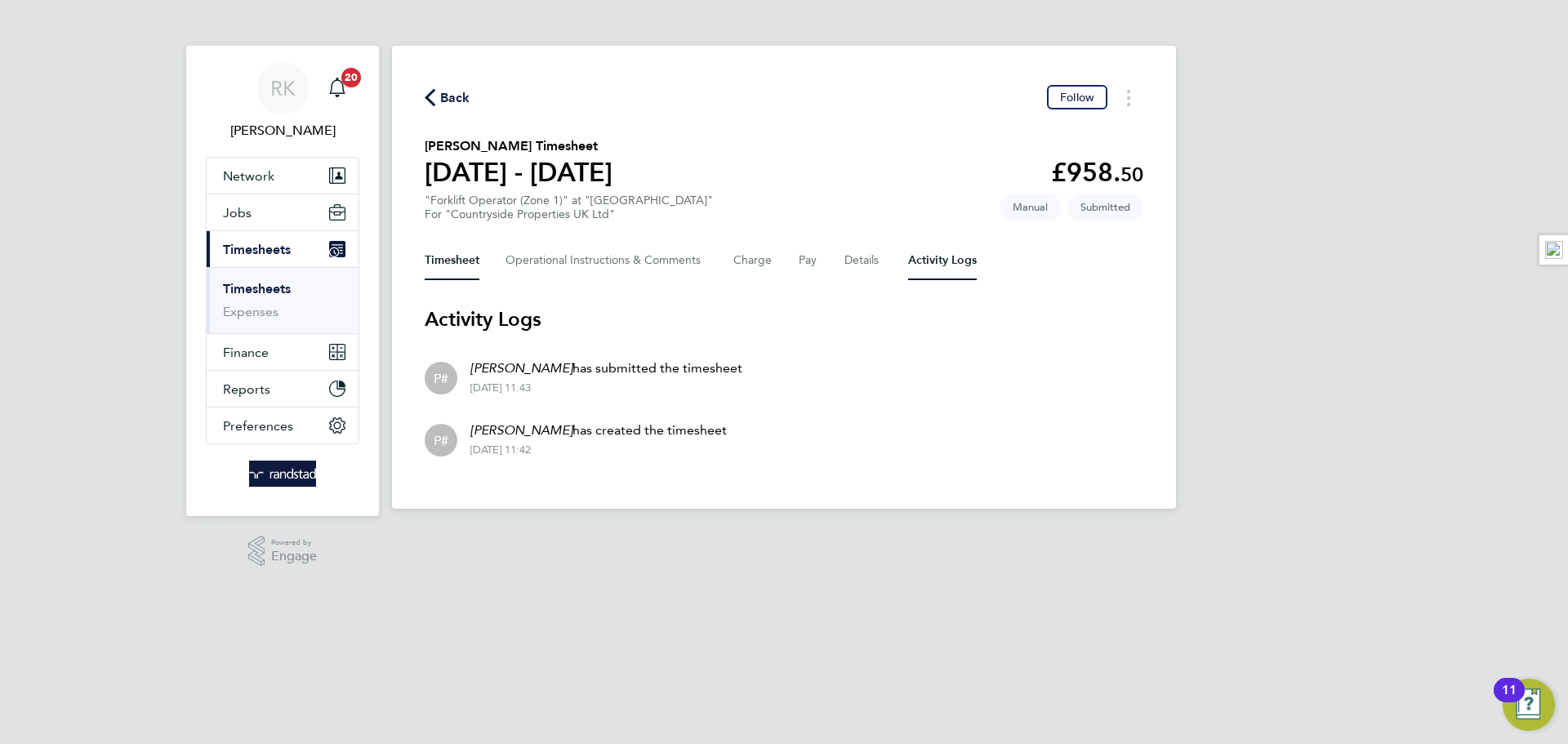
click at [445, 254] on button "Timesheet" at bounding box center [452, 261] width 55 height 39
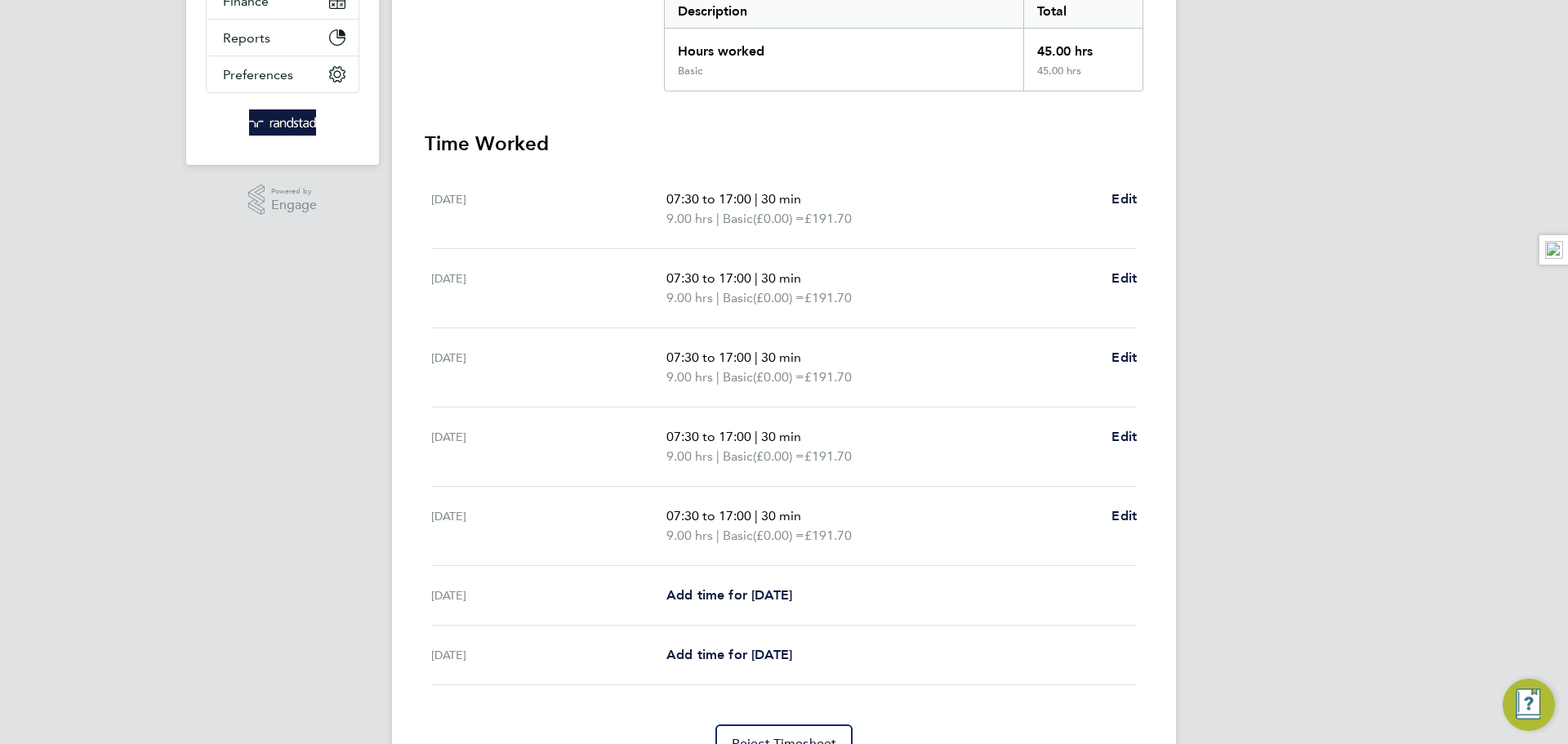
scroll to position [437, 0]
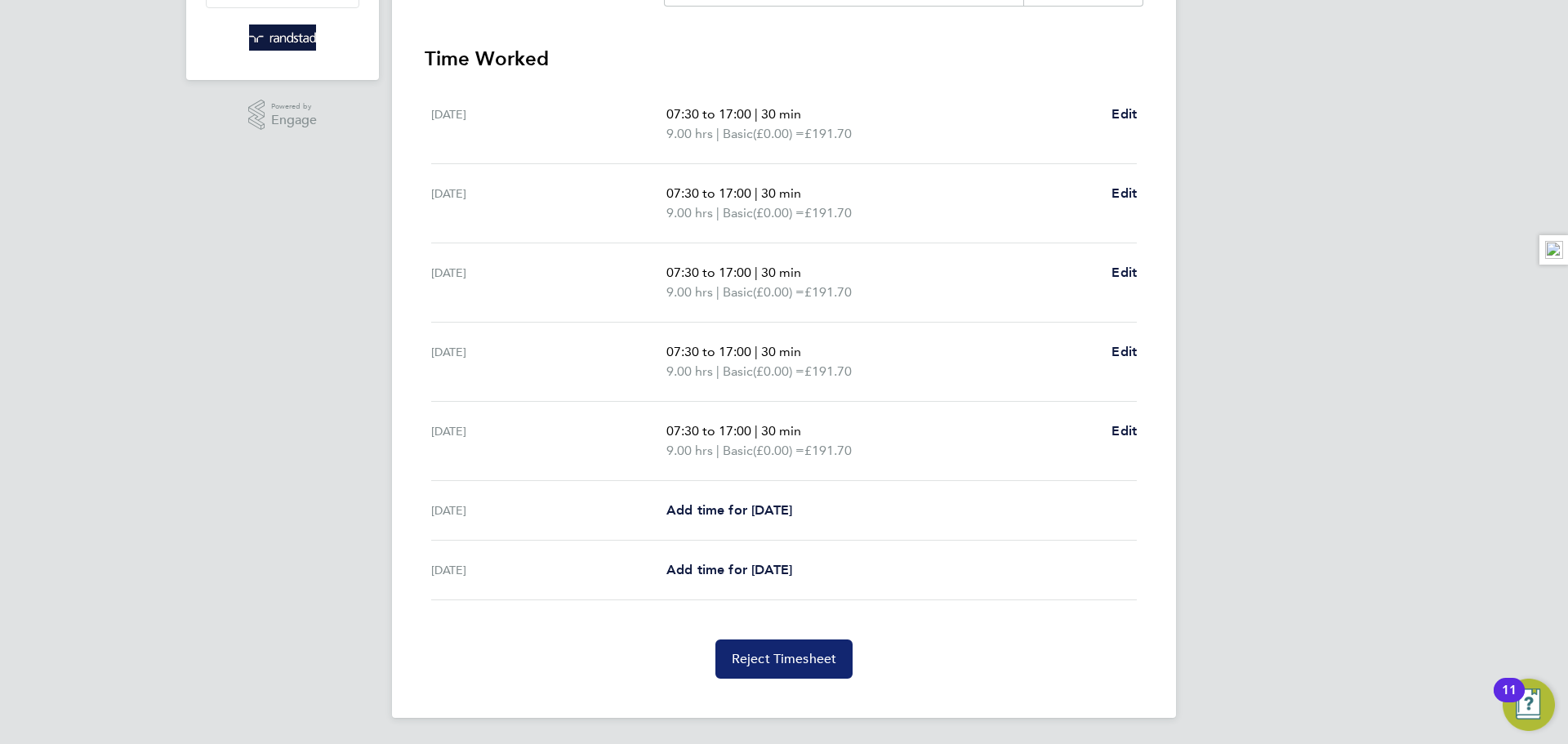
click at [816, 658] on span "Reject Timesheet" at bounding box center [784, 659] width 105 height 16
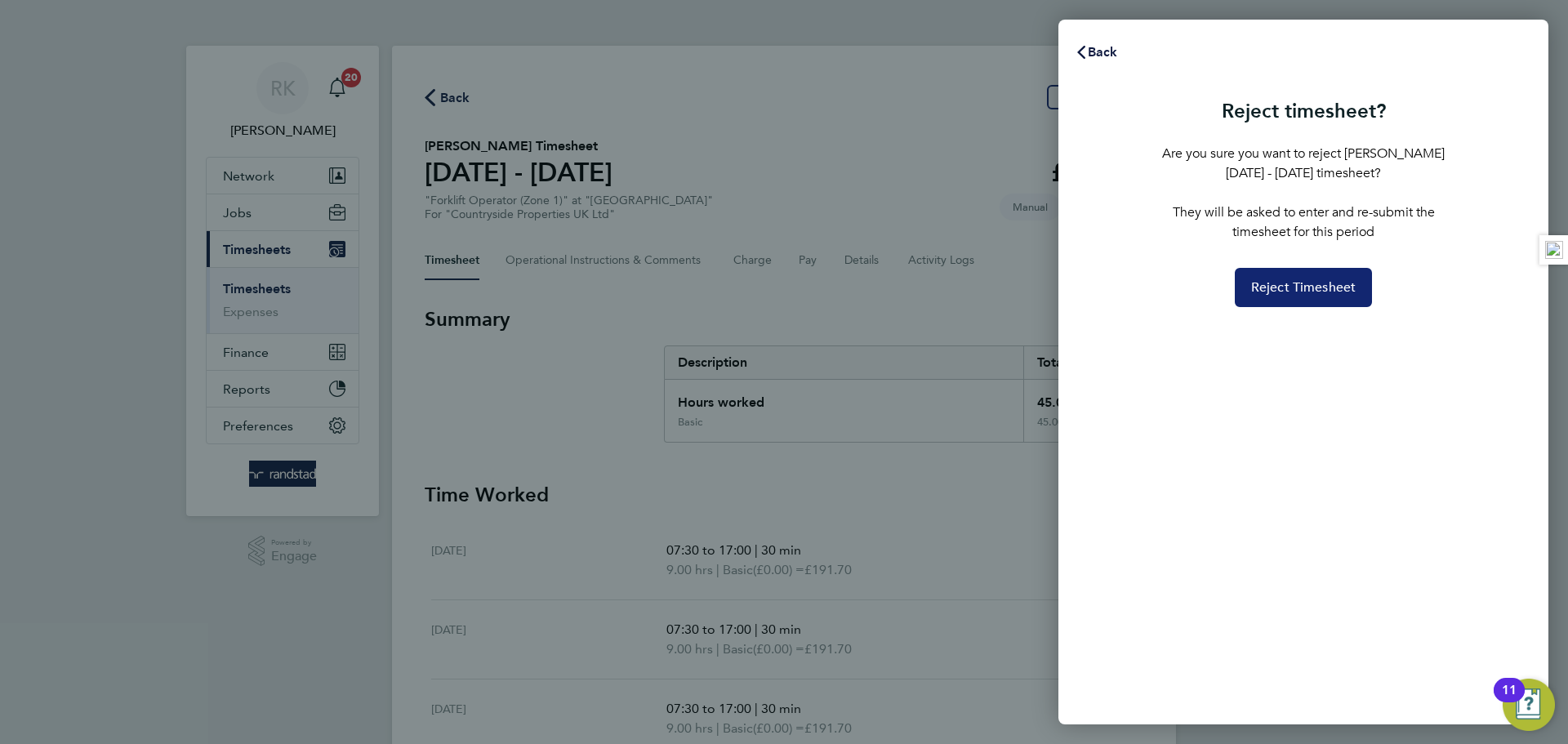
click at [1271, 287] on span "Reject Timesheet" at bounding box center [1303, 287] width 105 height 16
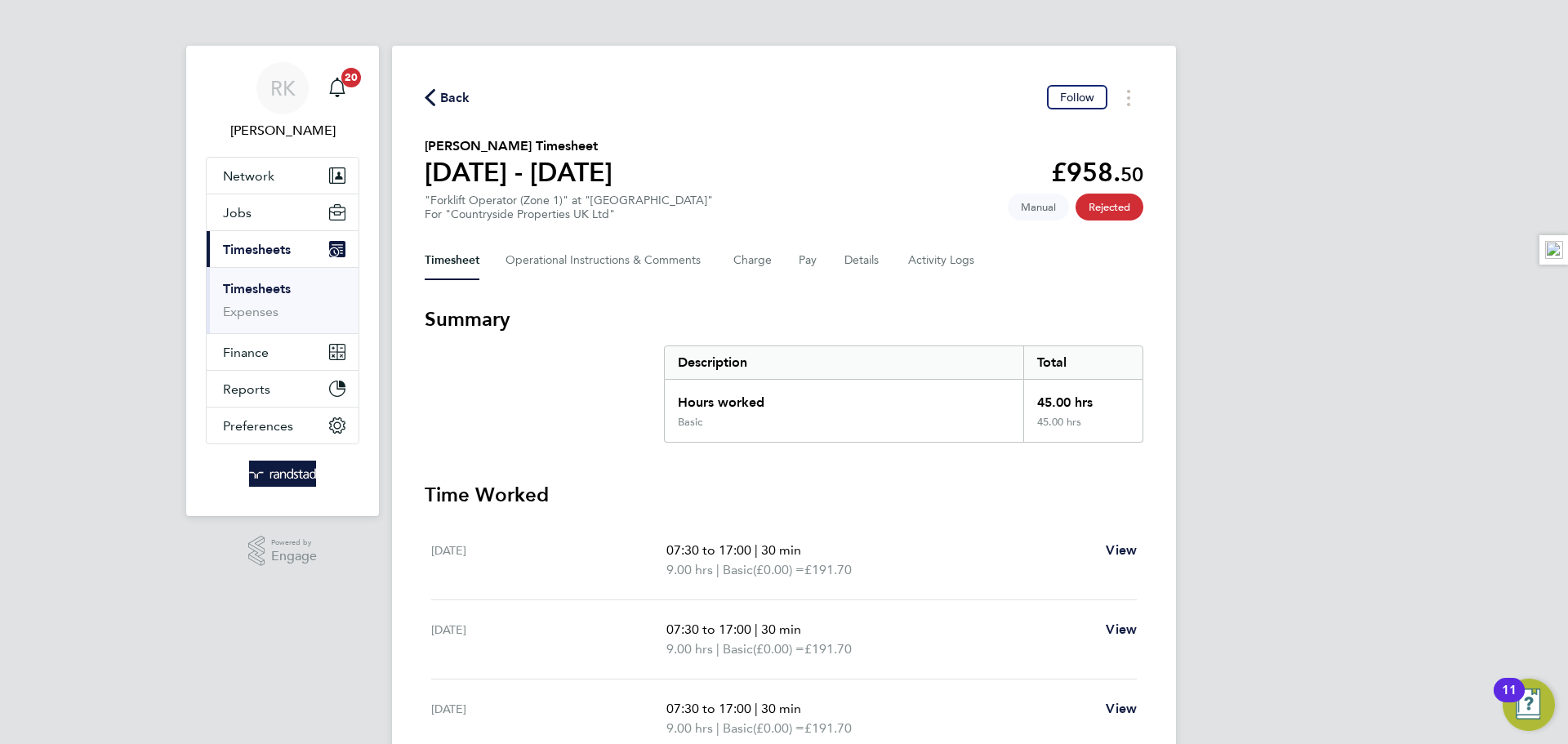
click at [266, 271] on ul "Timesheets Expenses" at bounding box center [283, 300] width 152 height 66
click at [269, 273] on ul "Timesheets Expenses" at bounding box center [283, 300] width 152 height 66
click at [273, 292] on link "Timesheets" at bounding box center [256, 289] width 68 height 16
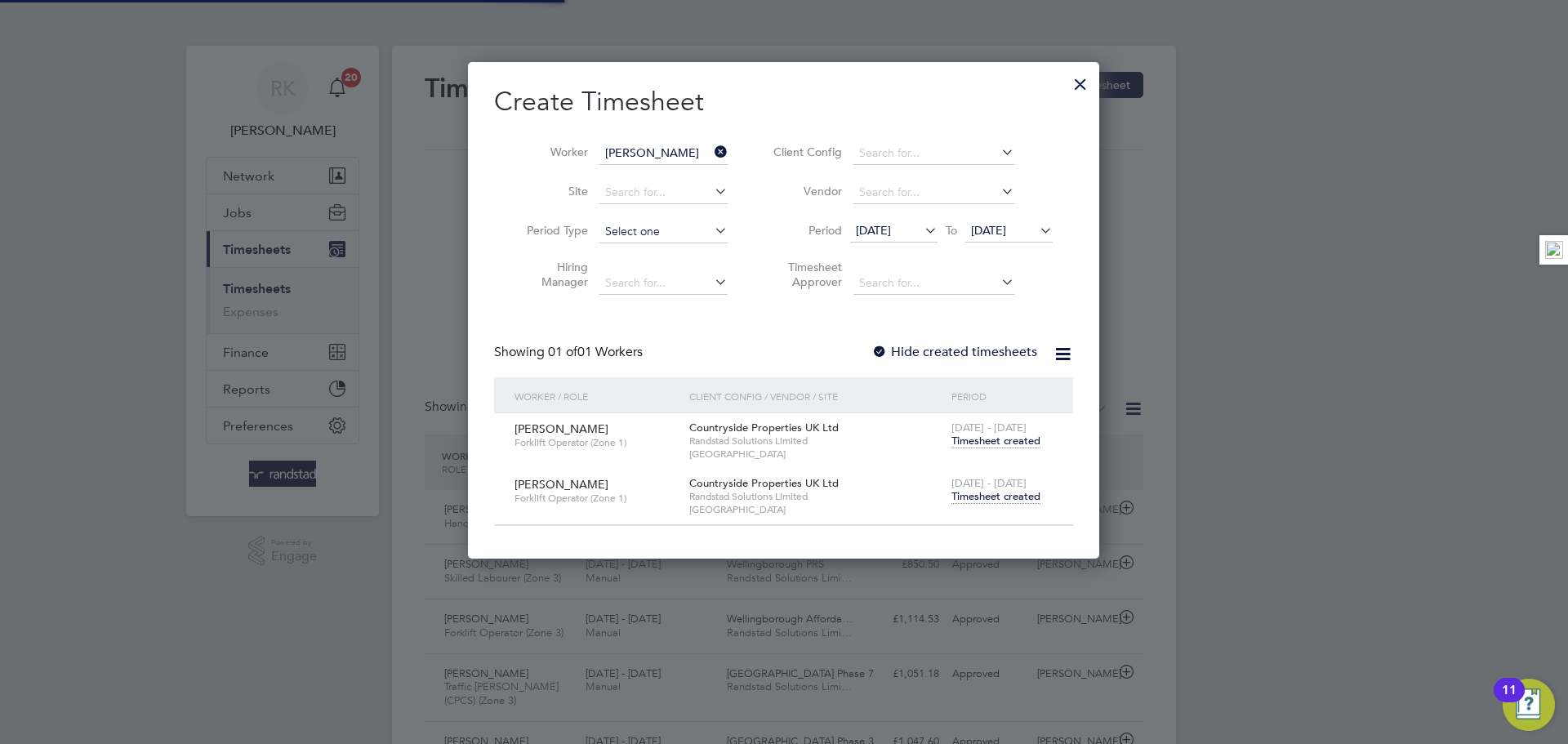
scroll to position [42, 142]
click at [1076, 87] on div at bounding box center [1080, 80] width 29 height 29
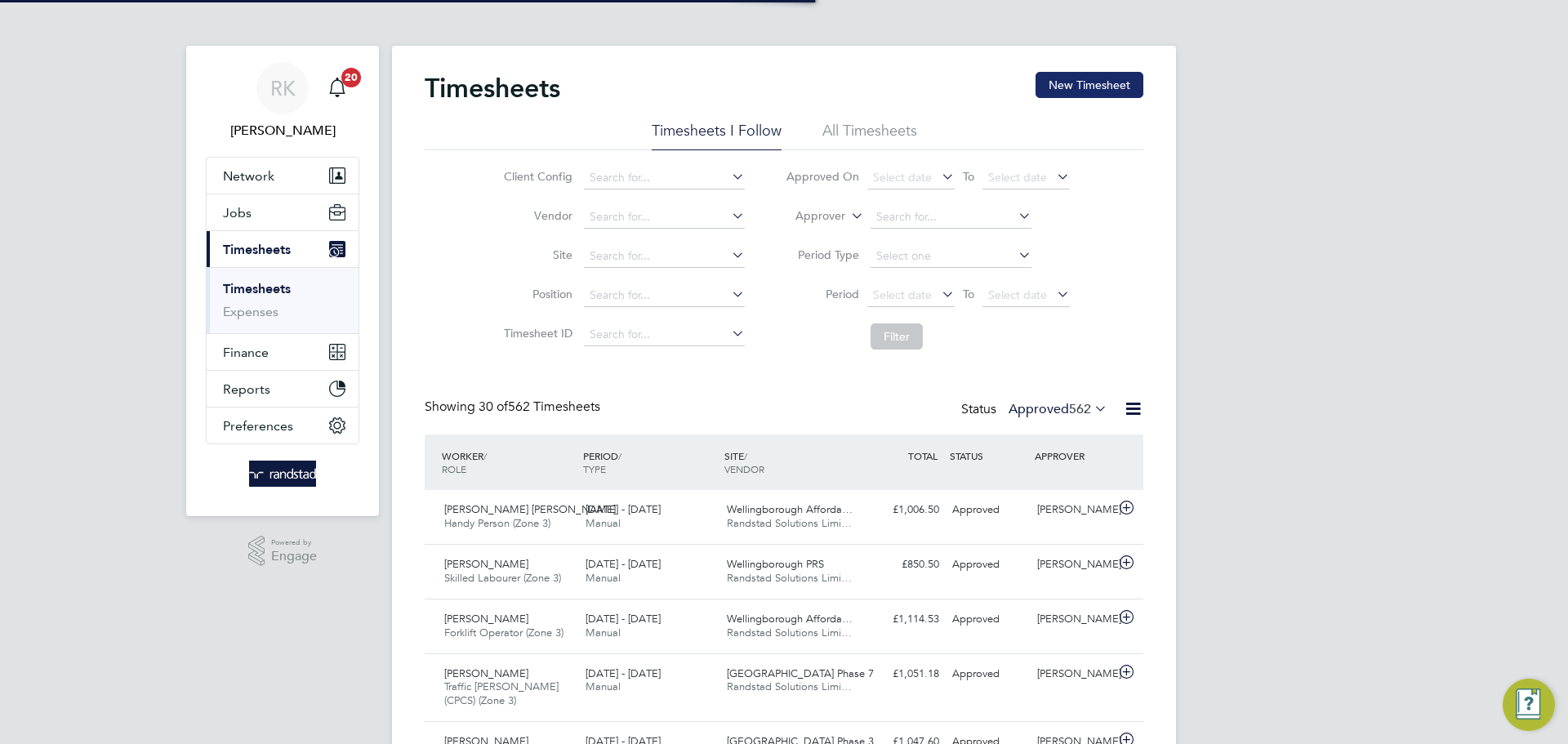
click at [1066, 83] on button "New Timesheet" at bounding box center [1089, 85] width 108 height 27
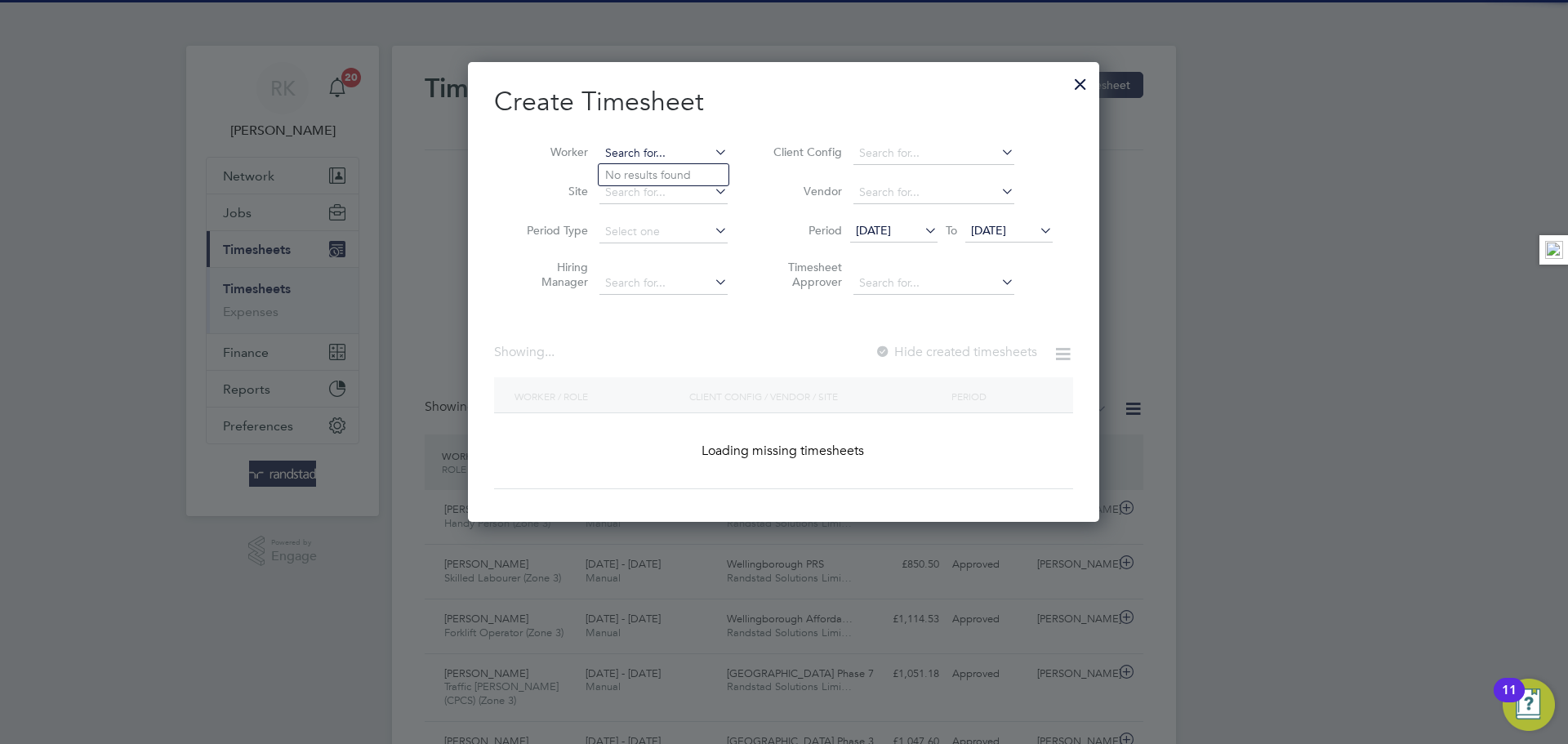
click at [644, 159] on input at bounding box center [663, 154] width 128 height 23
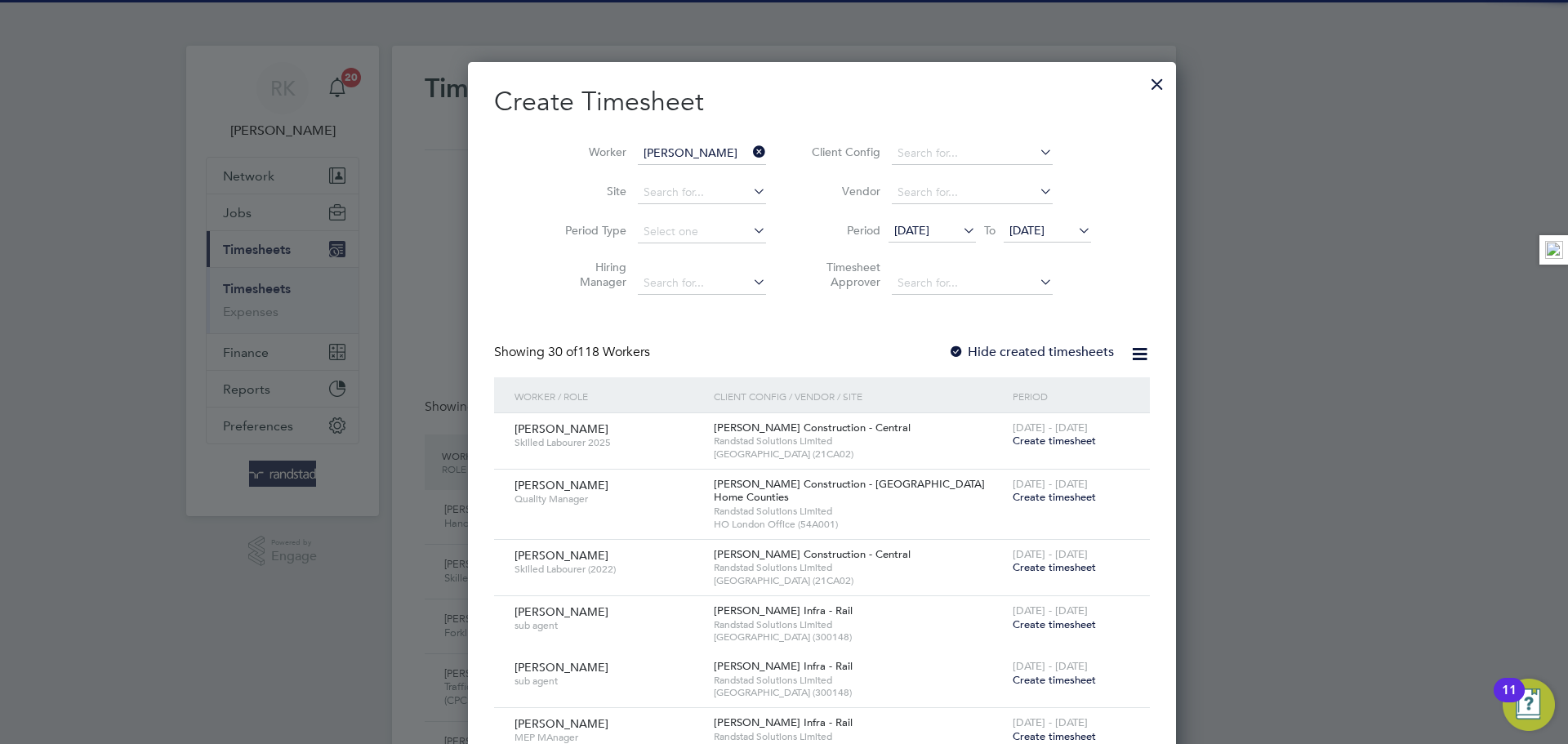
click at [657, 168] on li "[PERSON_NAME]" at bounding box center [700, 175] width 201 height 22
type input "[PERSON_NAME]"
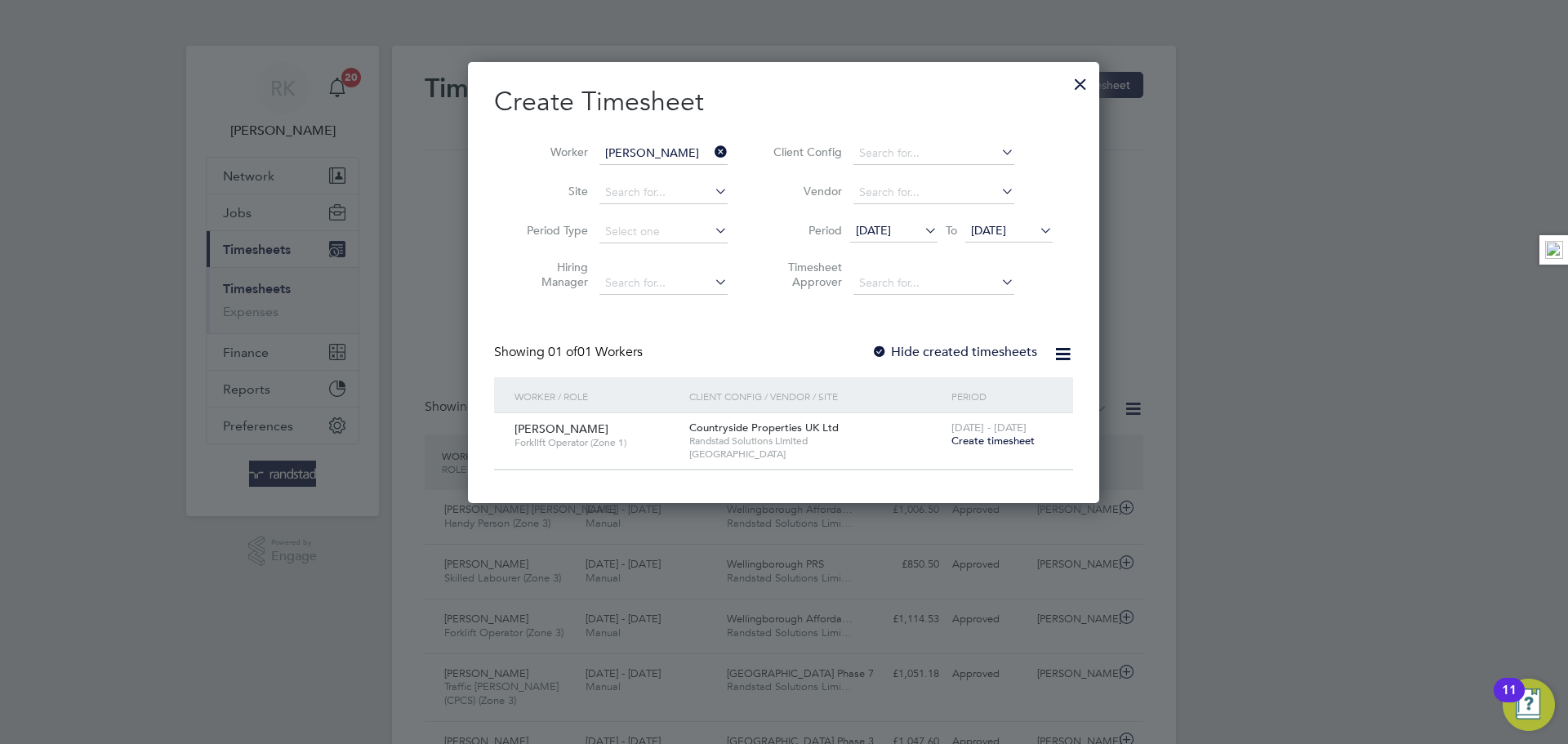
click at [1006, 427] on span "[DATE] - [DATE]" at bounding box center [989, 428] width 75 height 14
click at [1003, 429] on span "[DATE] - [DATE]" at bounding box center [989, 428] width 75 height 14
click at [999, 439] on span "Create timesheet" at bounding box center [993, 441] width 83 height 14
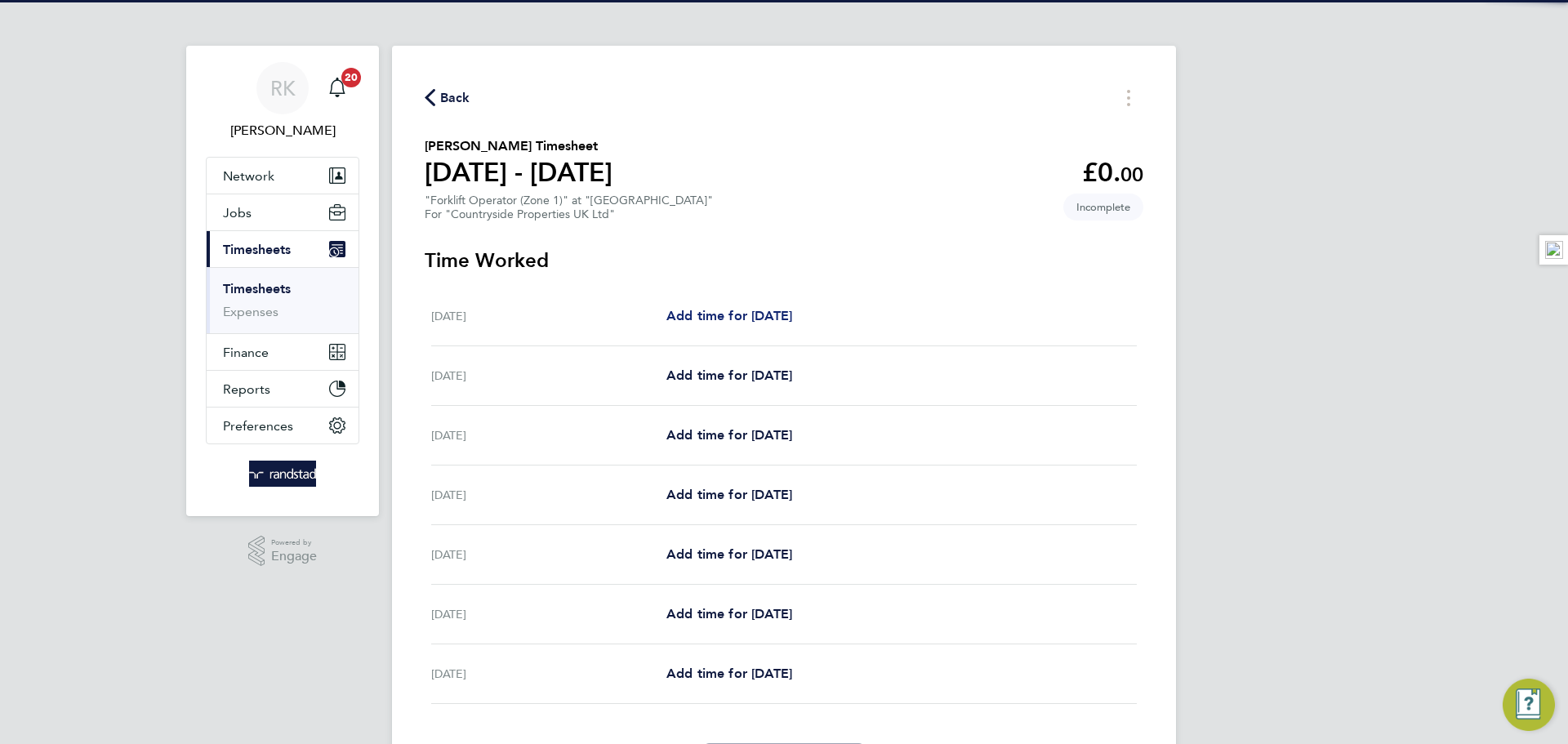
click at [695, 317] on span "Add time for [DATE]" at bounding box center [729, 316] width 125 height 16
select select "30"
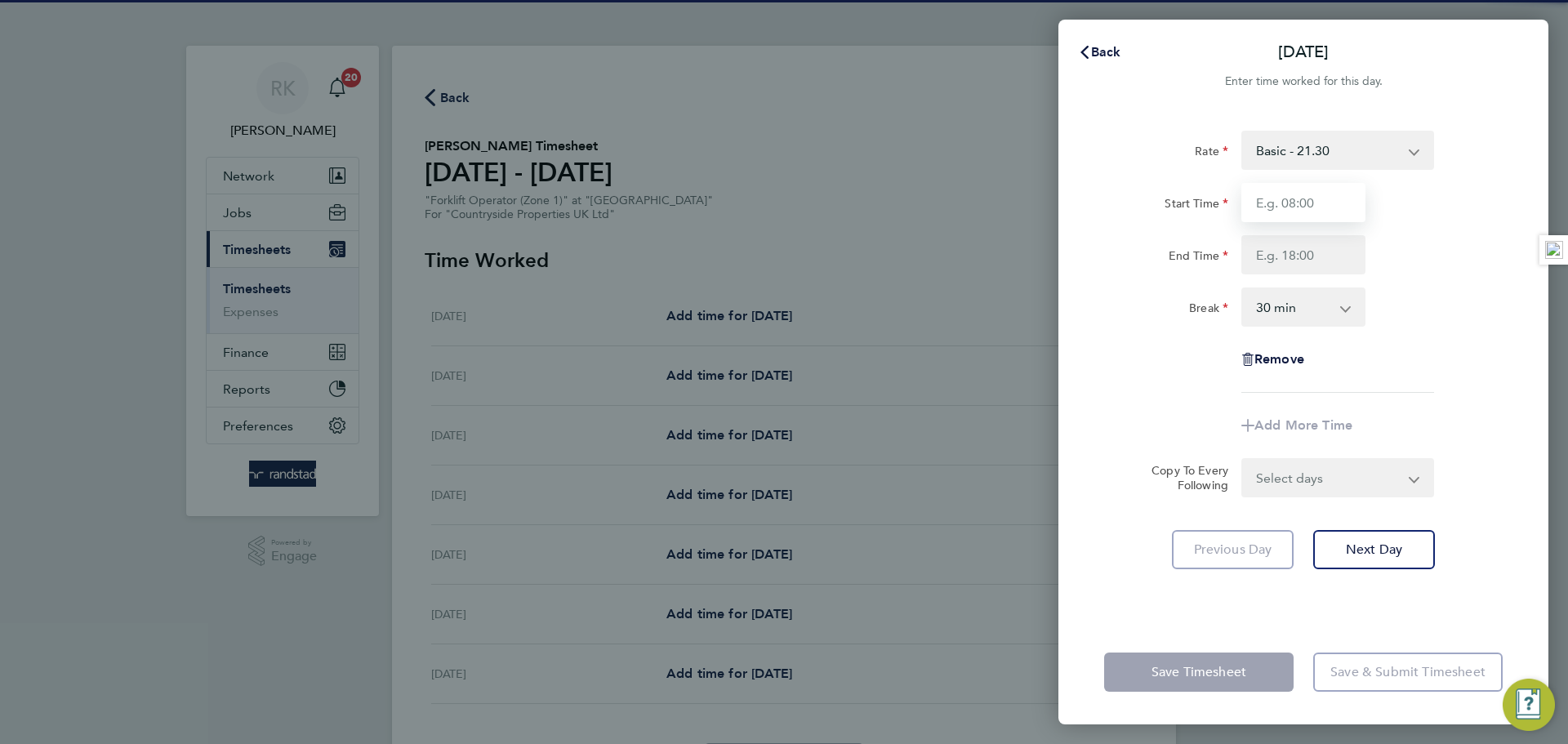
click at [1300, 200] on input "Start Time" at bounding box center [1303, 202] width 125 height 39
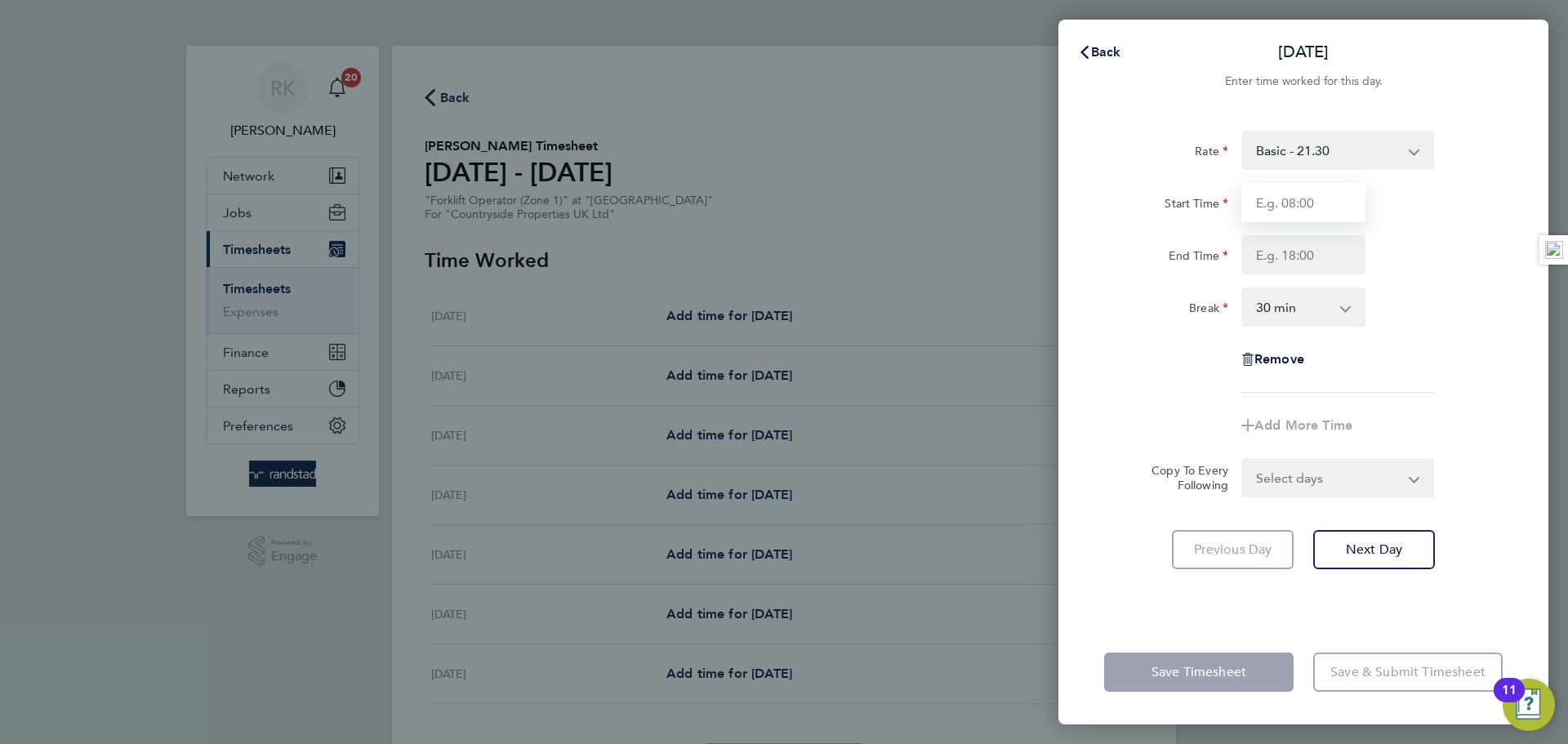
type input "07:30"
click at [1309, 259] on input "End Time" at bounding box center [1303, 254] width 125 height 39
click at [1448, 284] on div "Rate Basic - 21.30 Start Time 07:30 End Time Break 0 min 15 min 30 min 45 min 6…" at bounding box center [1303, 262] width 398 height 262
click at [1315, 235] on input "End Time" at bounding box center [1303, 254] width 125 height 39
type input "17:00"
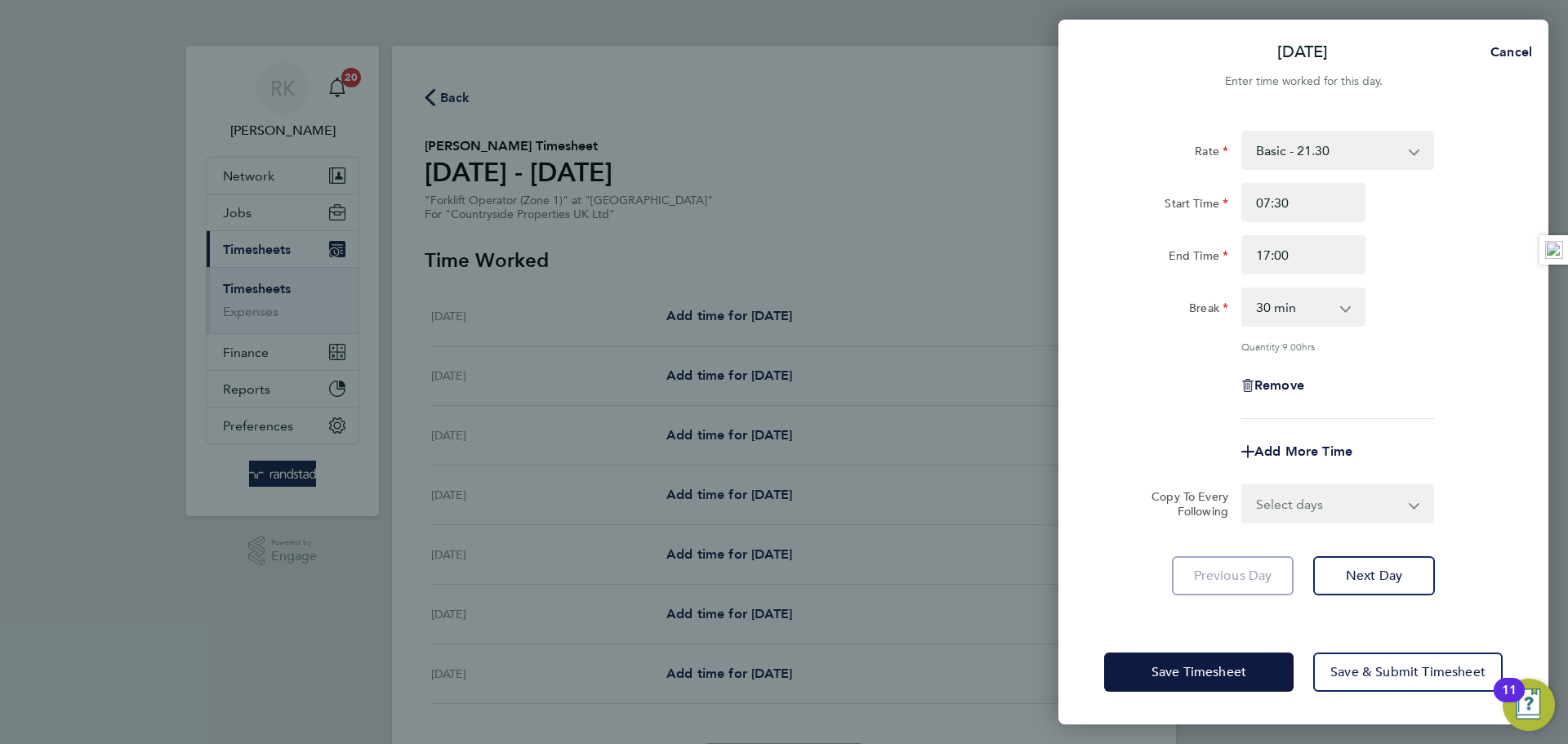
click at [1460, 265] on div "End Time 17:00" at bounding box center [1304, 254] width 412 height 39
click at [1236, 653] on button "Save Timesheet" at bounding box center [1199, 672] width 189 height 39
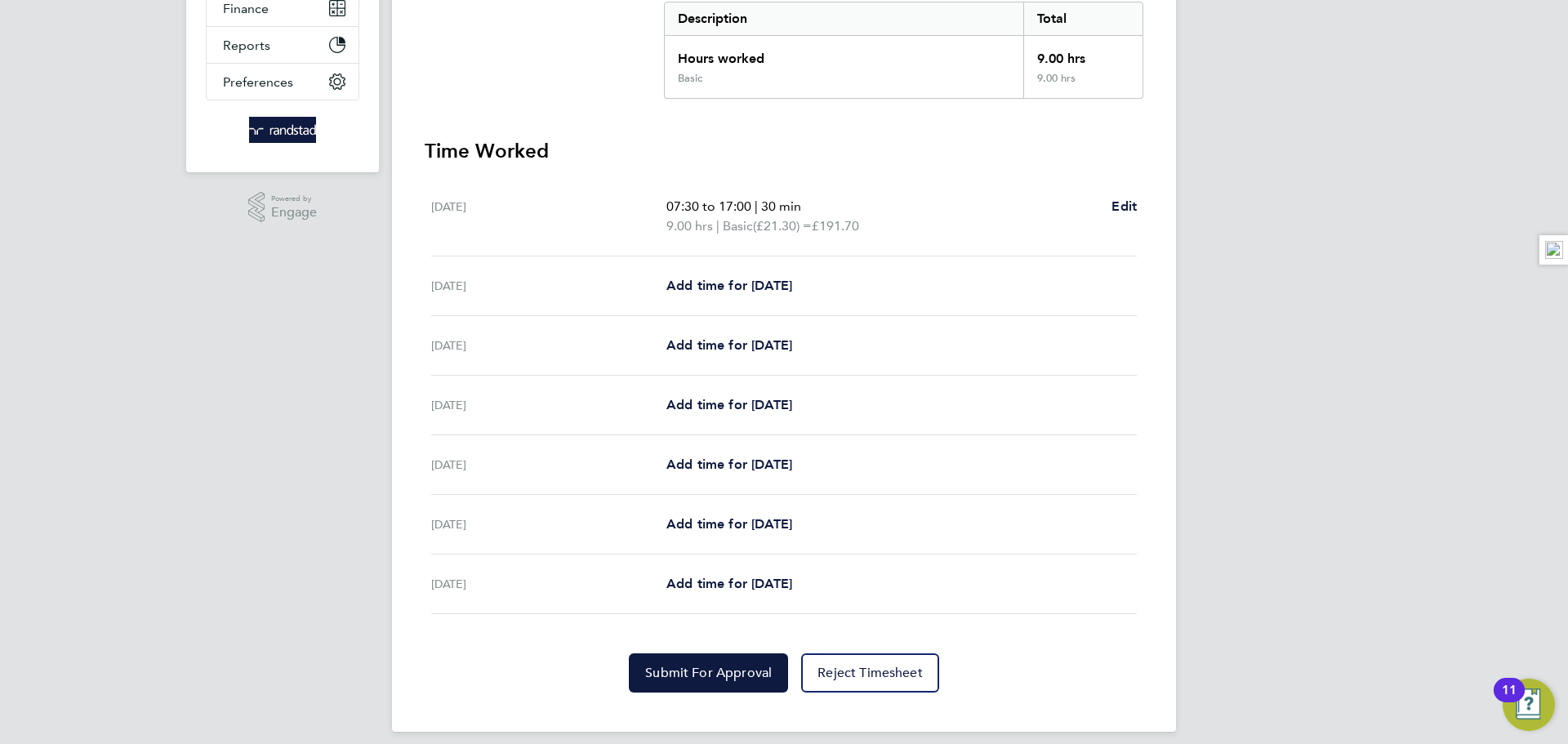
scroll to position [358, 0]
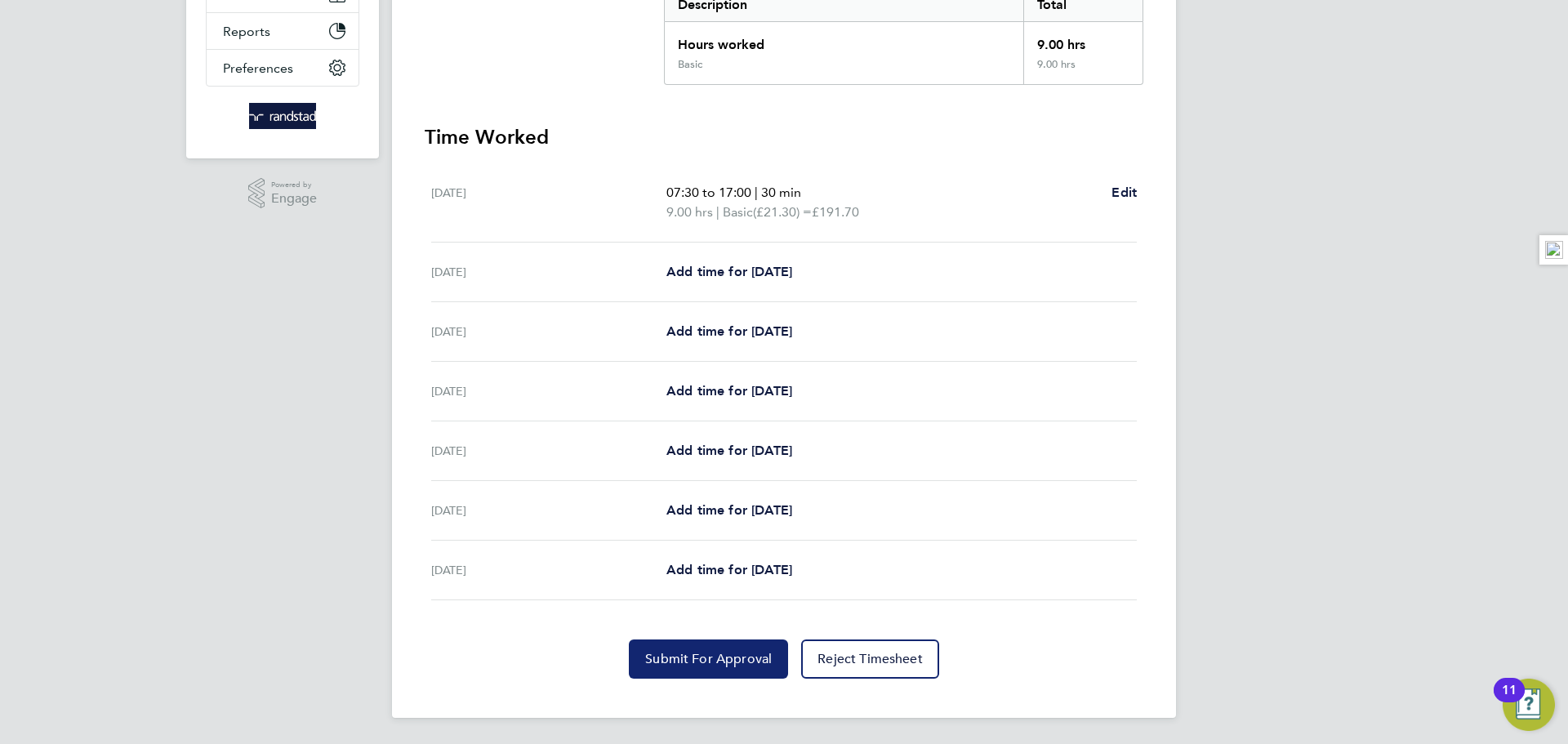
click at [693, 668] on button "Submit For Approval" at bounding box center [708, 659] width 159 height 39
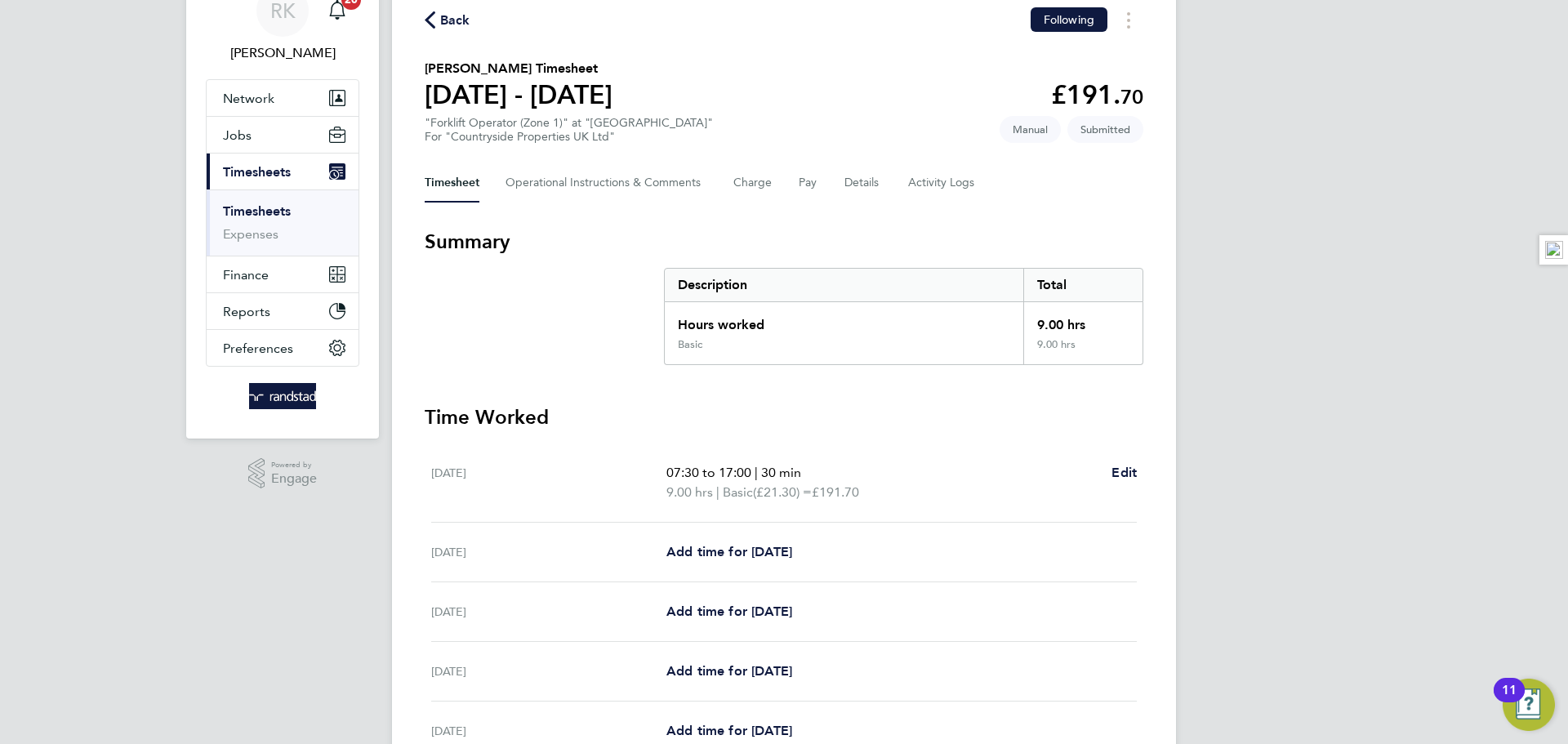
scroll to position [0, 0]
